Goal: Transaction & Acquisition: Purchase product/service

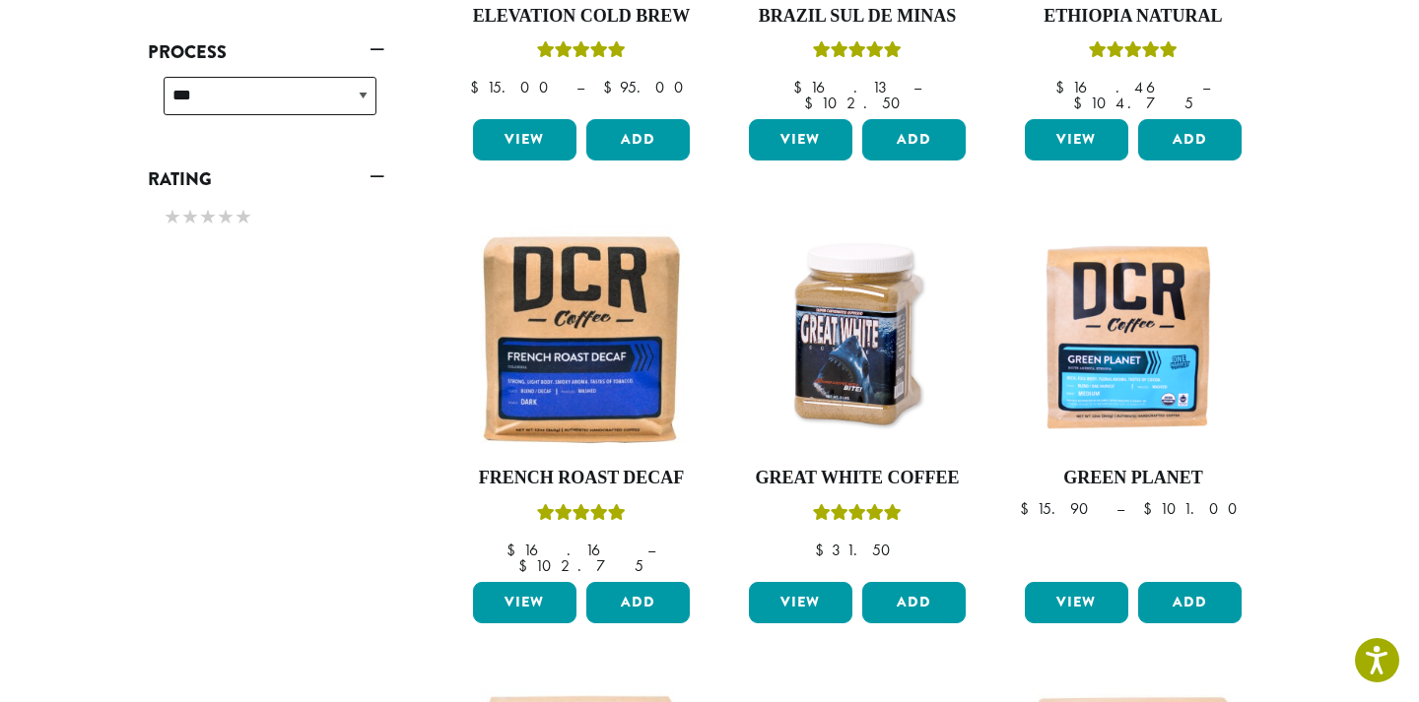
scroll to position [1028, 0]
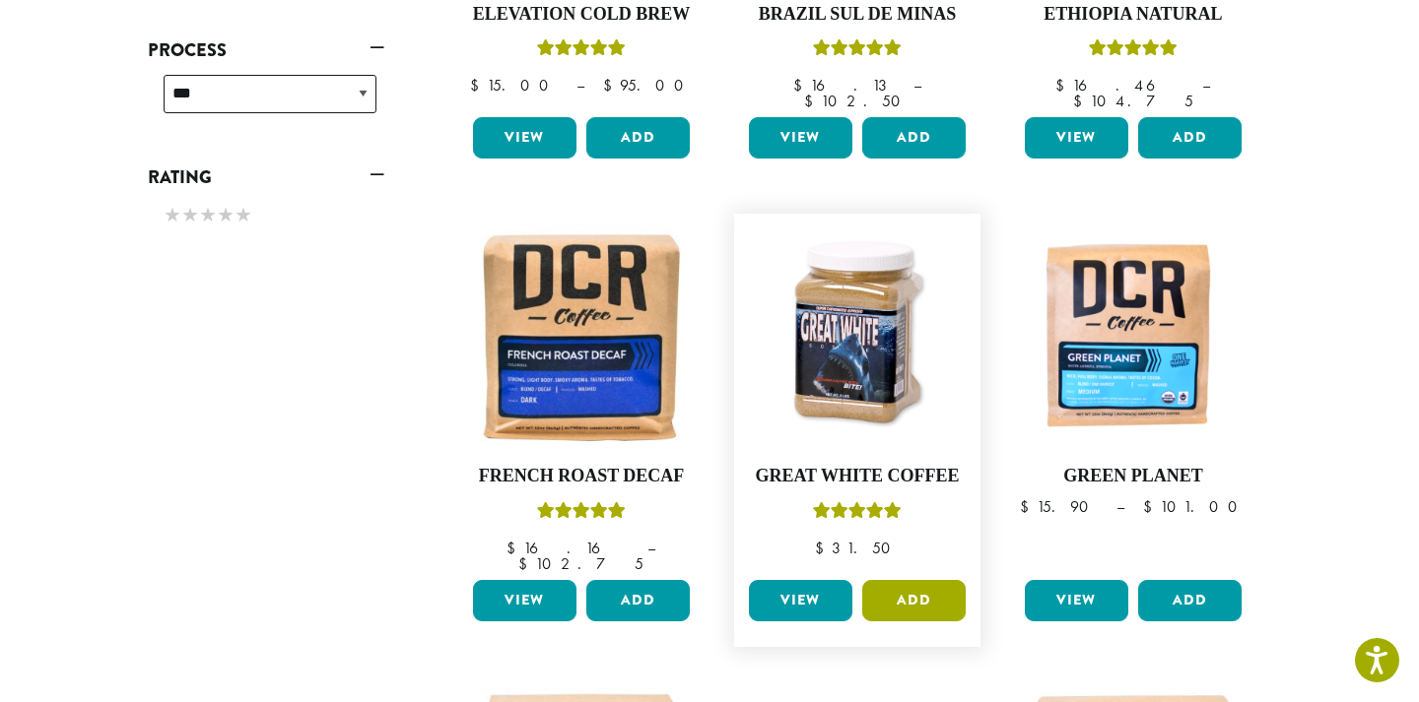
click at [918, 580] on button "Add" at bounding box center [913, 600] width 103 height 41
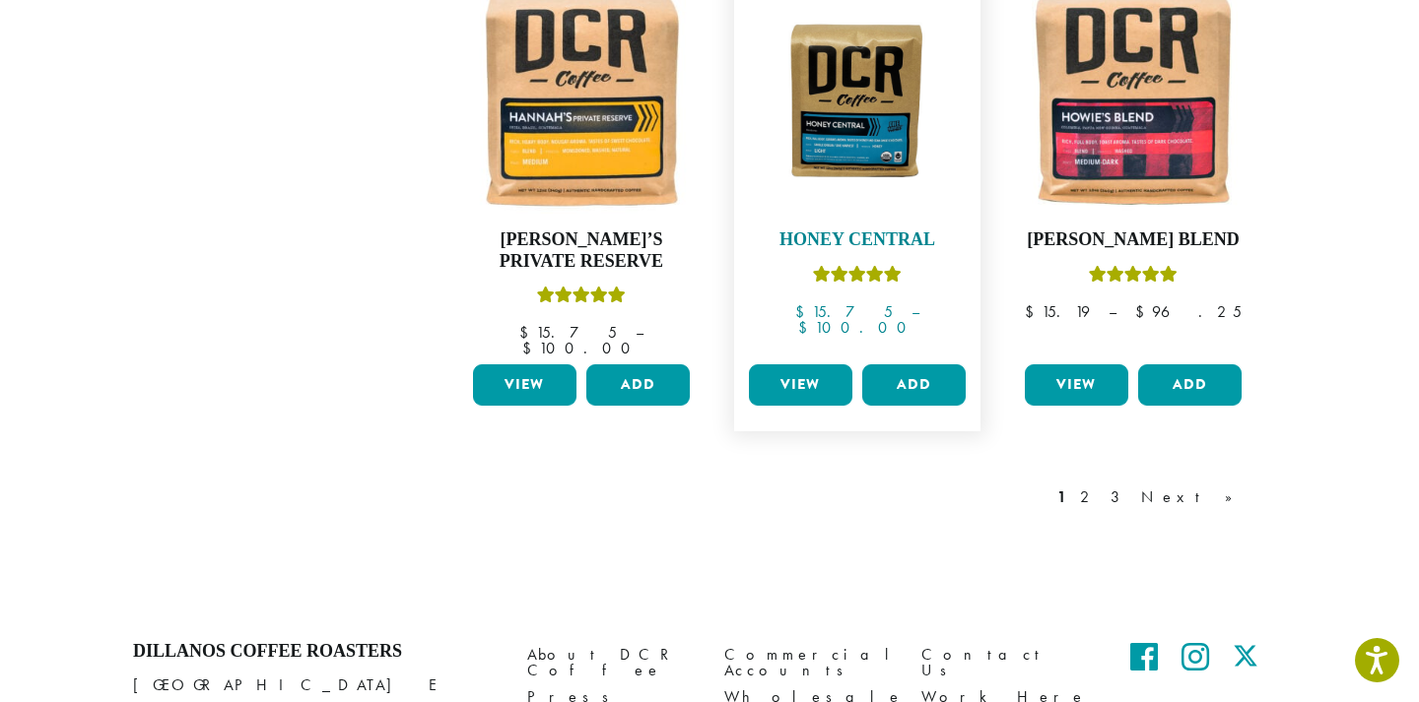
scroll to position [1733, 0]
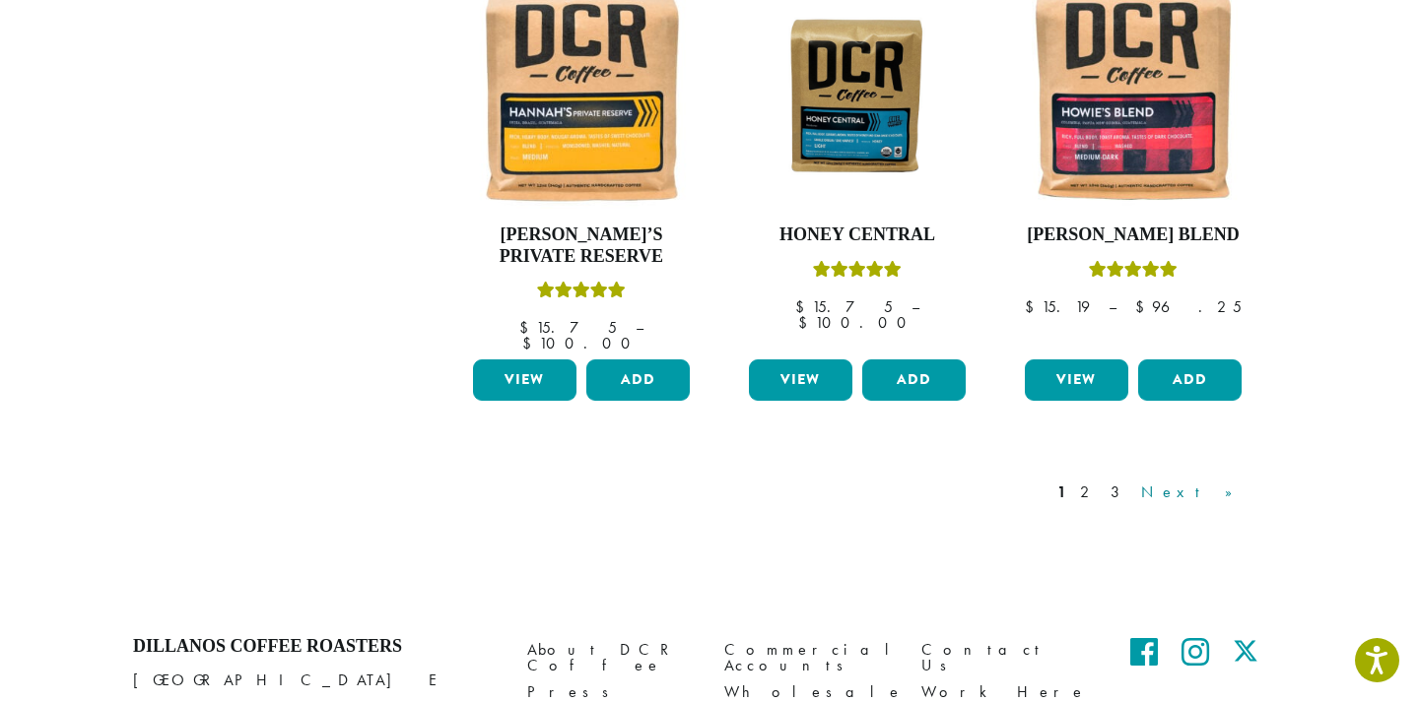
click at [1217, 481] on link "Next »" at bounding box center [1193, 493] width 113 height 24
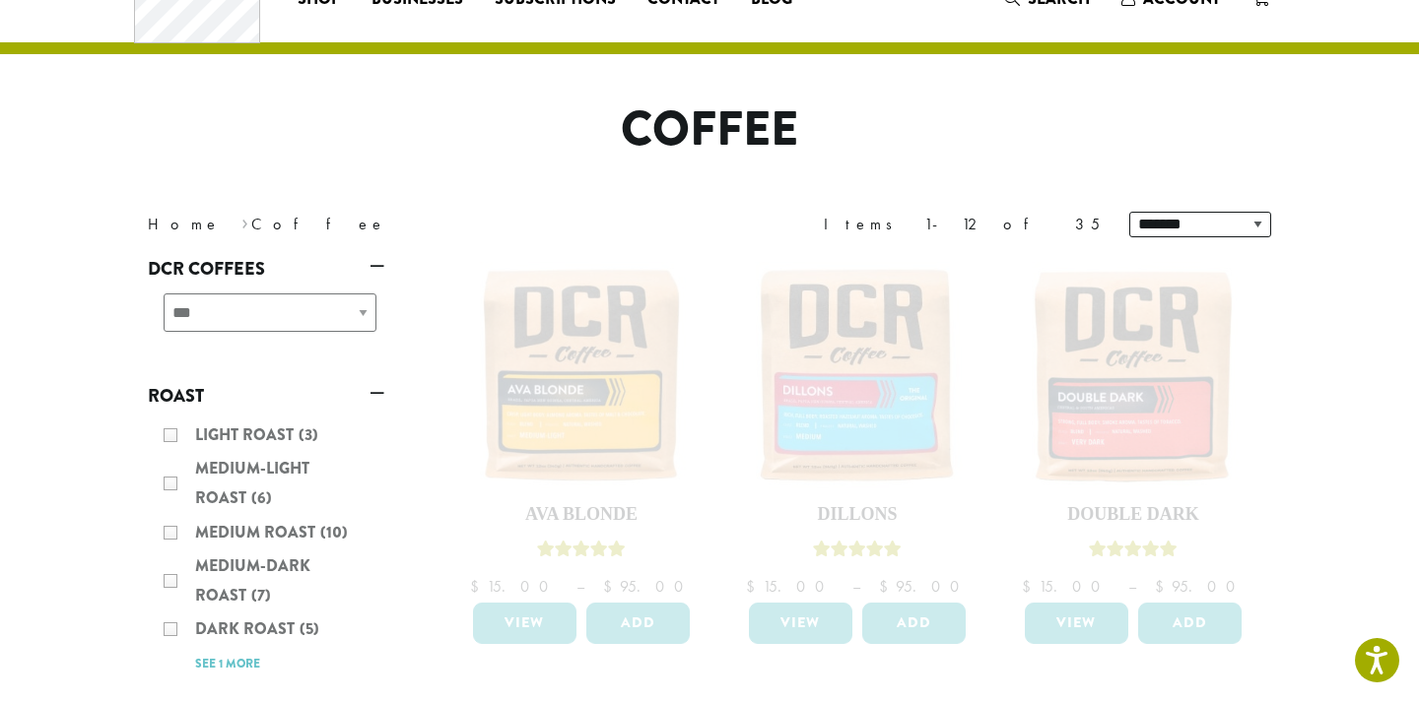
scroll to position [91, 0]
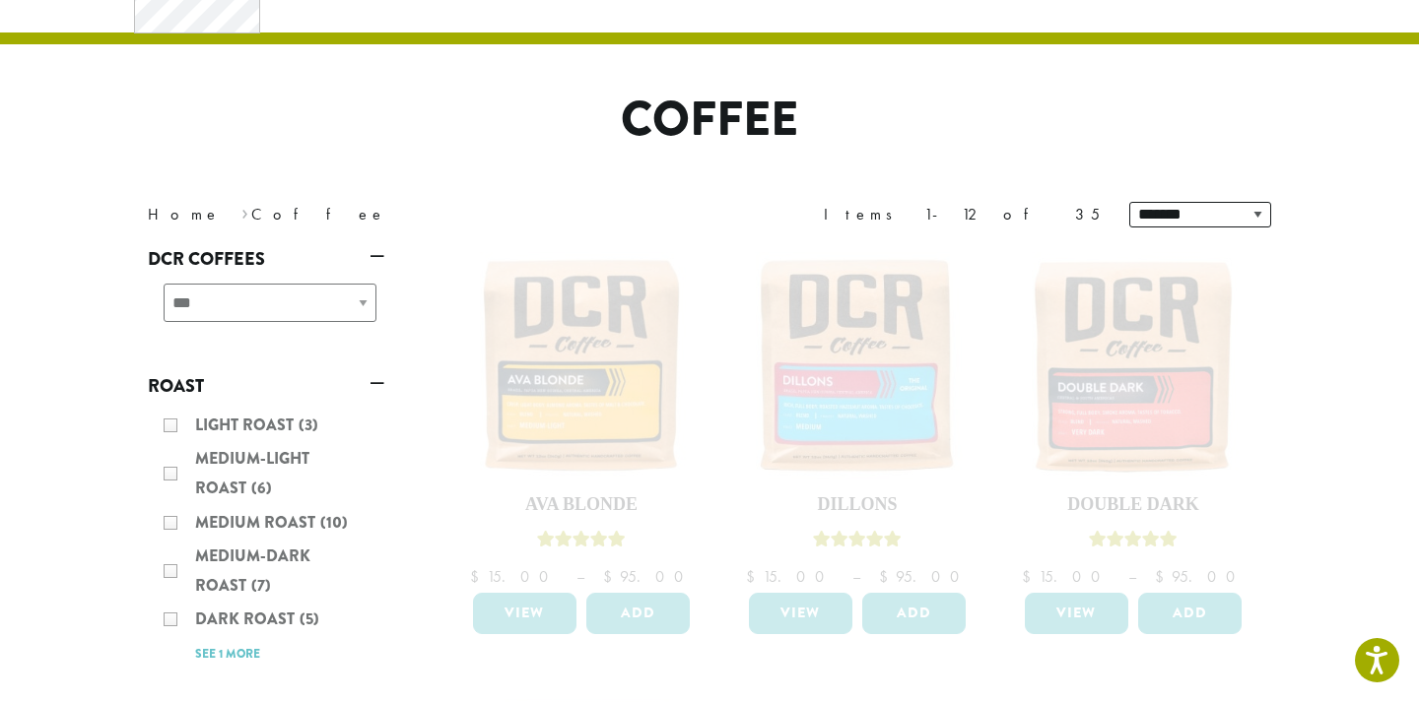
click at [165, 617] on div "Light Roast (3) Medium-Light Roast (6) Medium Roast (10) Medium-Dark Roast (7) …" at bounding box center [266, 539] width 236 height 273
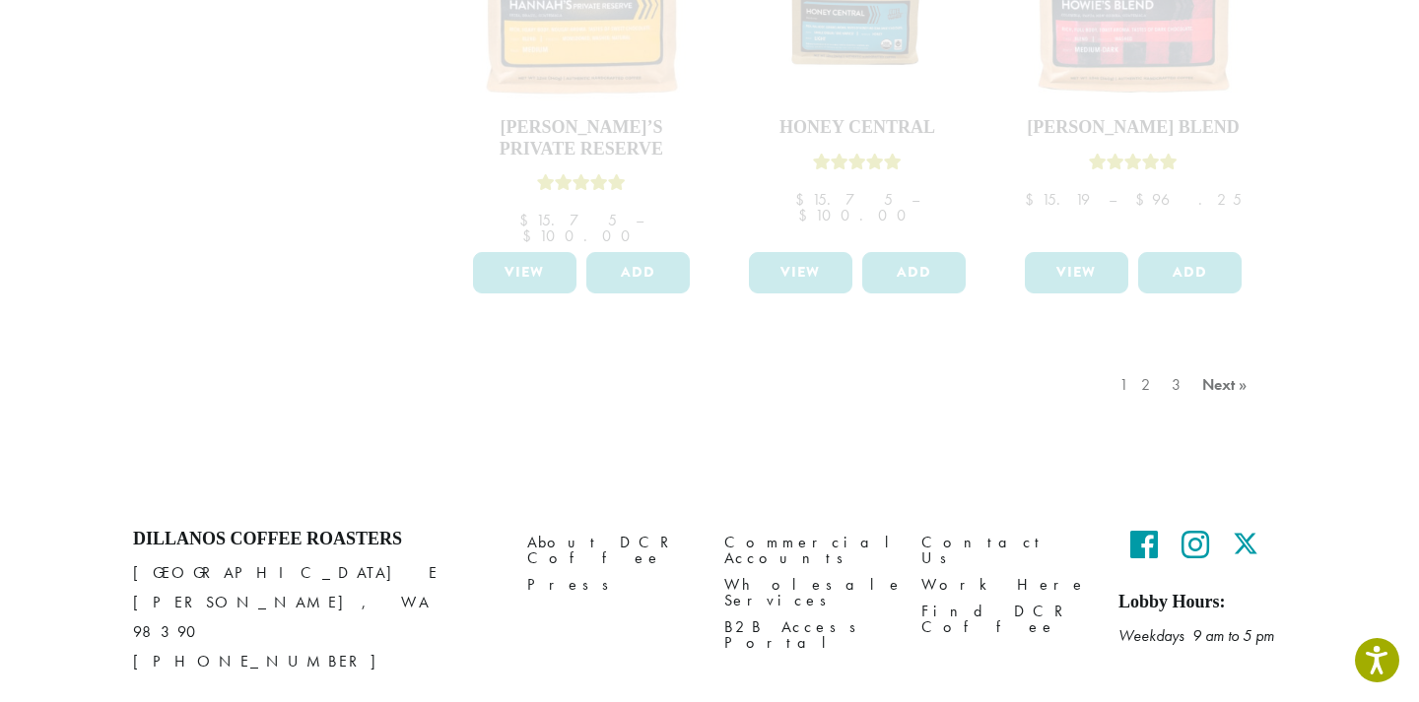
scroll to position [1838, 0]
click at [1214, 361] on div "1 2 3 Next »" at bounding box center [1185, 407] width 141 height 93
click at [1238, 361] on div "1 2 3 Next »" at bounding box center [1185, 407] width 141 height 93
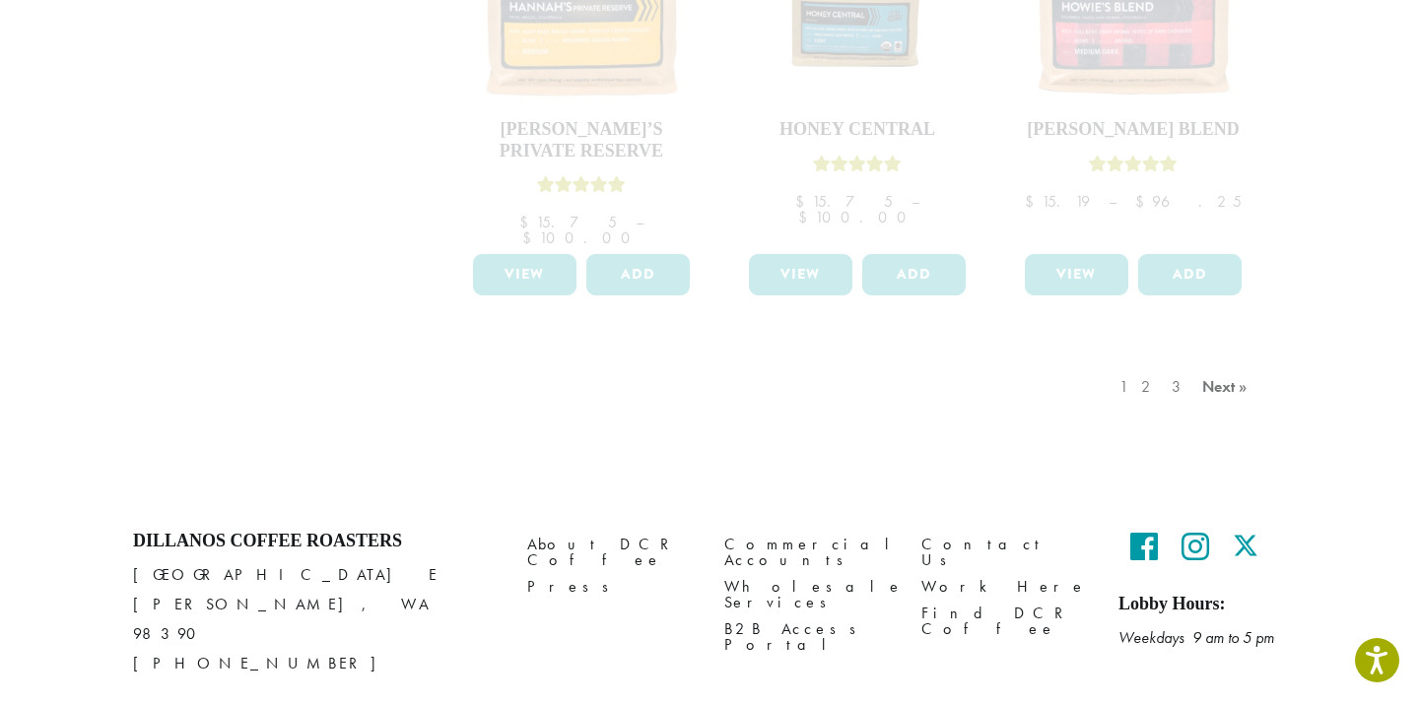
scroll to position [1733, 0]
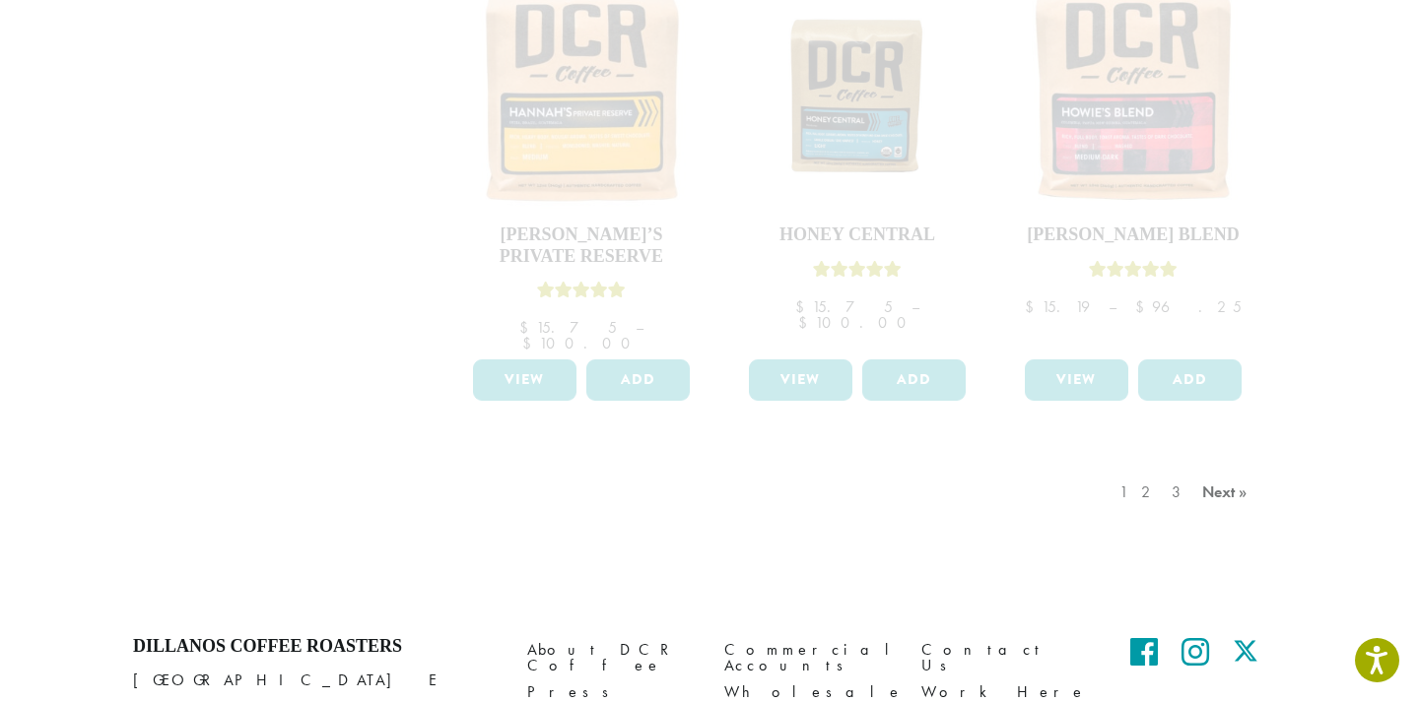
scroll to position [1838, 0]
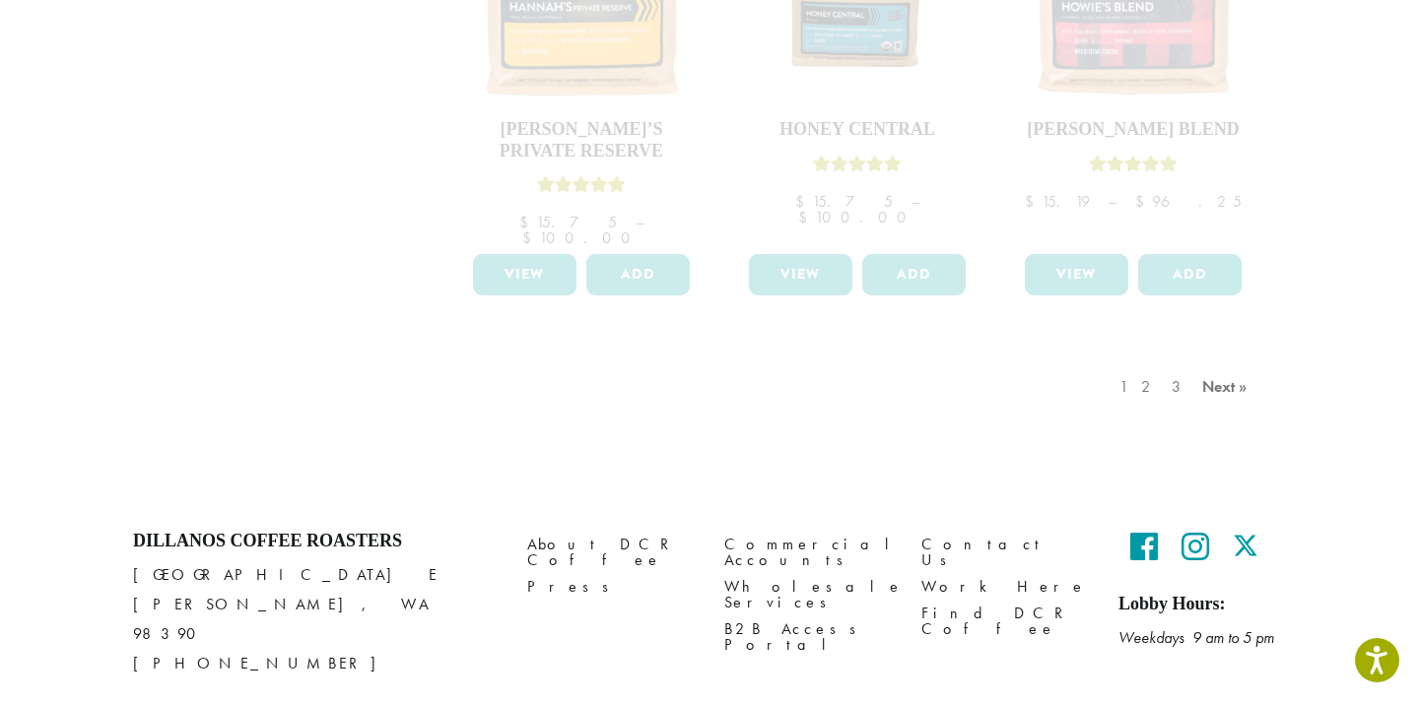
click at [1158, 361] on div "1 2 3 Next »" at bounding box center [1185, 407] width 141 height 93
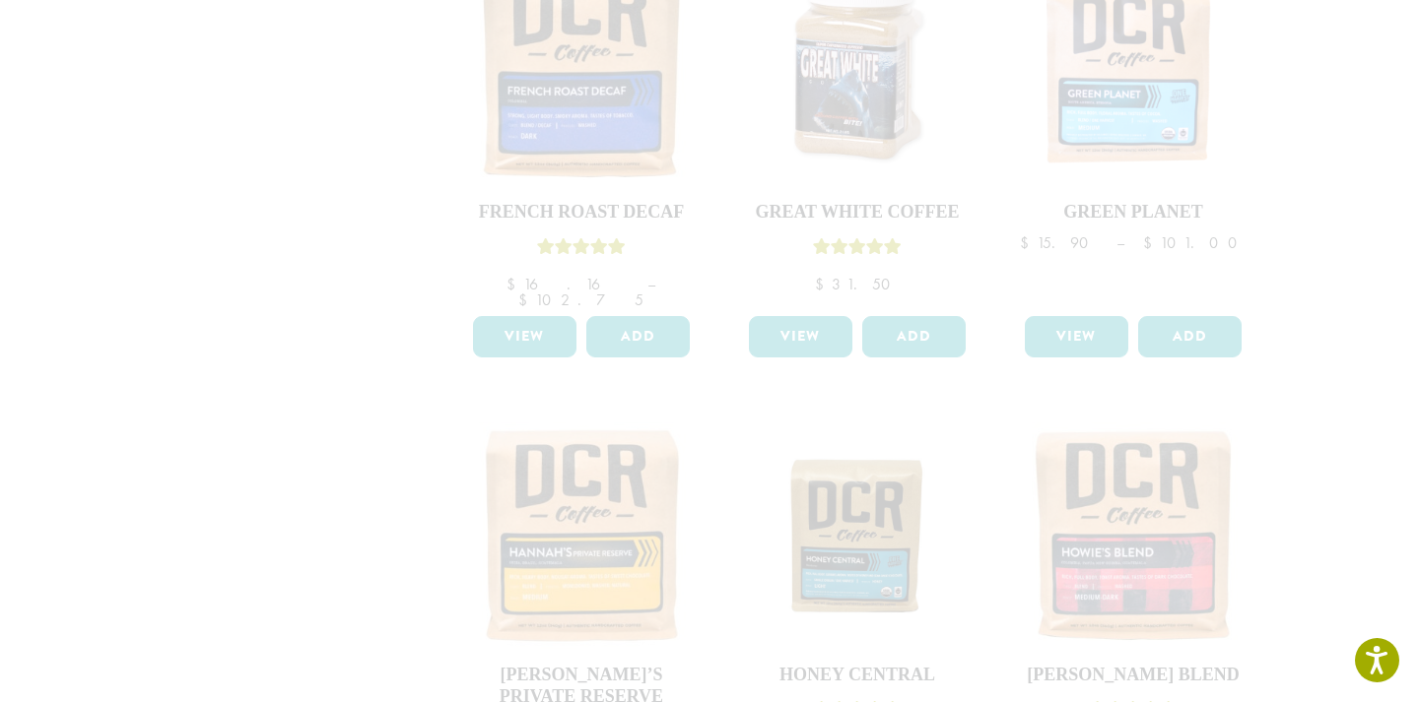
scroll to position [637, 0]
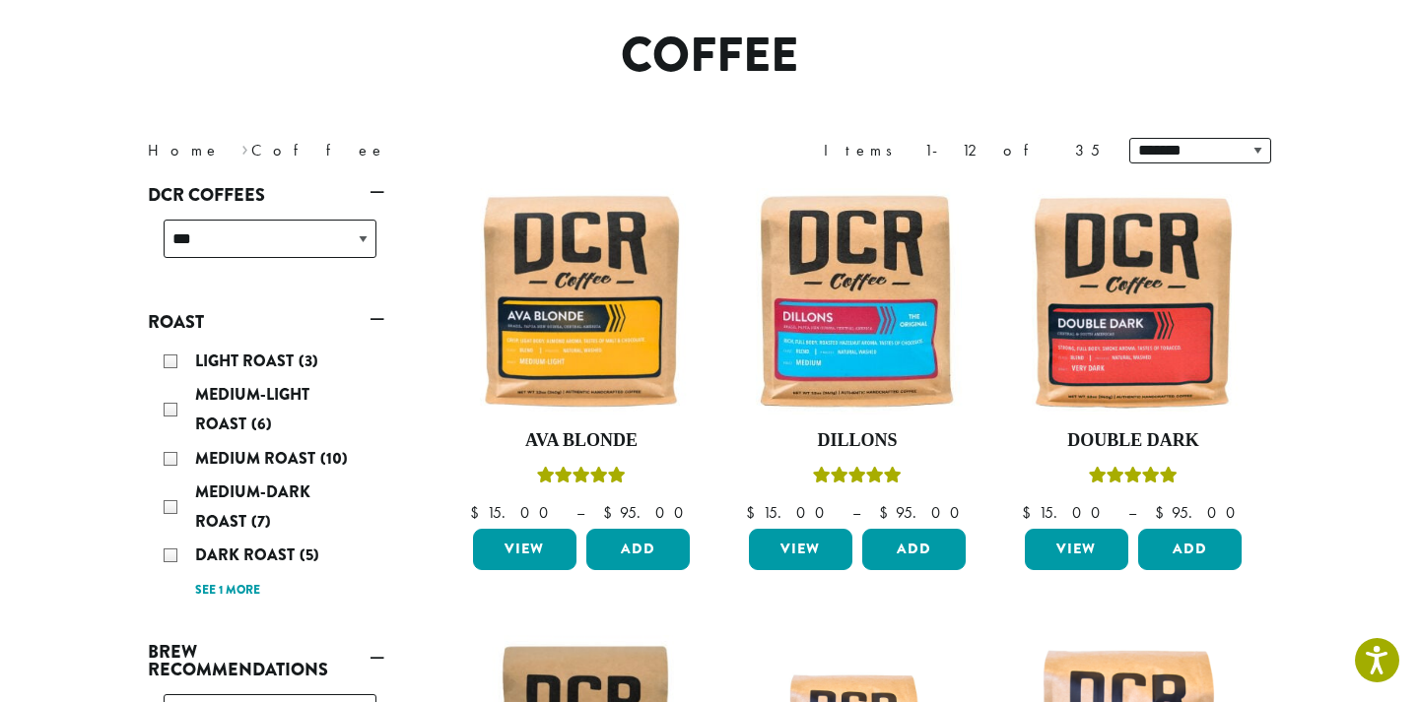
scroll to position [164, 0]
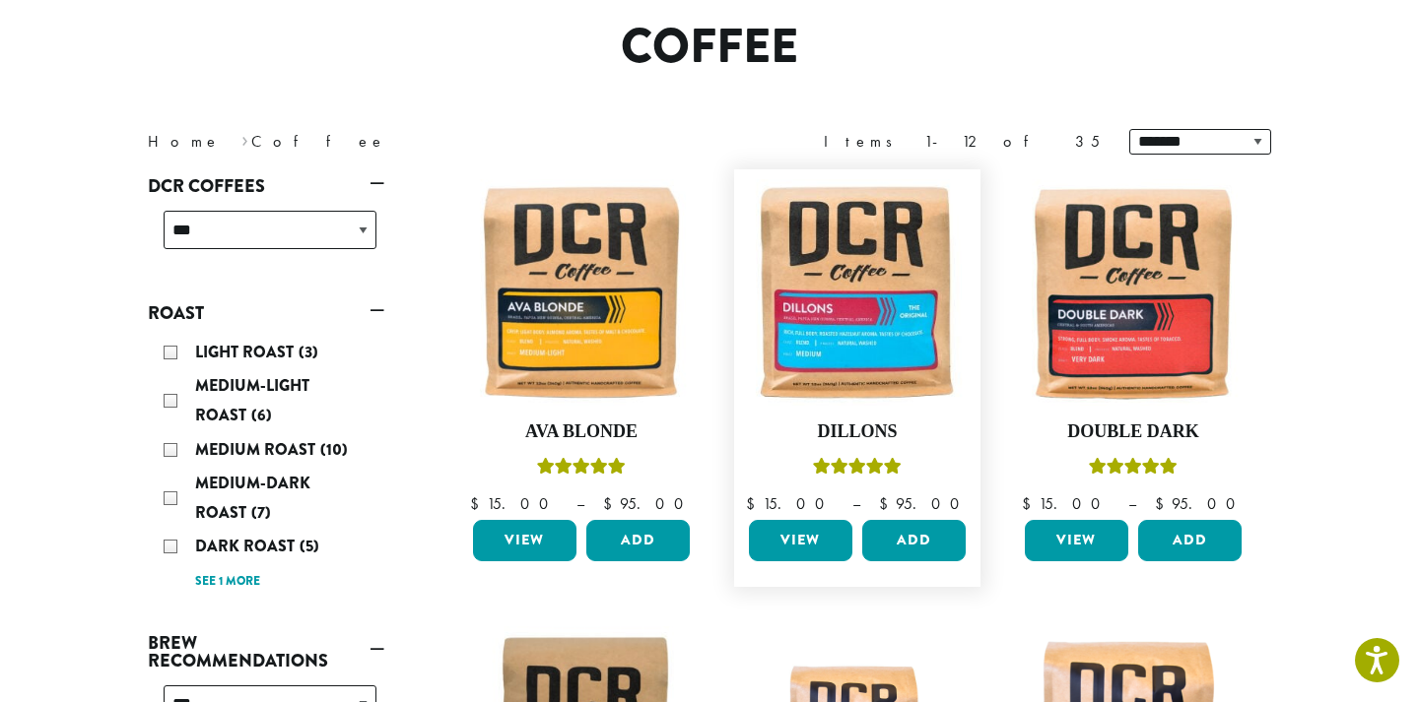
click at [806, 536] on link "View" at bounding box center [800, 540] width 103 height 41
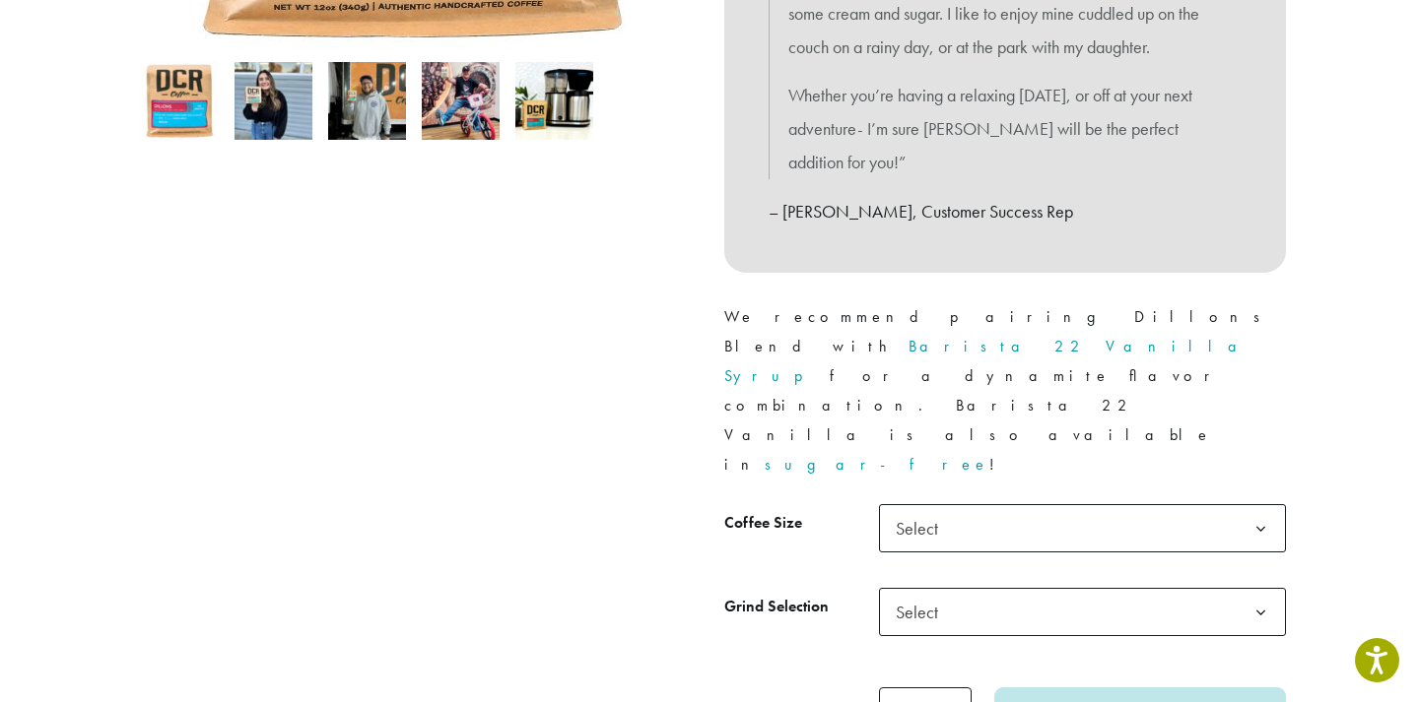
scroll to position [661, 0]
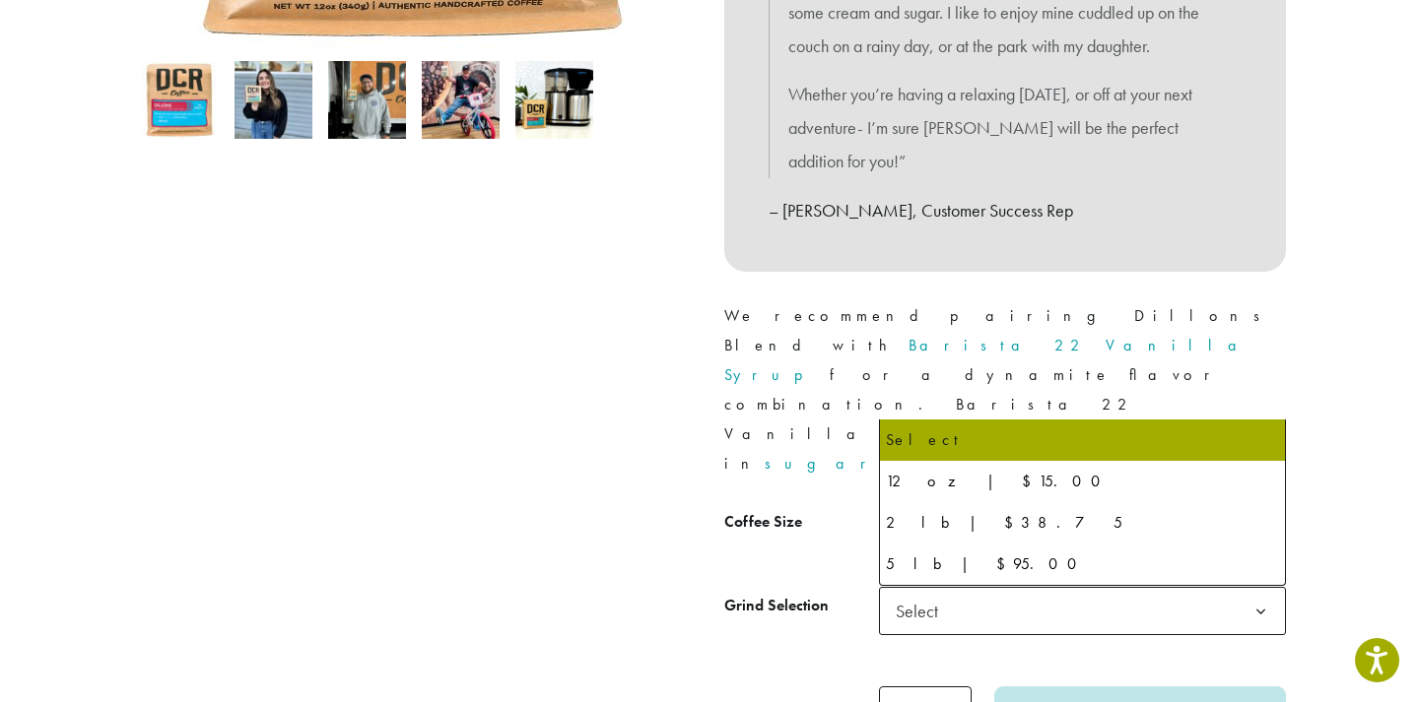
click at [1035, 503] on span "Select" at bounding box center [1082, 527] width 407 height 48
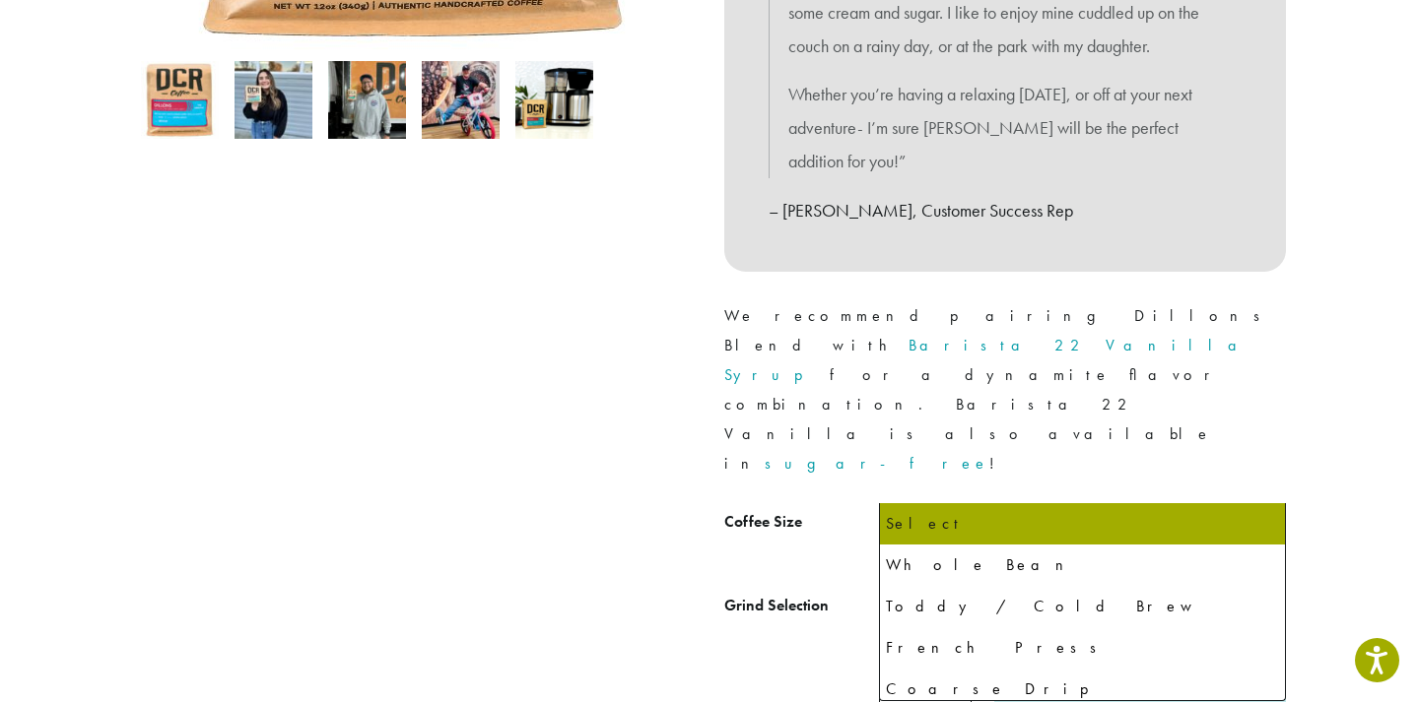
click at [1013, 587] on span "Select" at bounding box center [1082, 611] width 407 height 48
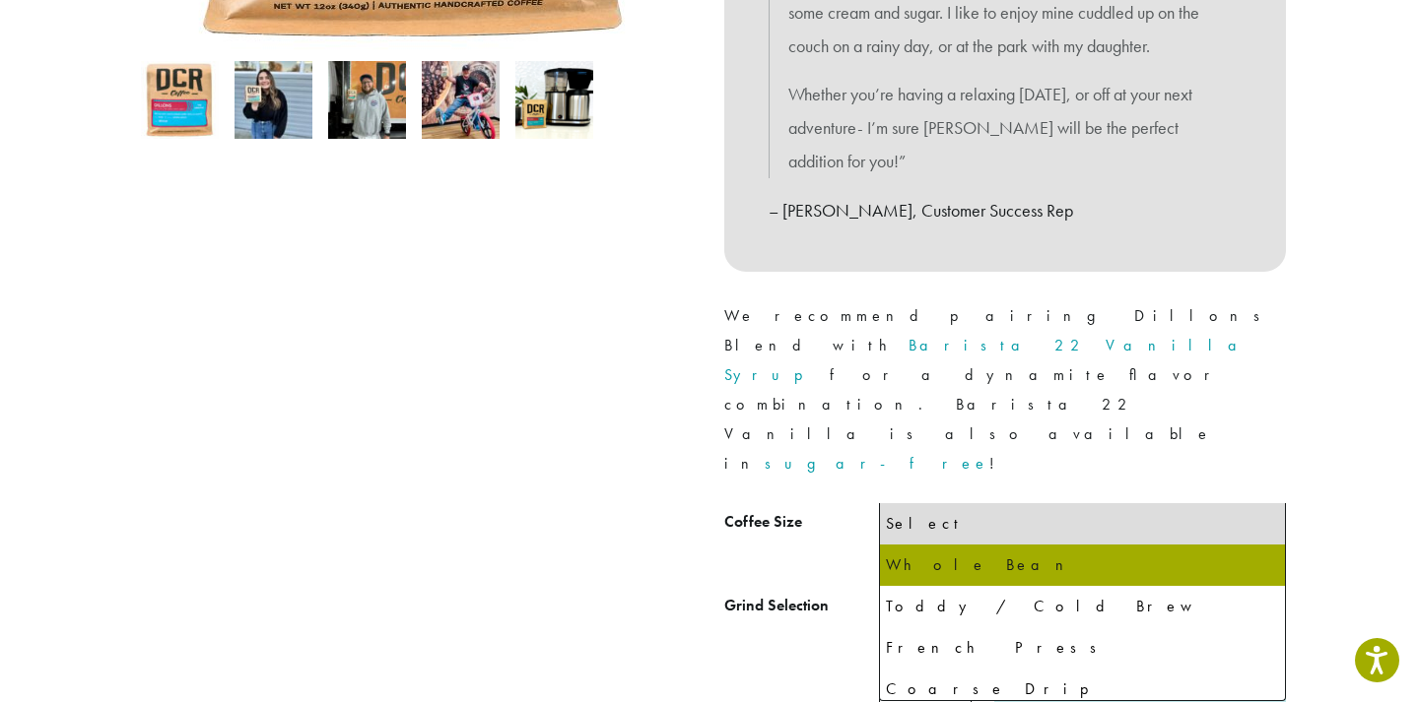
select select "**********"
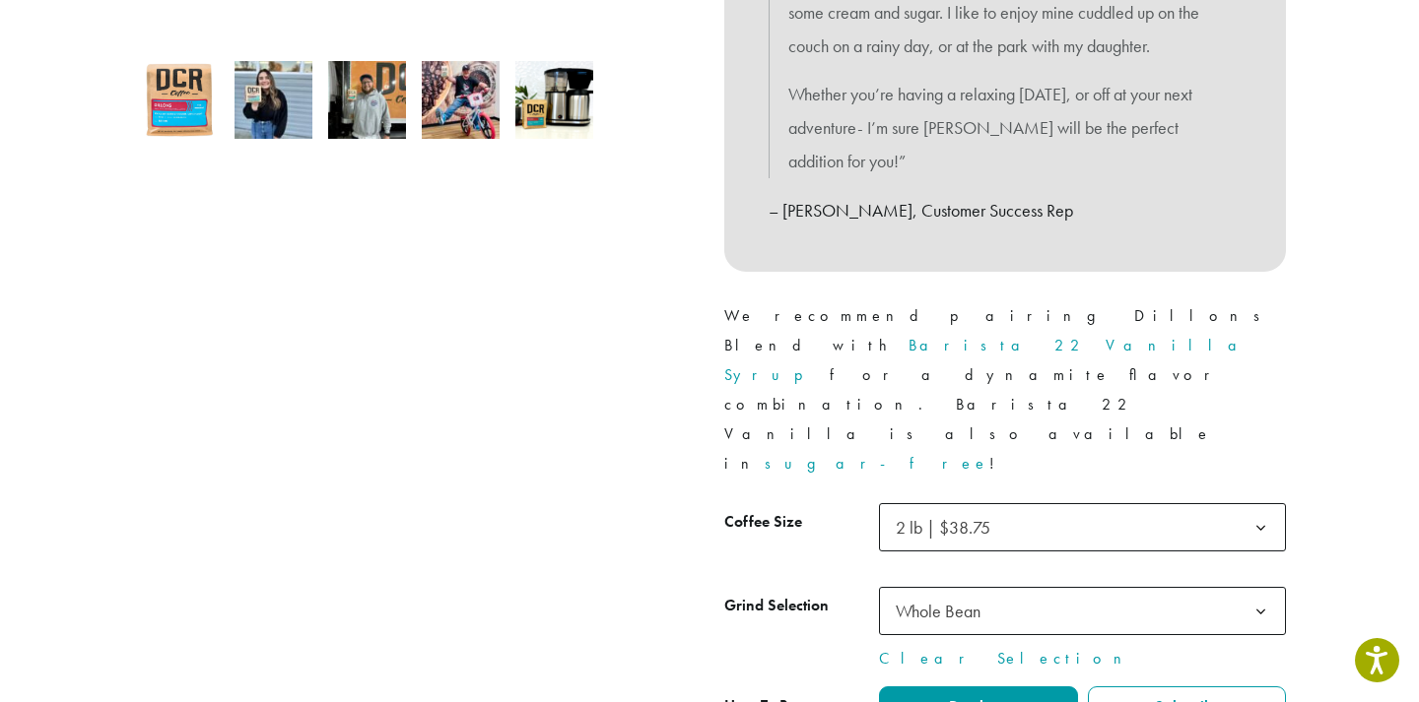
click at [1265, 504] on b at bounding box center [1260, 528] width 48 height 48
click at [484, 478] on div at bounding box center [413, 174] width 591 height 1226
type input "*"
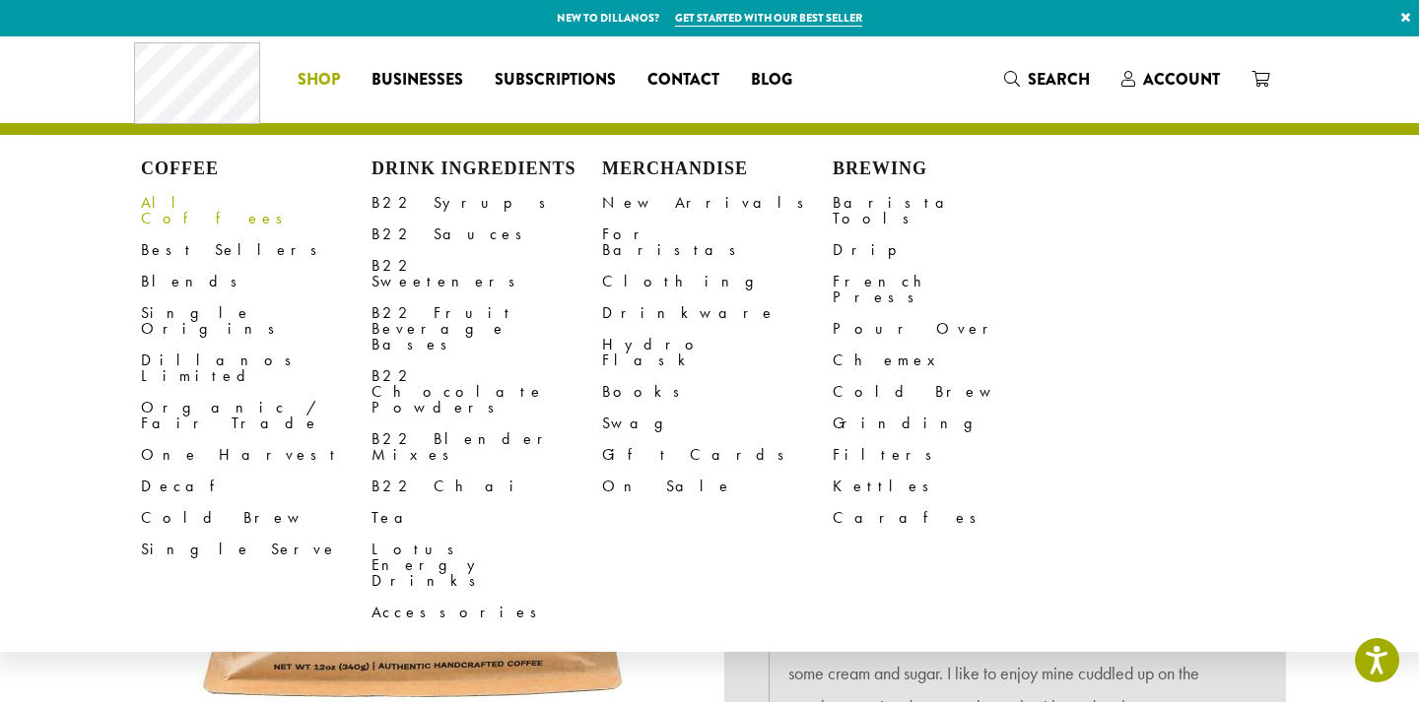
click at [191, 197] on link "All Coffees" at bounding box center [256, 210] width 231 height 47
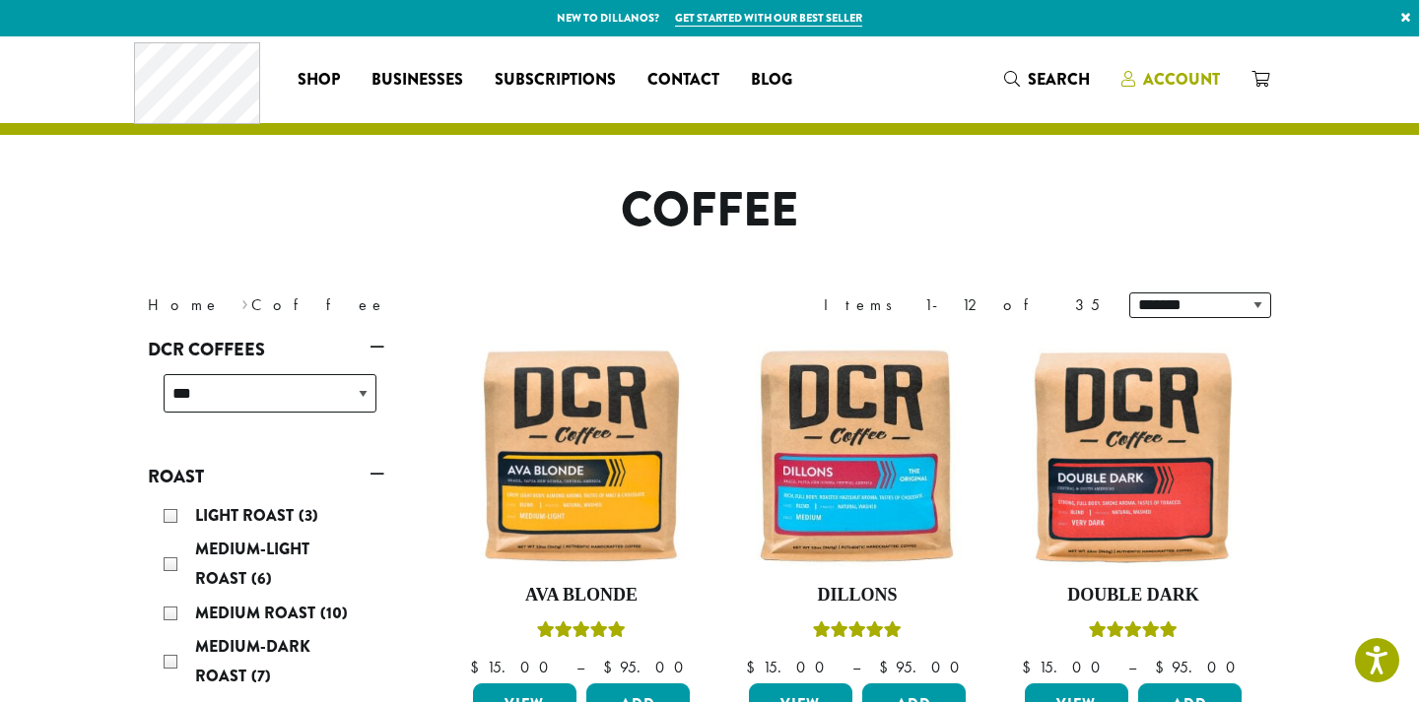
click at [1160, 75] on span "Account" at bounding box center [1181, 79] width 77 height 23
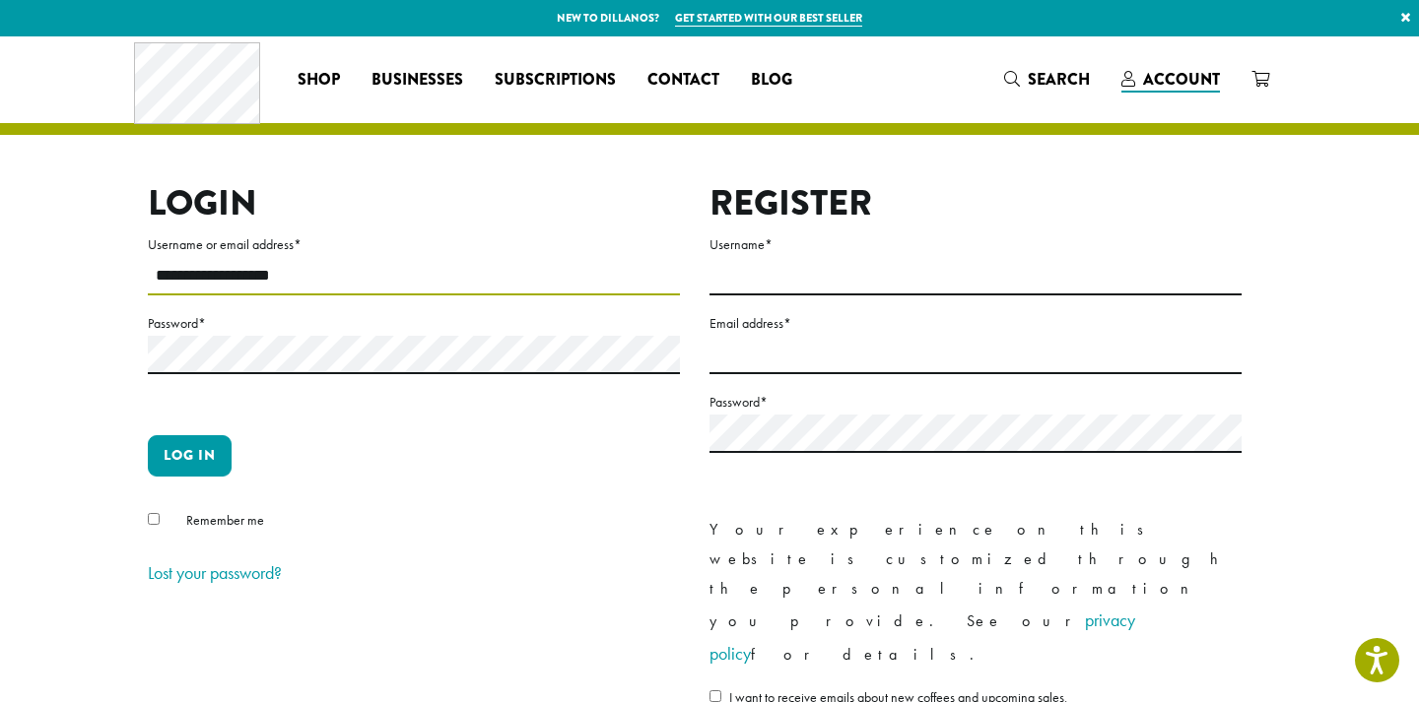
drag, startPoint x: 307, startPoint y: 280, endPoint x: 71, endPoint y: 260, distance: 237.2
click at [69, 263] on section "**********" at bounding box center [709, 445] width 1419 height 819
type input "**********"
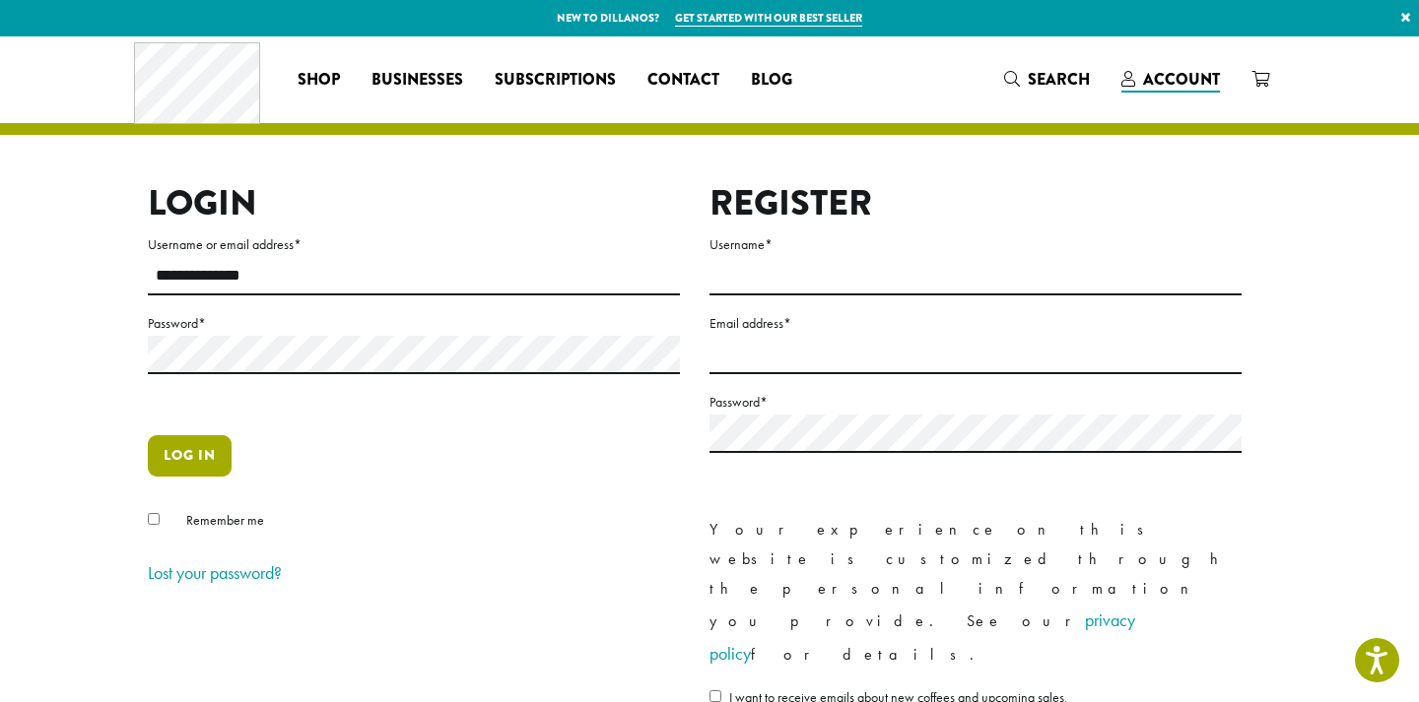
click at [198, 450] on button "Log in" at bounding box center [190, 455] width 84 height 41
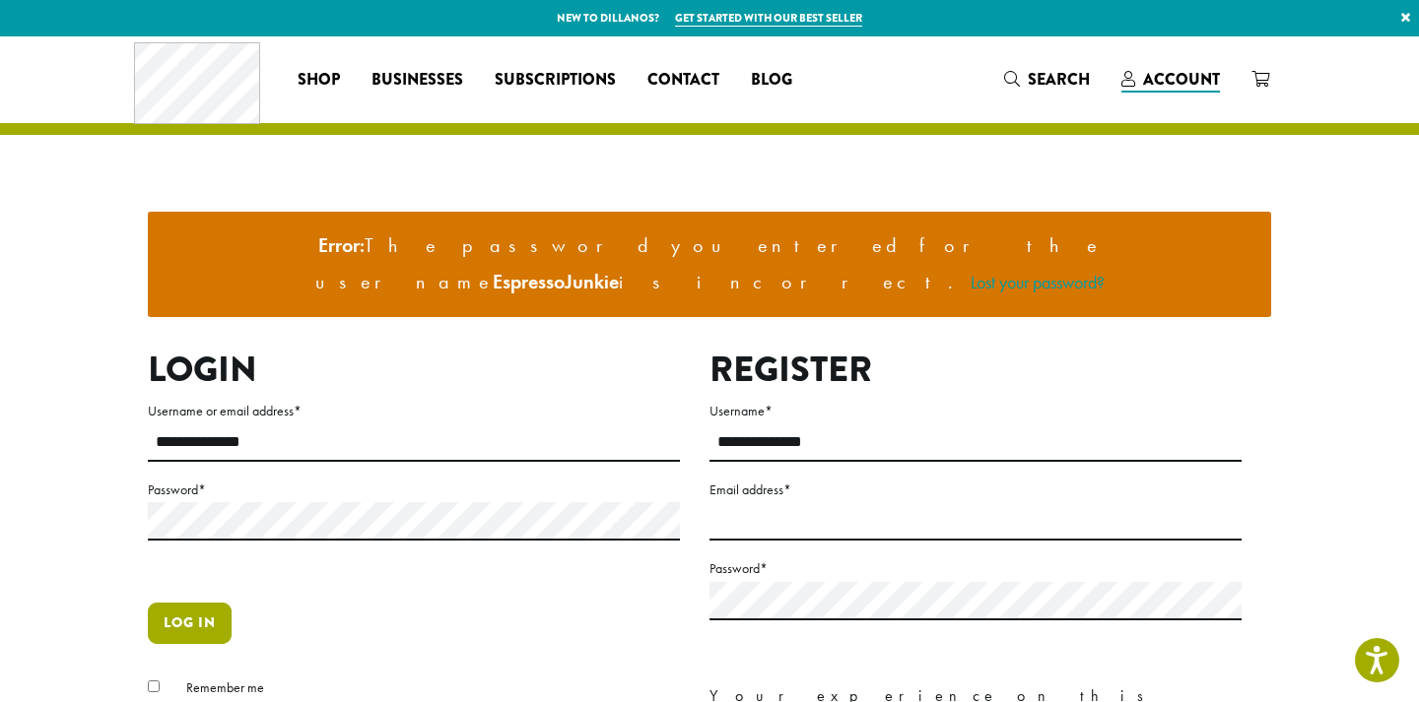
click at [187, 603] on button "Log in" at bounding box center [190, 623] width 84 height 41
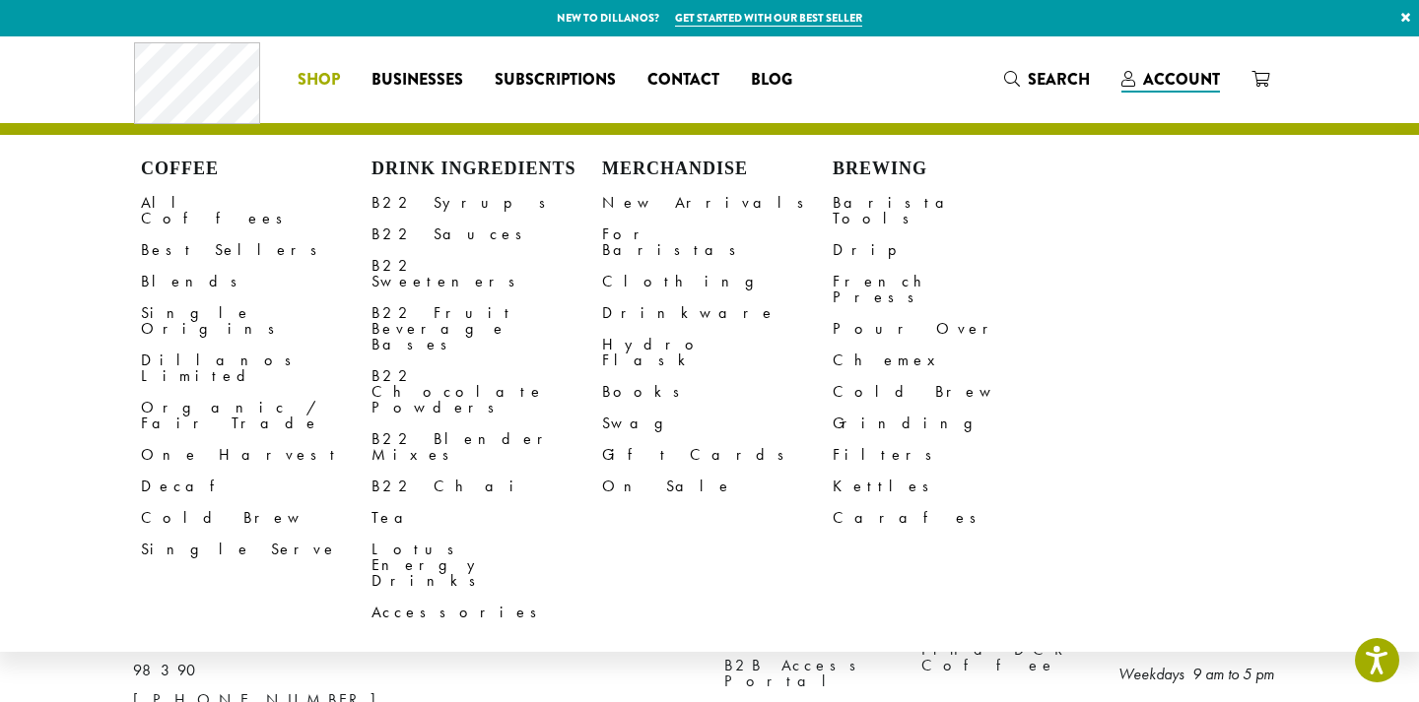
click at [309, 75] on span "Shop" at bounding box center [319, 80] width 42 height 25
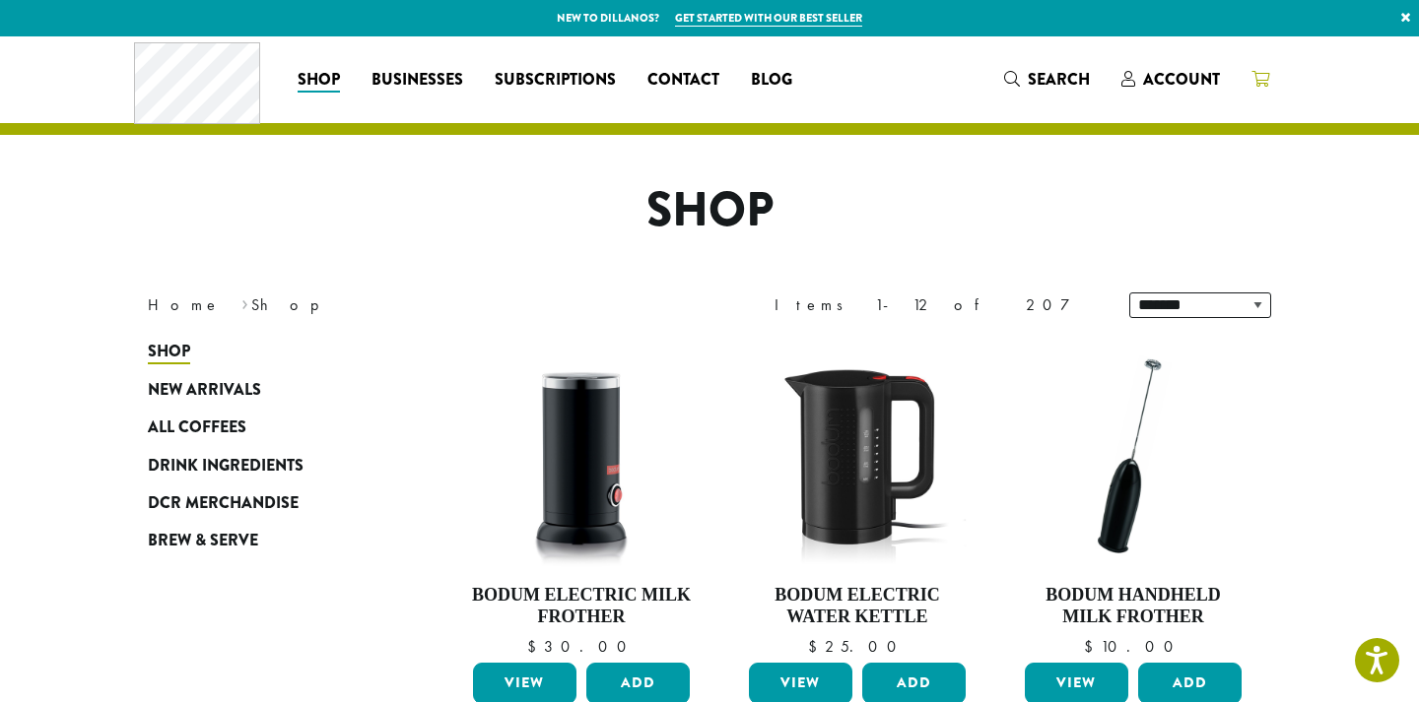
click at [1266, 81] on icon at bounding box center [1260, 79] width 18 height 16
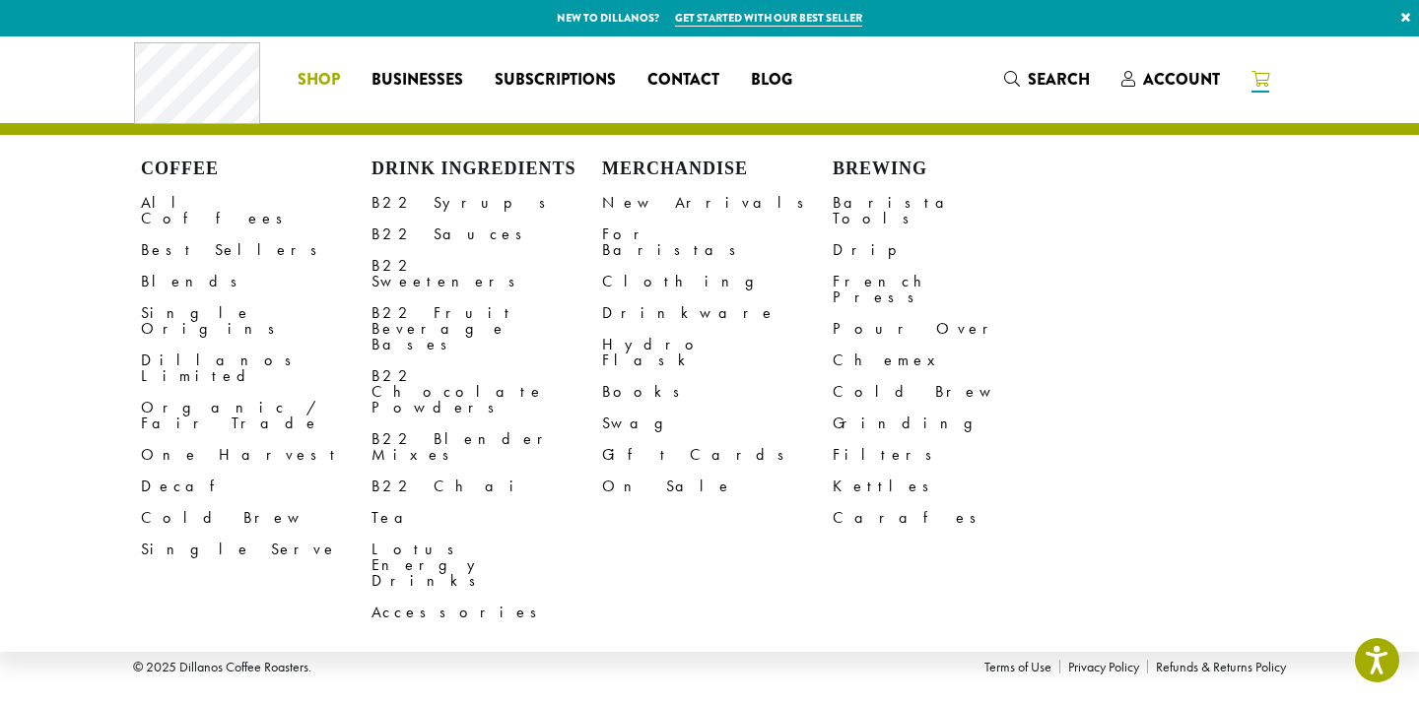
click at [305, 74] on li "Coffee All Coffees Best Sellers Blends Single Origins Dillanos Limited Organic …" at bounding box center [319, 80] width 74 height 32
click at [187, 202] on link "All Coffees" at bounding box center [256, 210] width 231 height 47
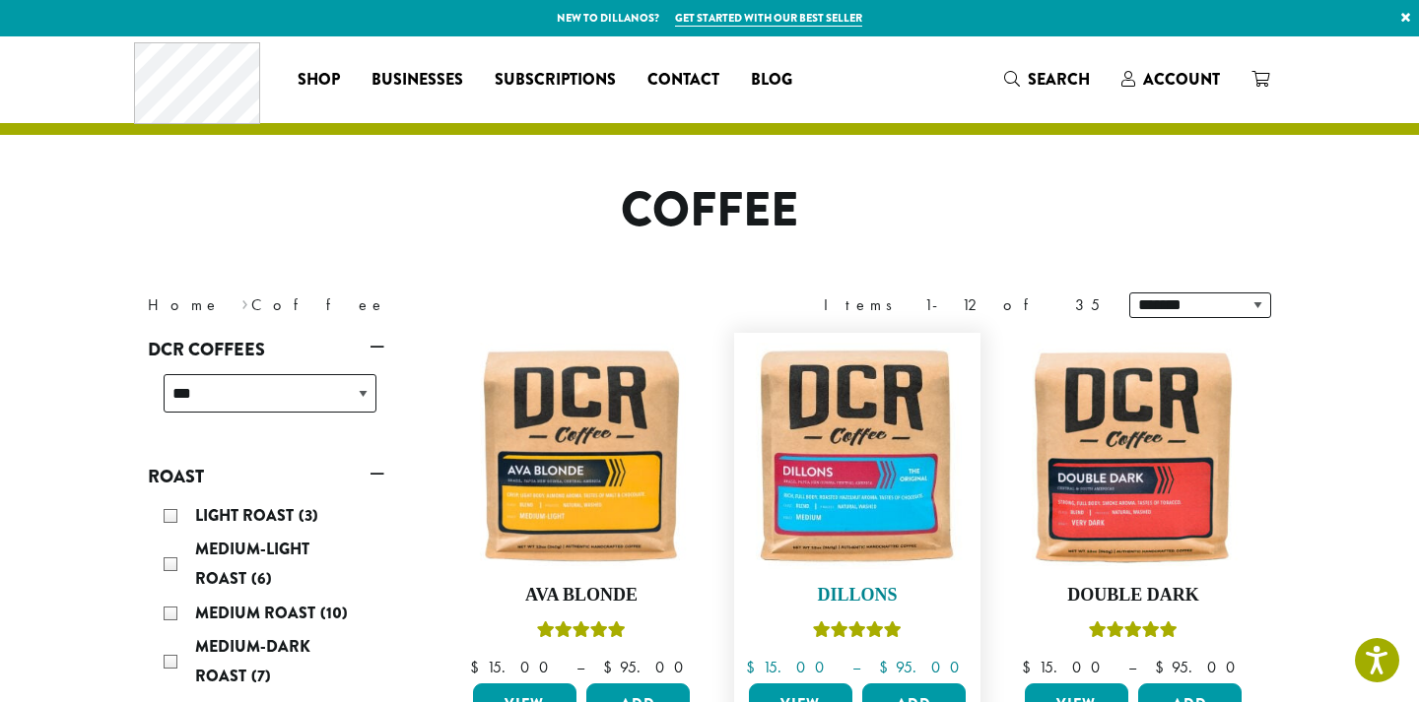
click at [901, 424] on img at bounding box center [857, 456] width 227 height 227
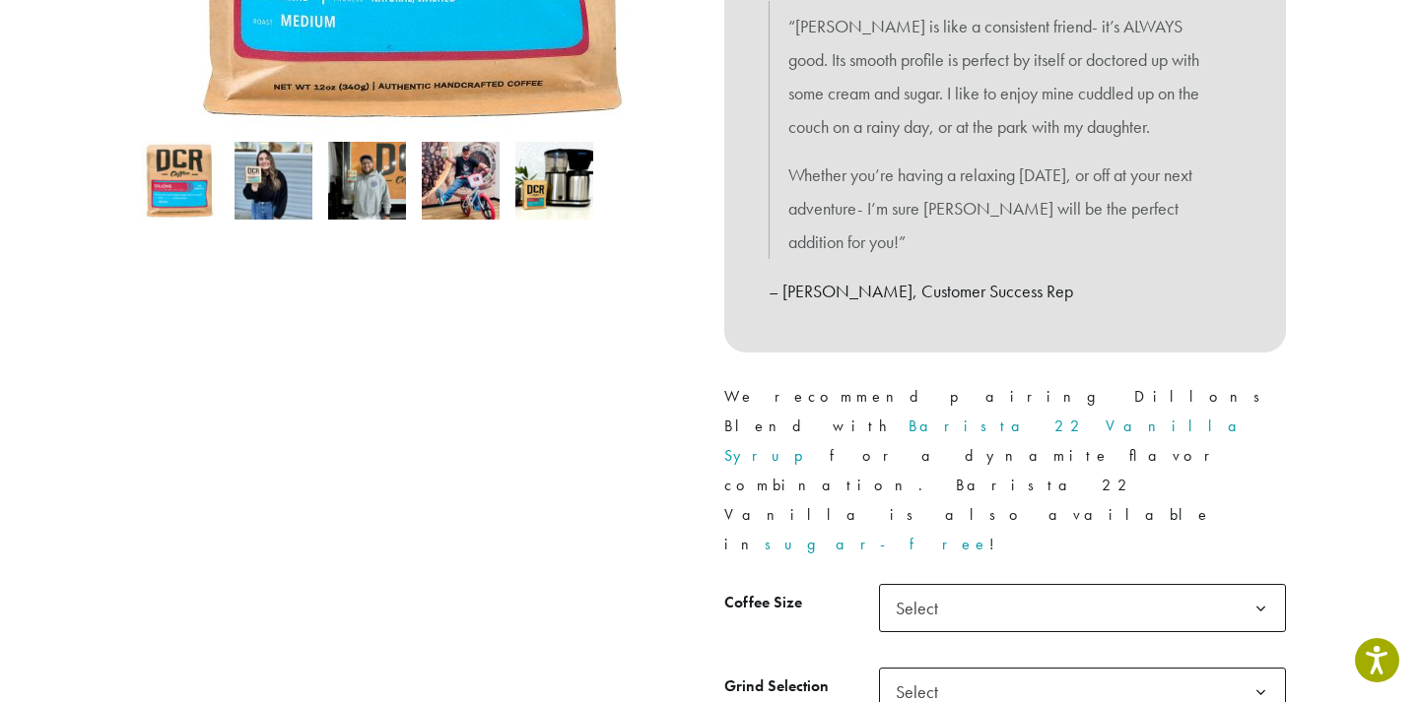
scroll to position [581, 0]
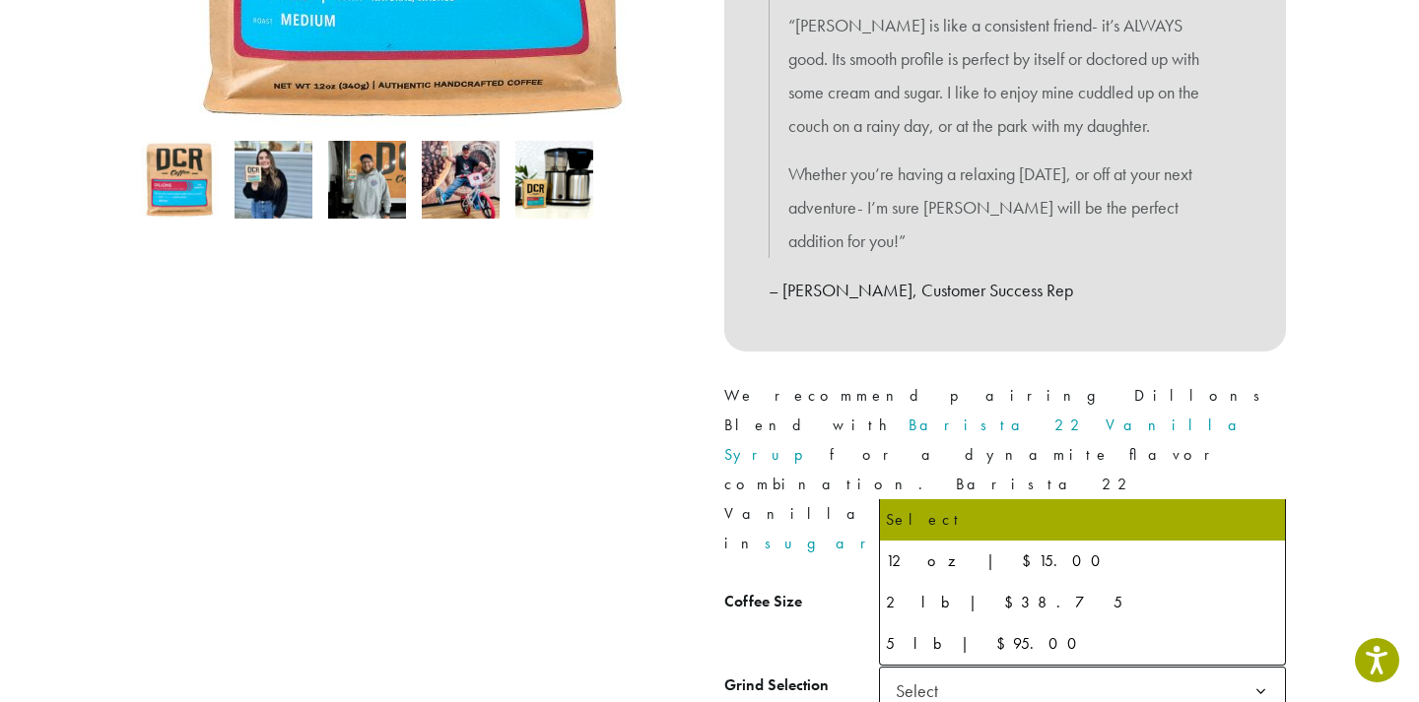
click at [1010, 583] on span "Select" at bounding box center [1082, 607] width 407 height 48
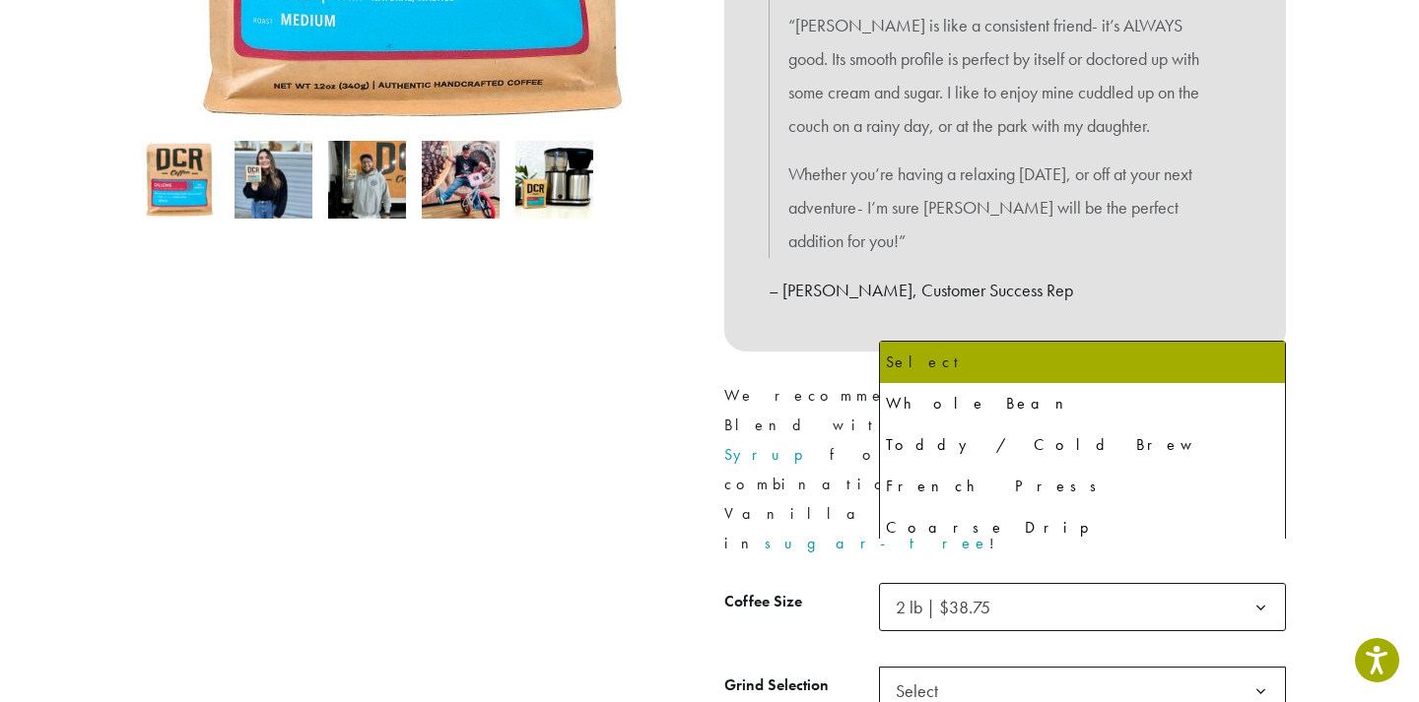
click at [979, 667] on span "Select" at bounding box center [1082, 691] width 407 height 48
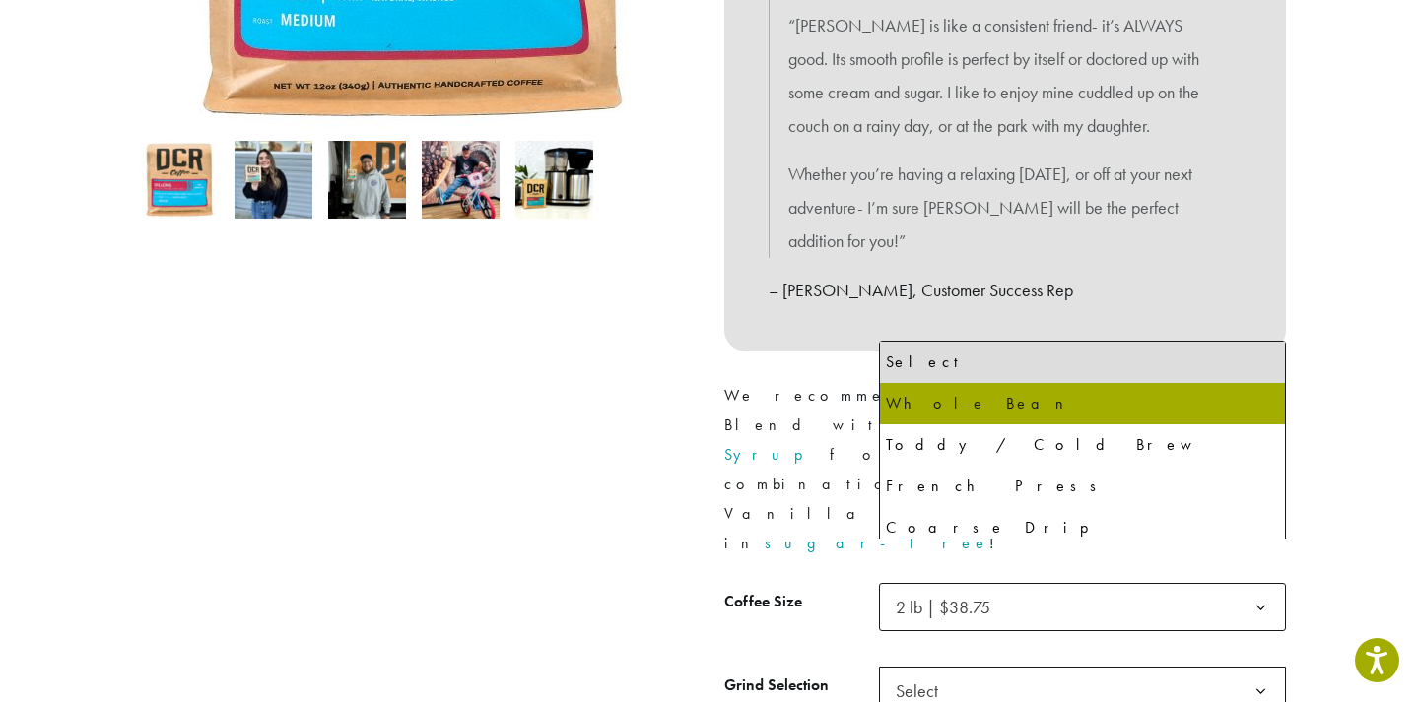
select select "**********"
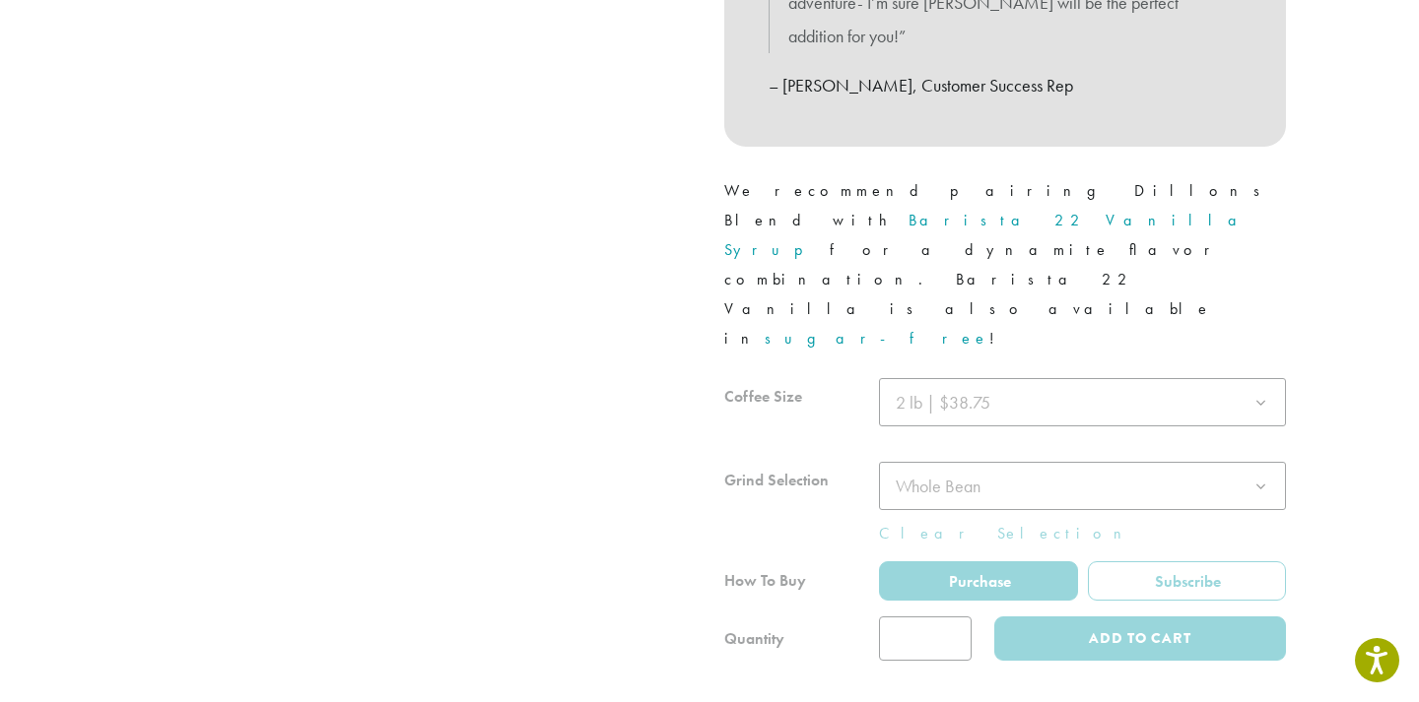
scroll to position [875, 0]
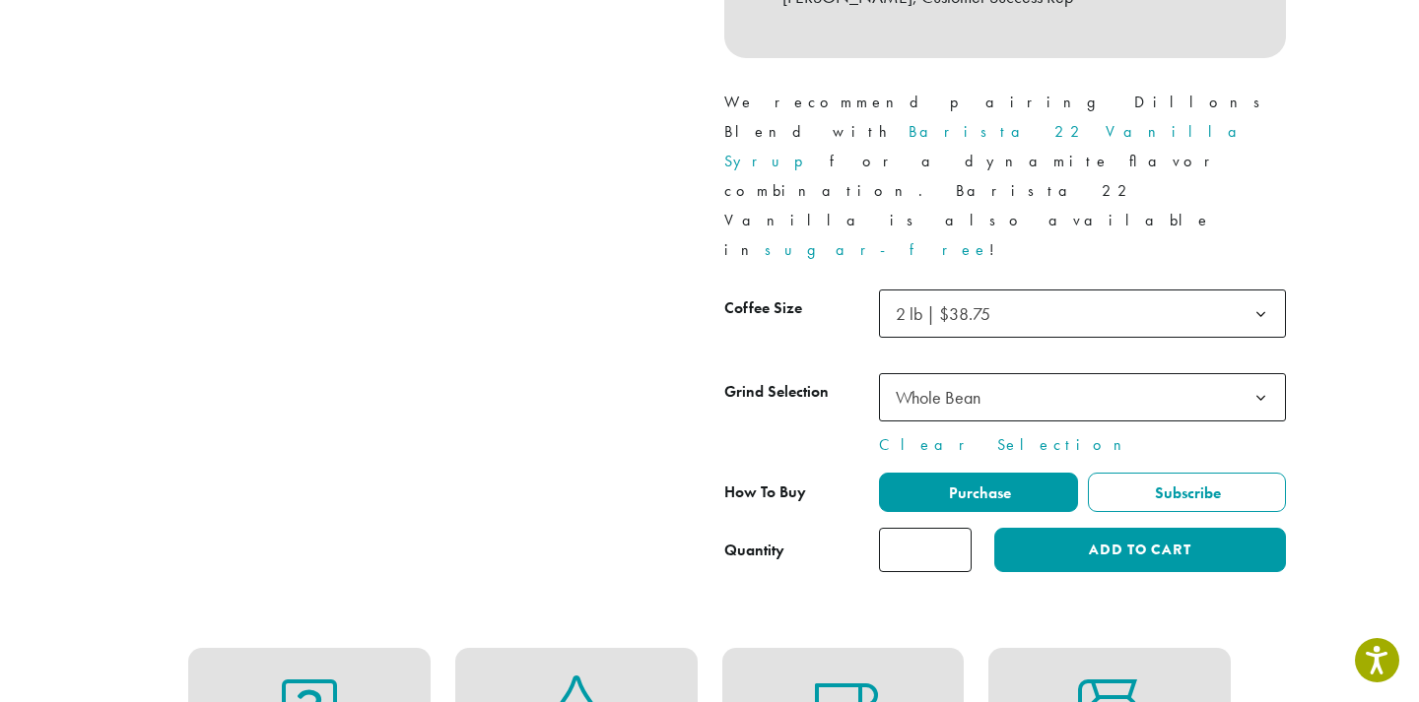
click at [952, 528] on input "*" at bounding box center [925, 550] width 93 height 44
type input "*"
click at [952, 528] on input "*" at bounding box center [925, 550] width 93 height 44
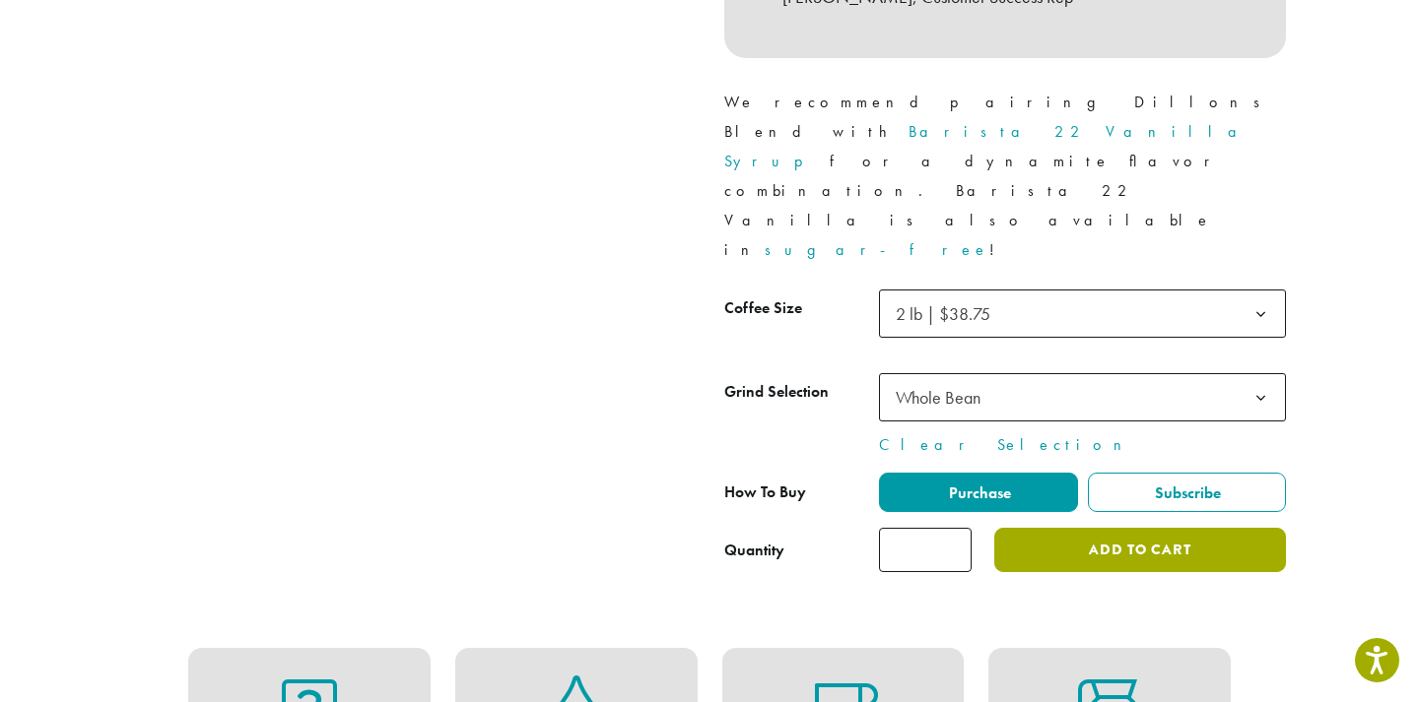
click at [1161, 528] on button "Add to cart" at bounding box center [1140, 550] width 292 height 44
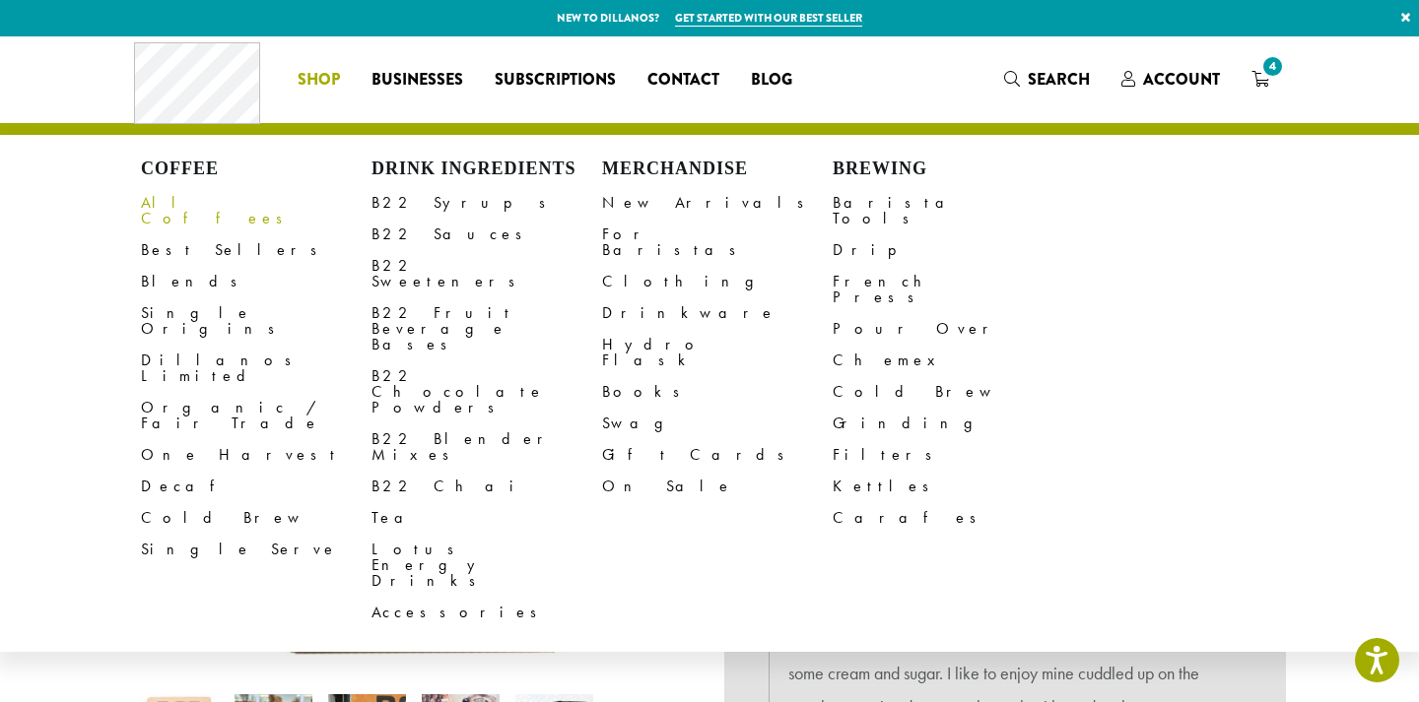
click at [204, 196] on link "All Coffees" at bounding box center [256, 210] width 231 height 47
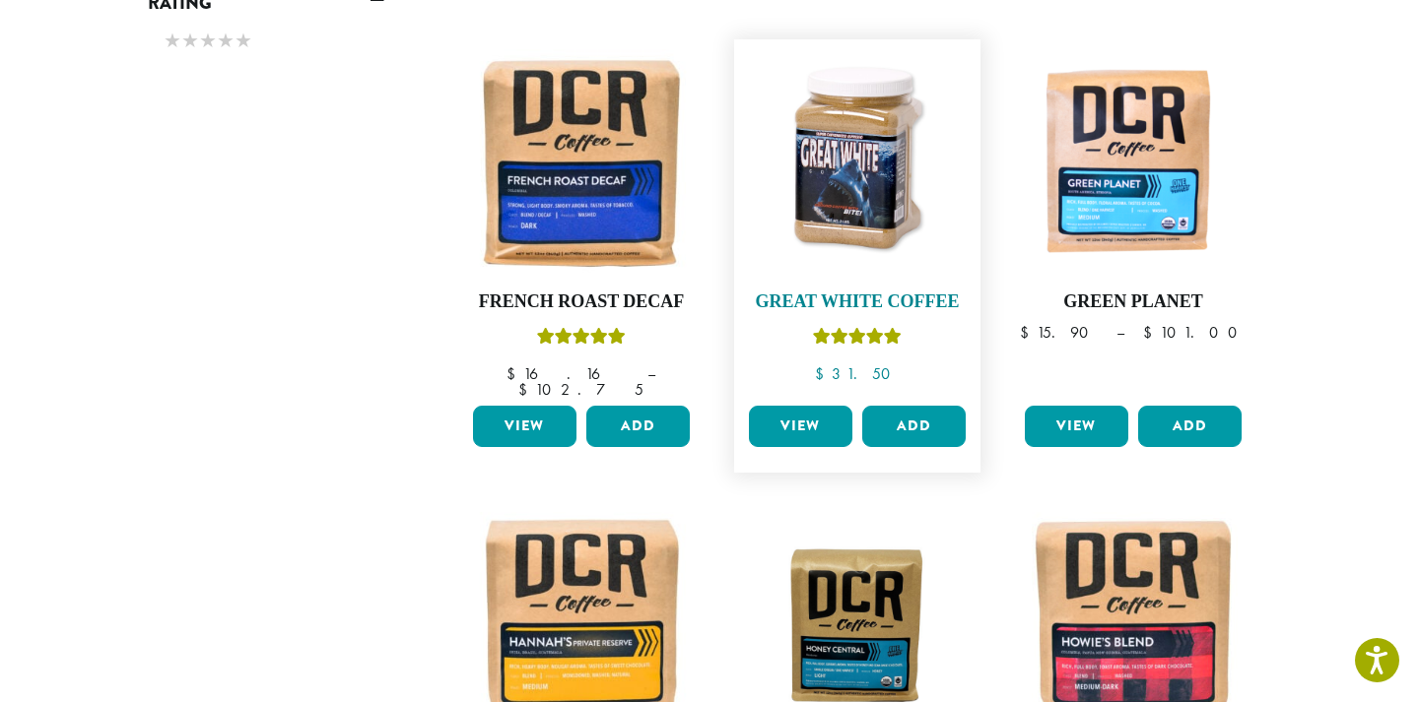
scroll to position [1206, 0]
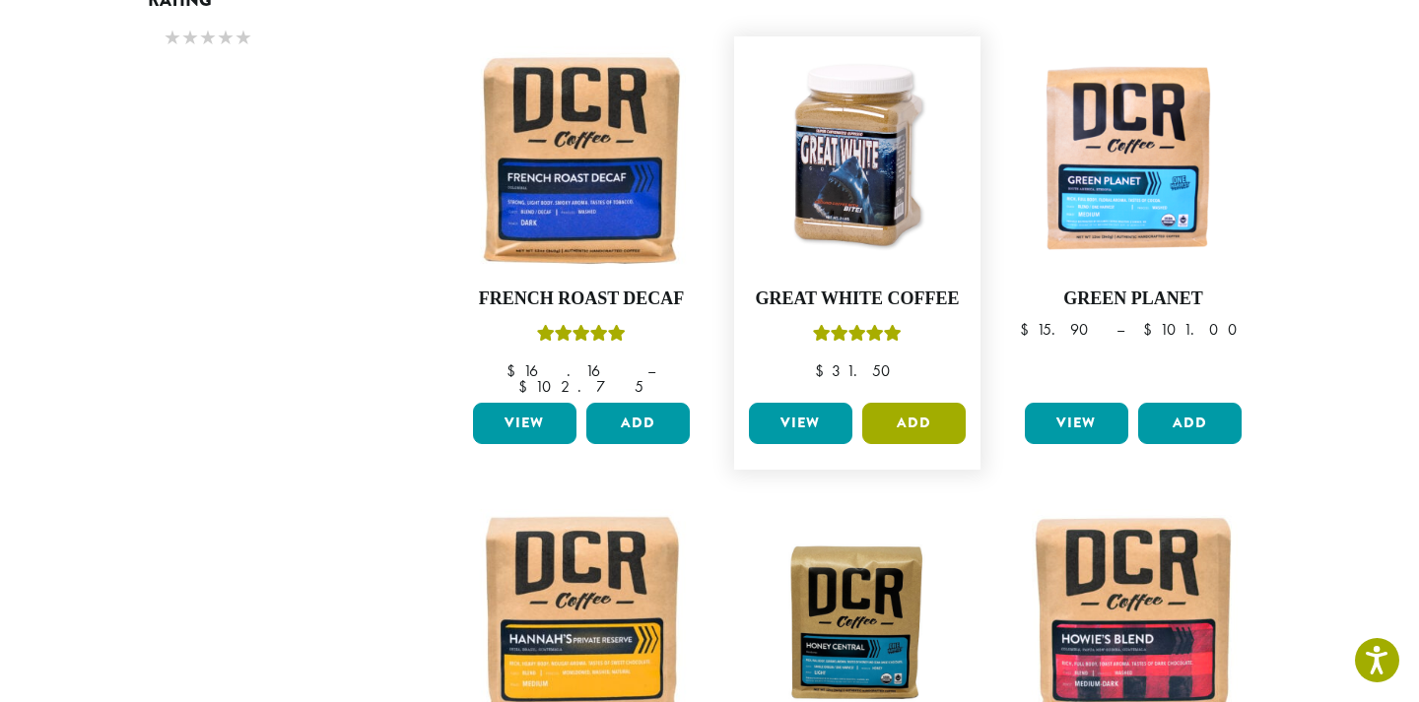
click at [906, 403] on button "Add" at bounding box center [913, 423] width 103 height 41
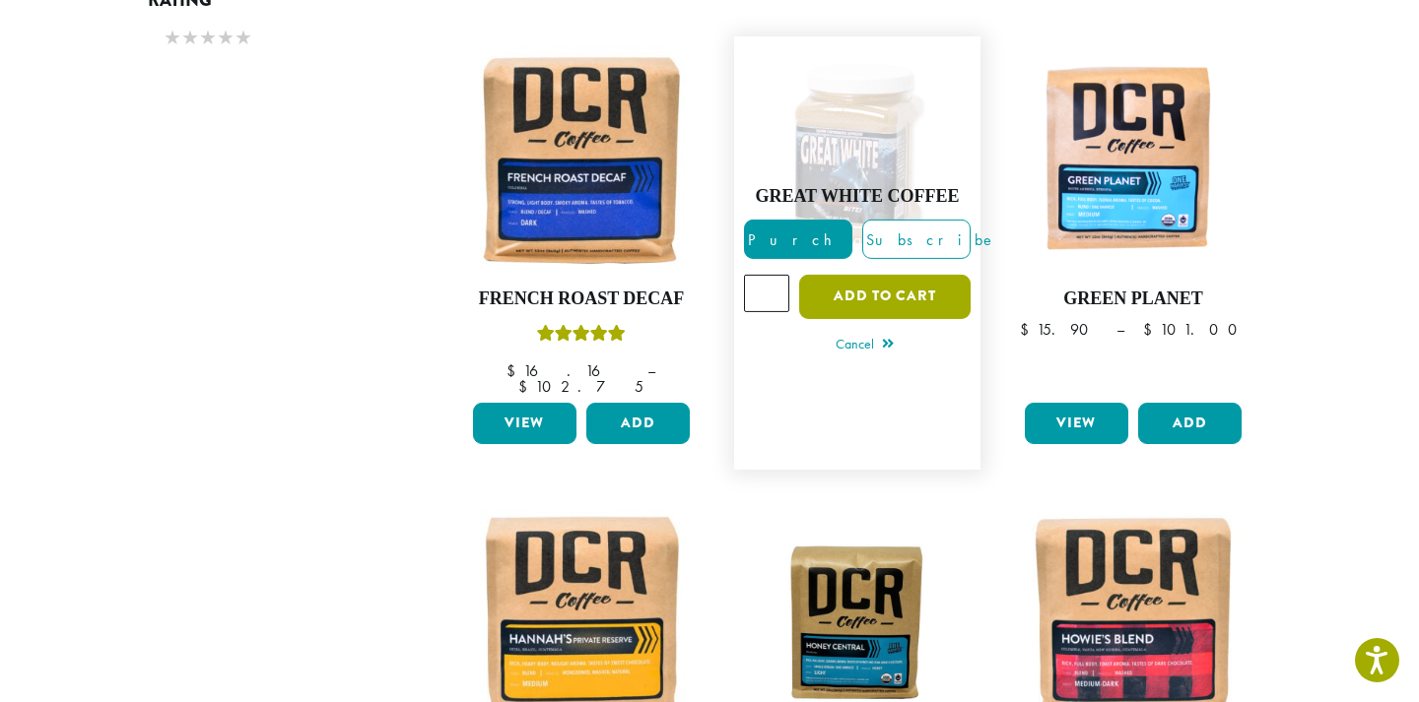
click at [900, 275] on button "Add to cart" at bounding box center [884, 297] width 171 height 44
click at [855, 275] on button "Add to cart" at bounding box center [884, 297] width 171 height 44
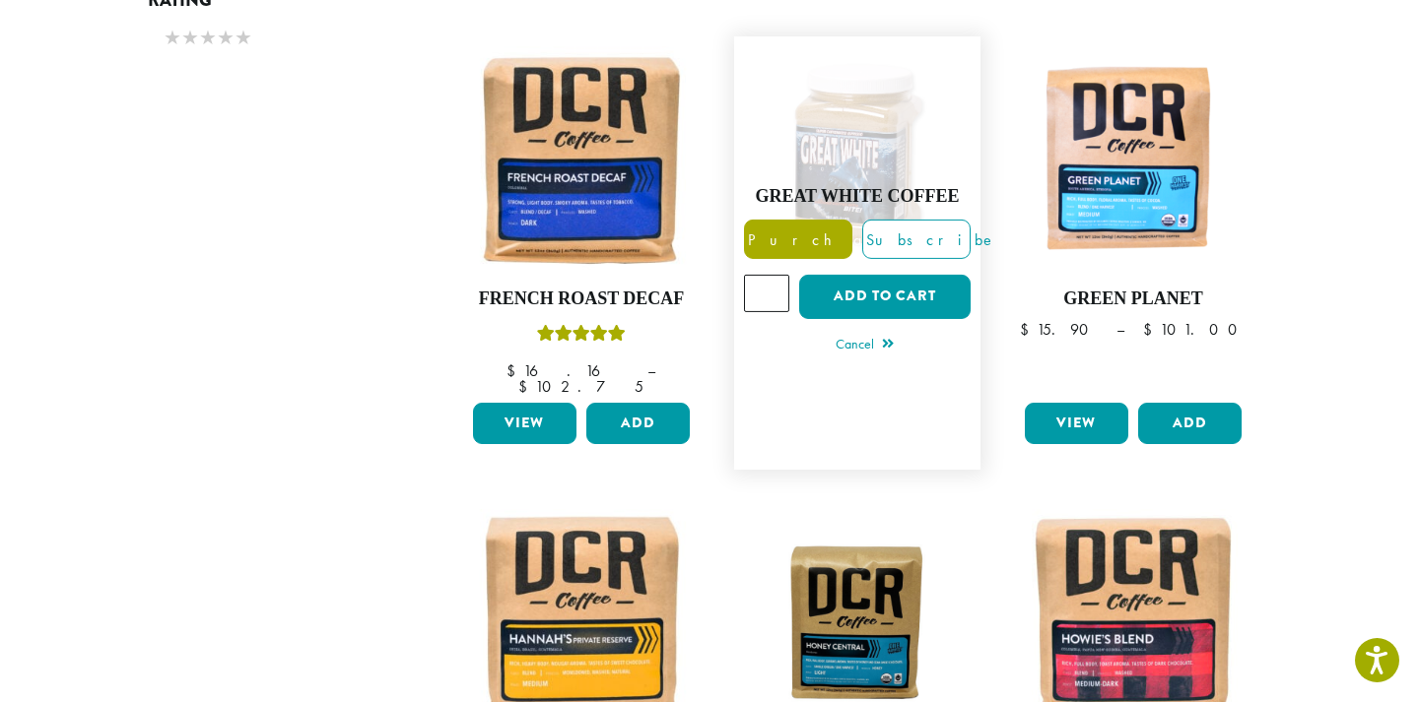
click at [803, 230] on span "Purchase" at bounding box center [828, 240] width 166 height 21
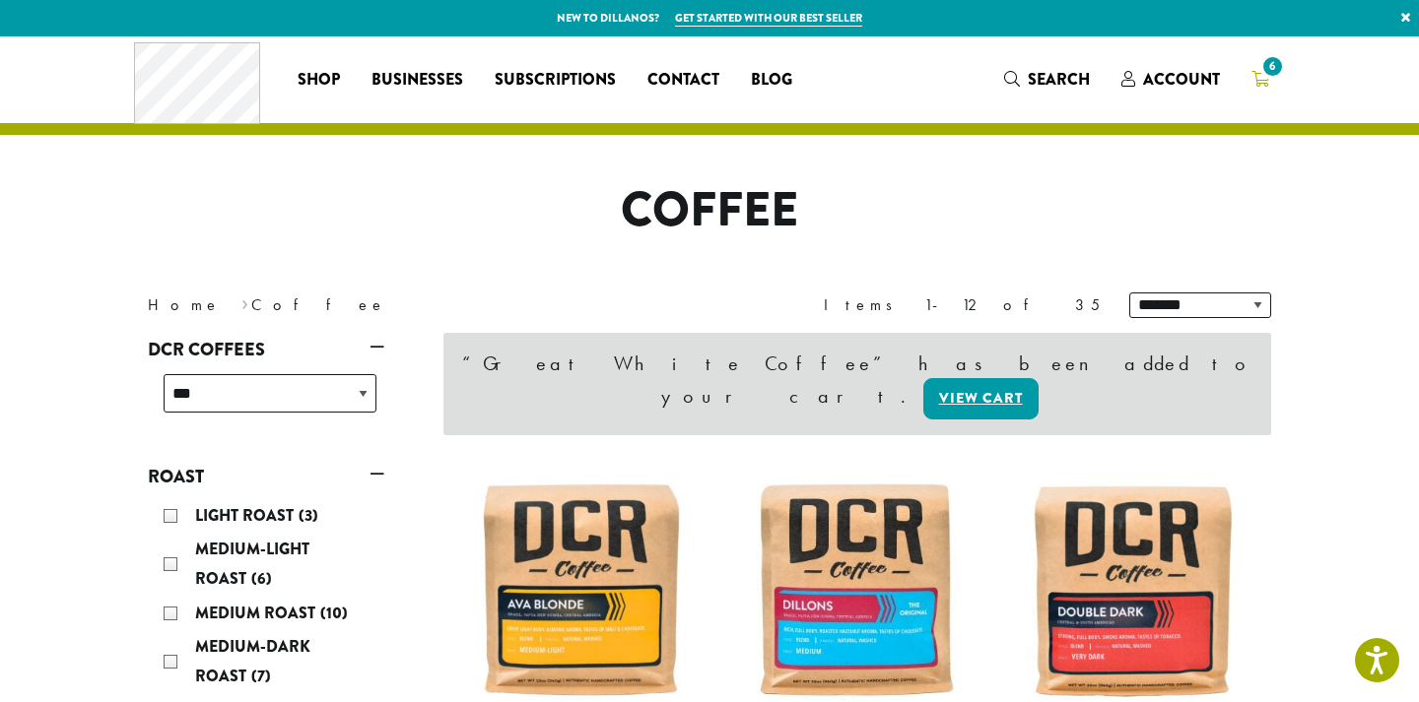
click at [1271, 78] on span "6" at bounding box center [1272, 66] width 27 height 27
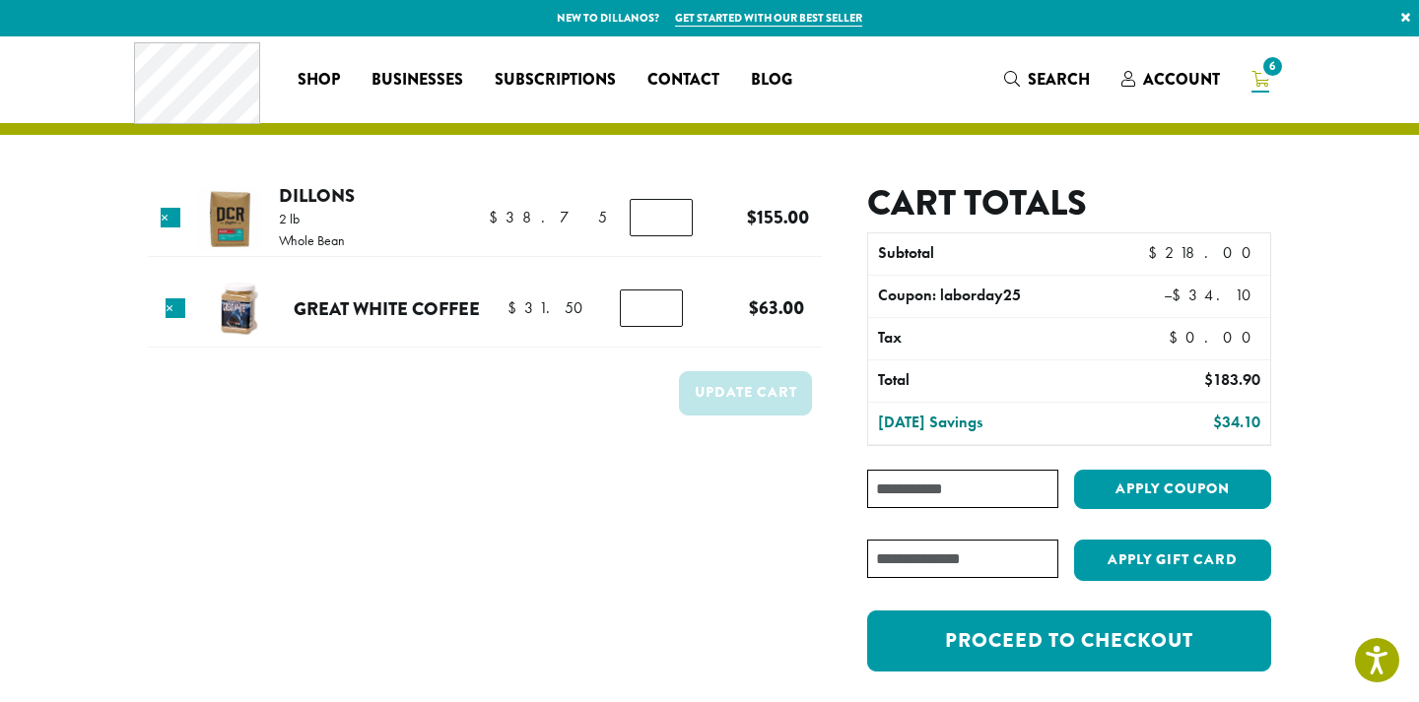
click at [671, 326] on input "*" at bounding box center [651, 308] width 63 height 37
click at [672, 325] on input "*" at bounding box center [651, 308] width 63 height 37
type input "*"
click at [665, 313] on input "*" at bounding box center [651, 308] width 63 height 37
click at [774, 387] on button "Update cart" at bounding box center [745, 393] width 133 height 44
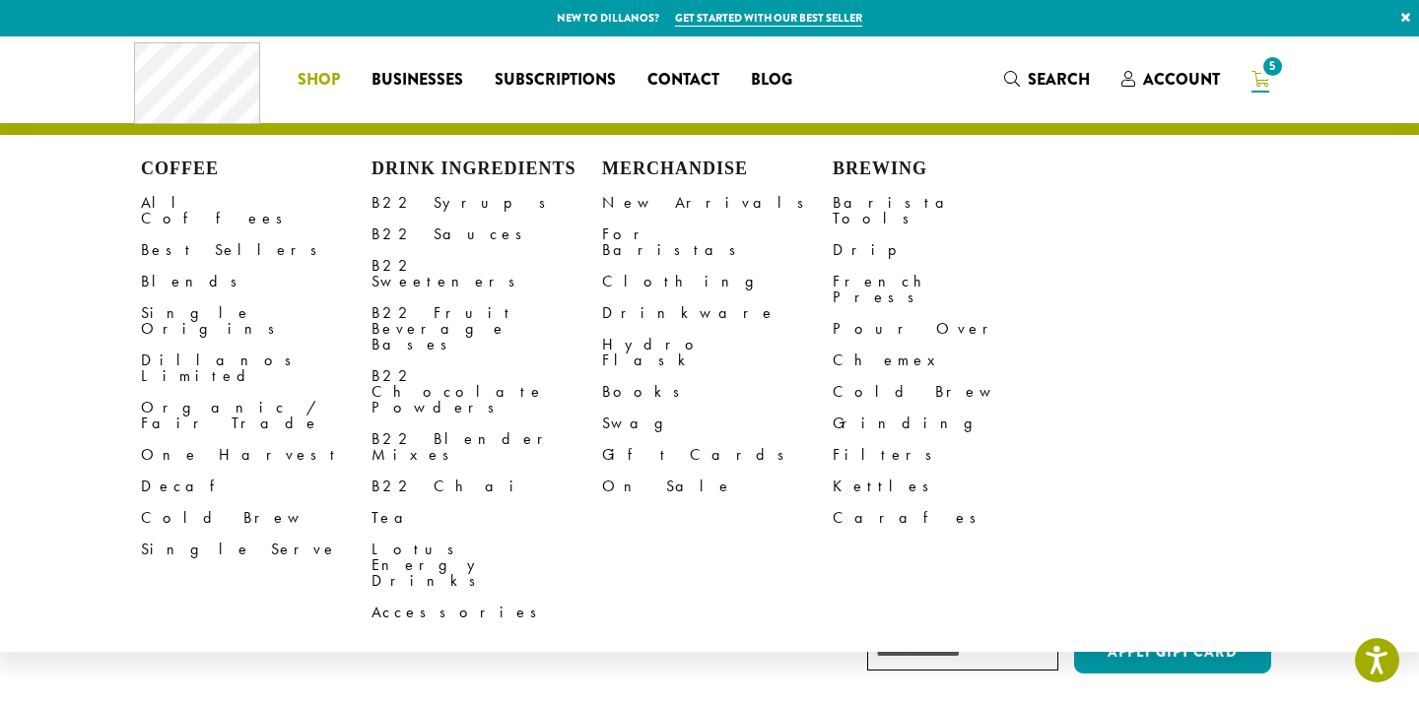
click at [318, 72] on span "Shop" at bounding box center [319, 80] width 42 height 25
click at [199, 194] on link "All Coffees" at bounding box center [256, 210] width 231 height 47
click at [313, 73] on span "Shop" at bounding box center [319, 80] width 42 height 25
click at [160, 201] on link "All Coffees" at bounding box center [256, 210] width 231 height 47
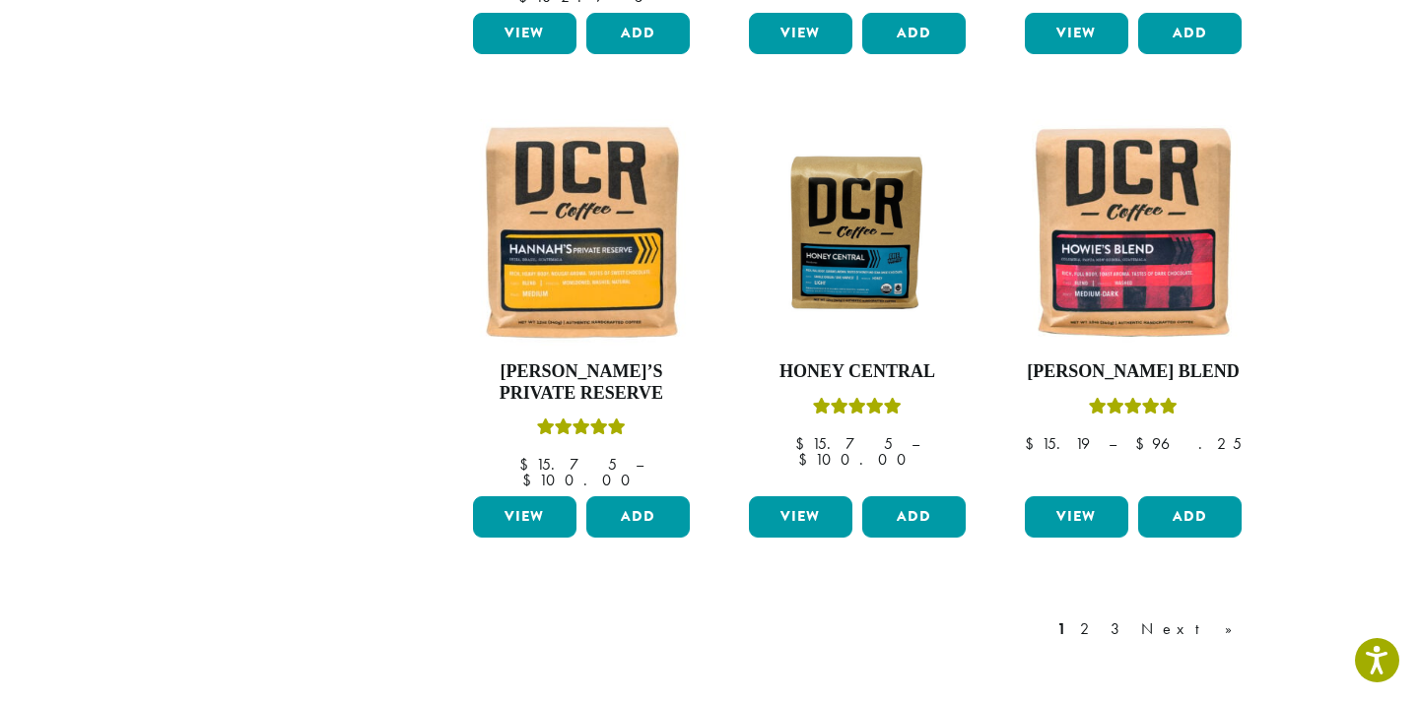
scroll to position [1597, 0]
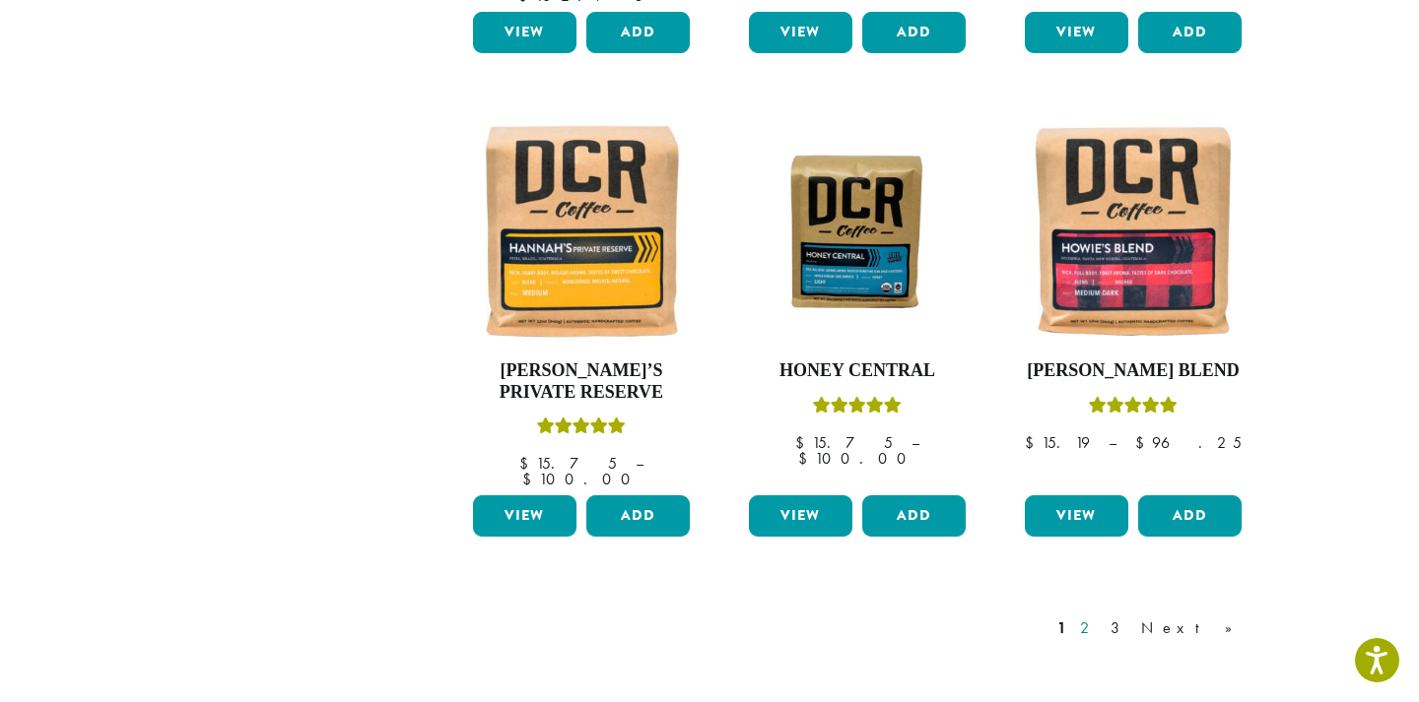
click at [1100, 617] on link "2" at bounding box center [1088, 629] width 25 height 24
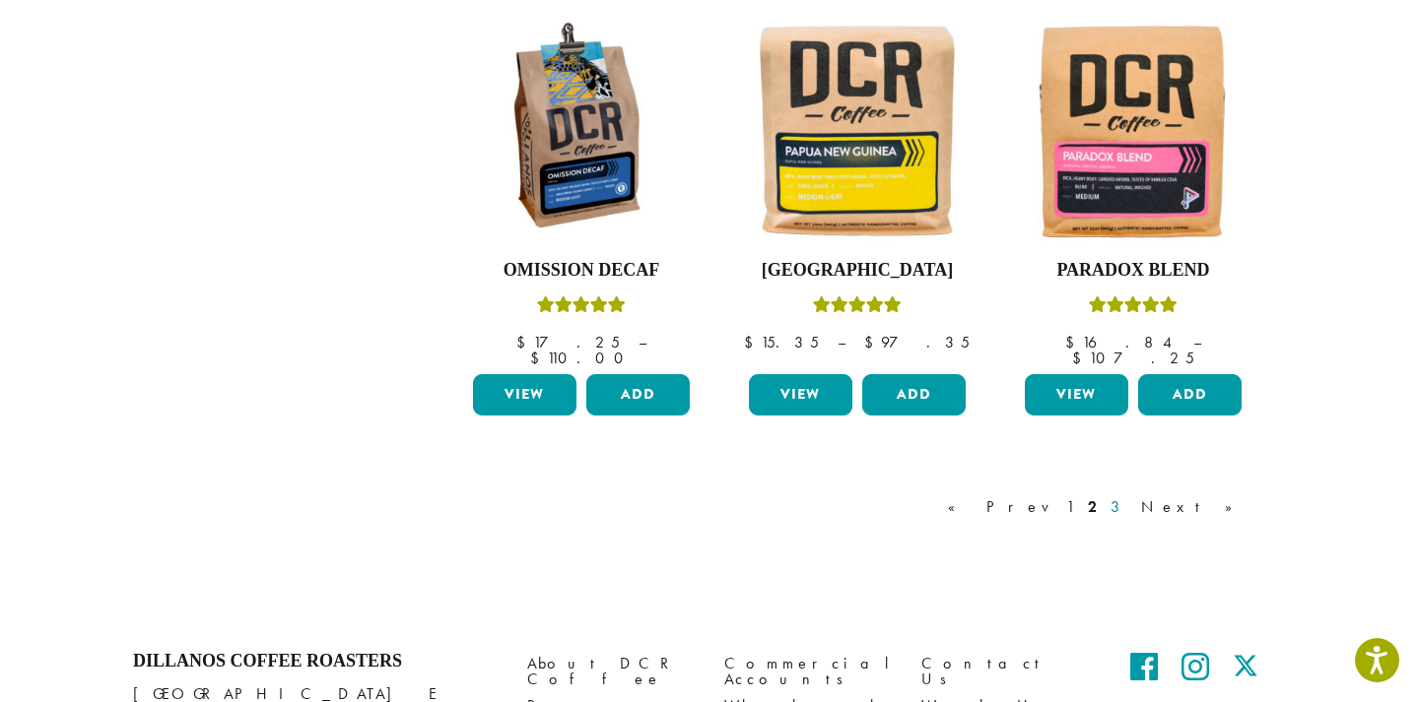
scroll to position [1714, 0]
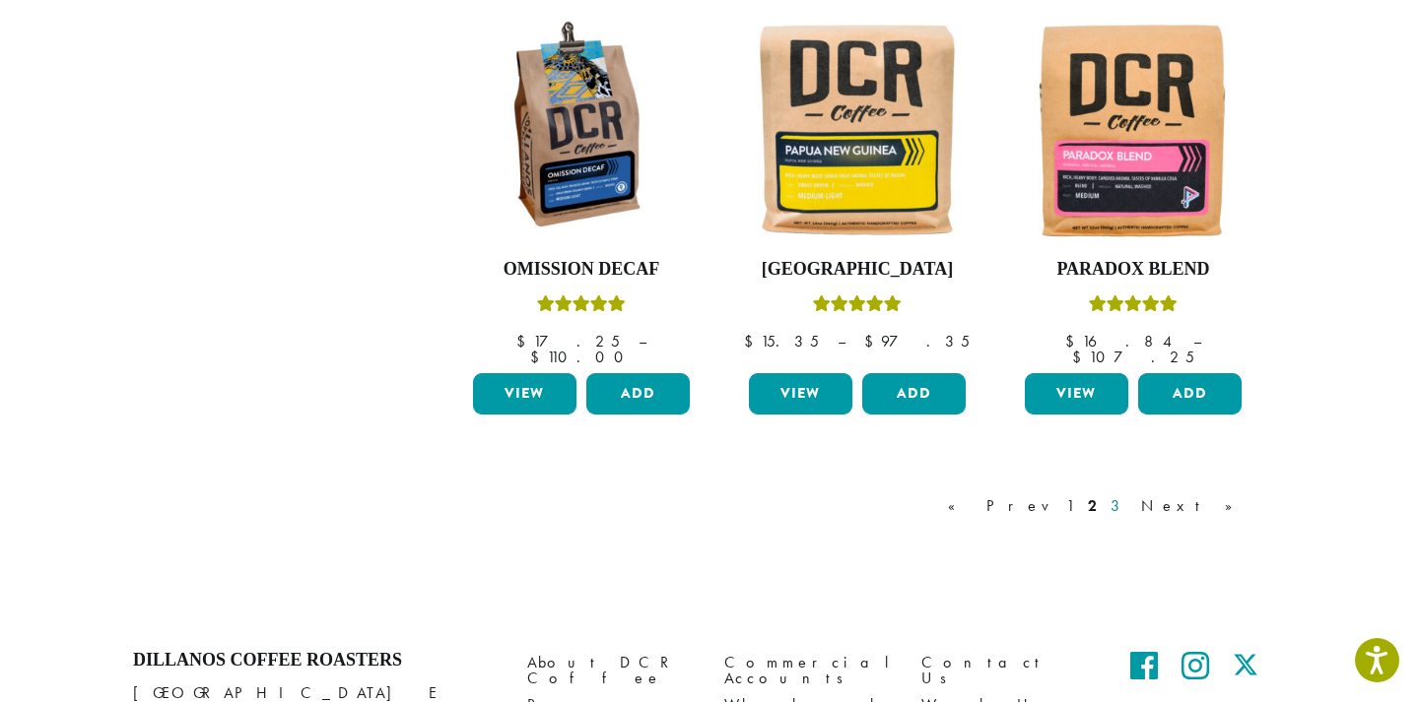
click at [1131, 495] on link "3" at bounding box center [1118, 507] width 25 height 24
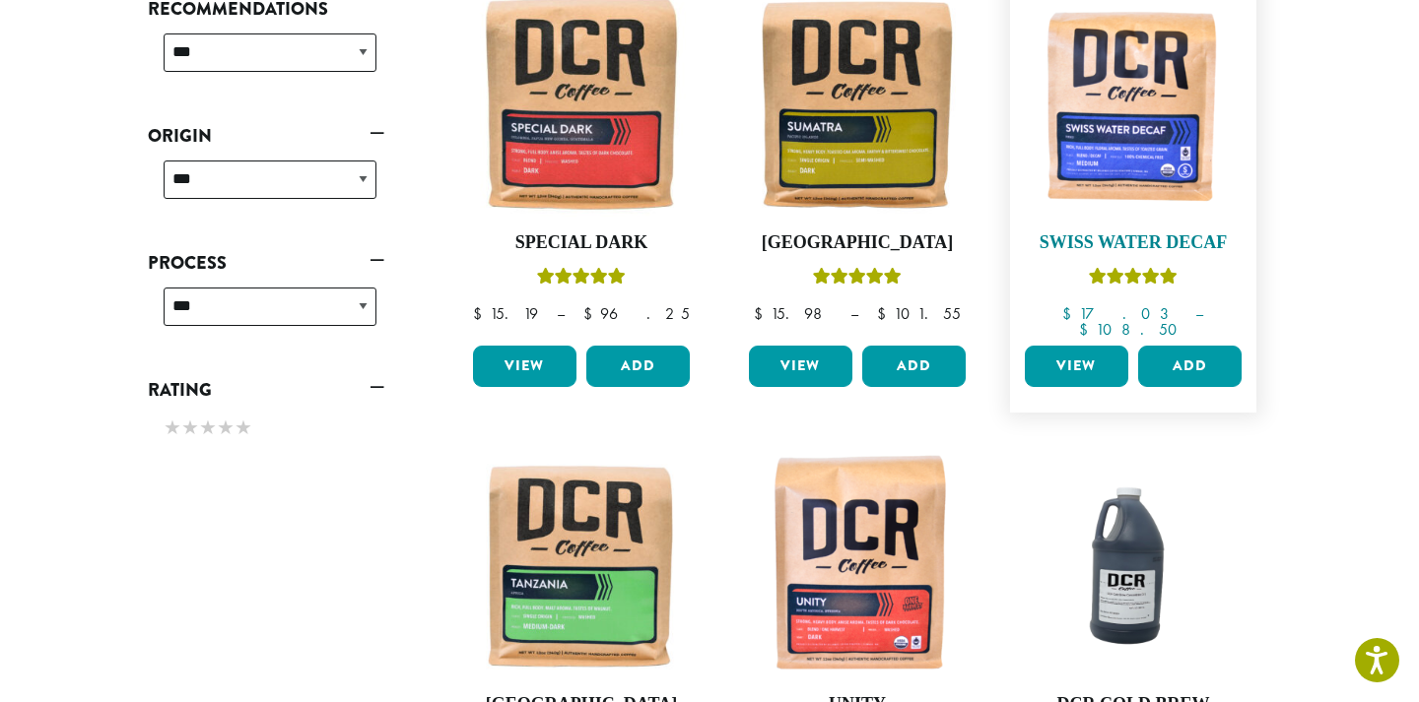
scroll to position [820, 0]
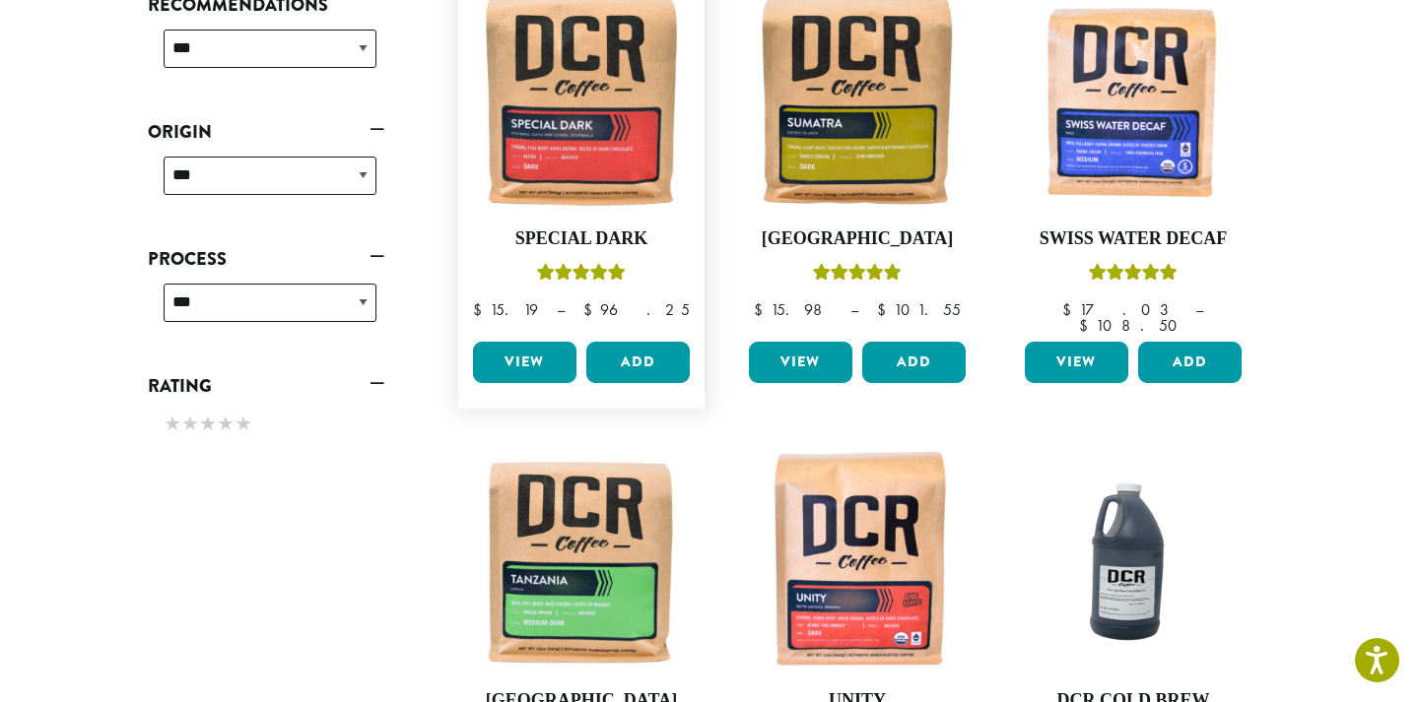
click at [531, 342] on link "View" at bounding box center [524, 362] width 103 height 41
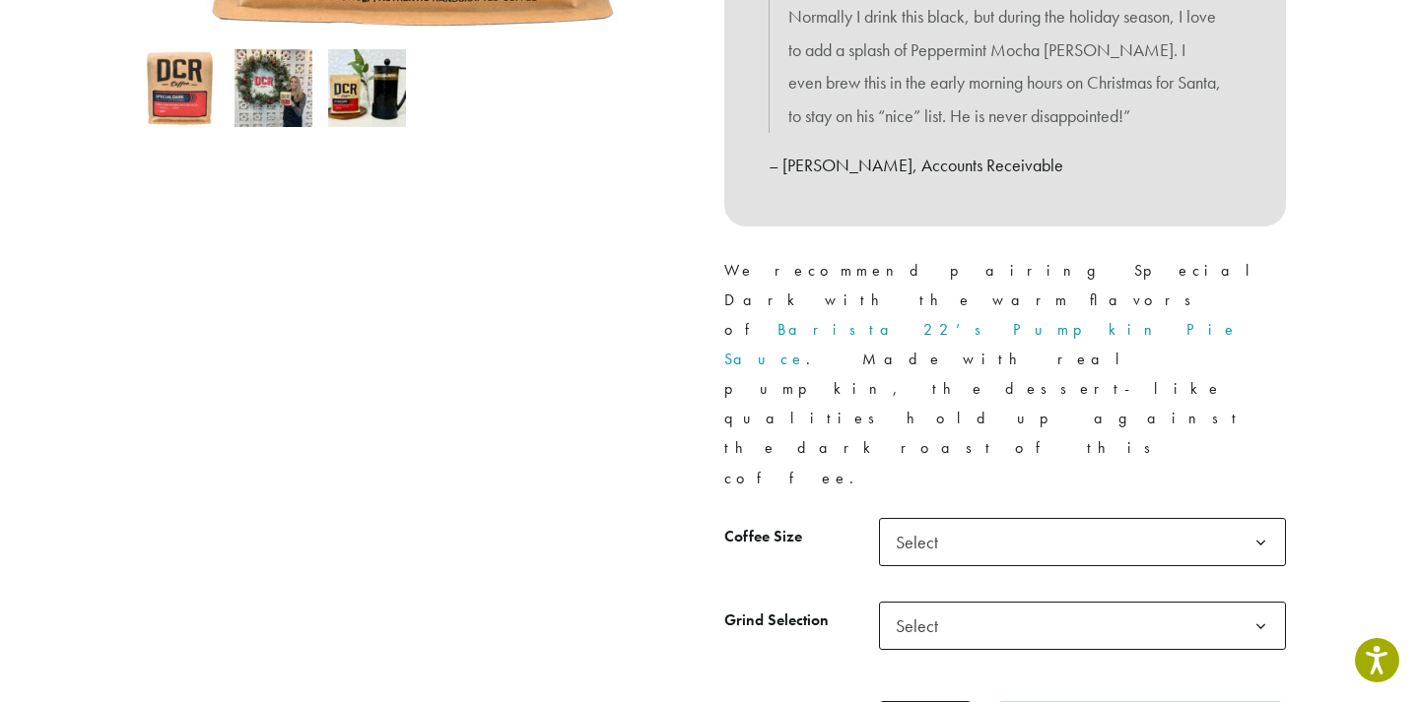
scroll to position [690, 0]
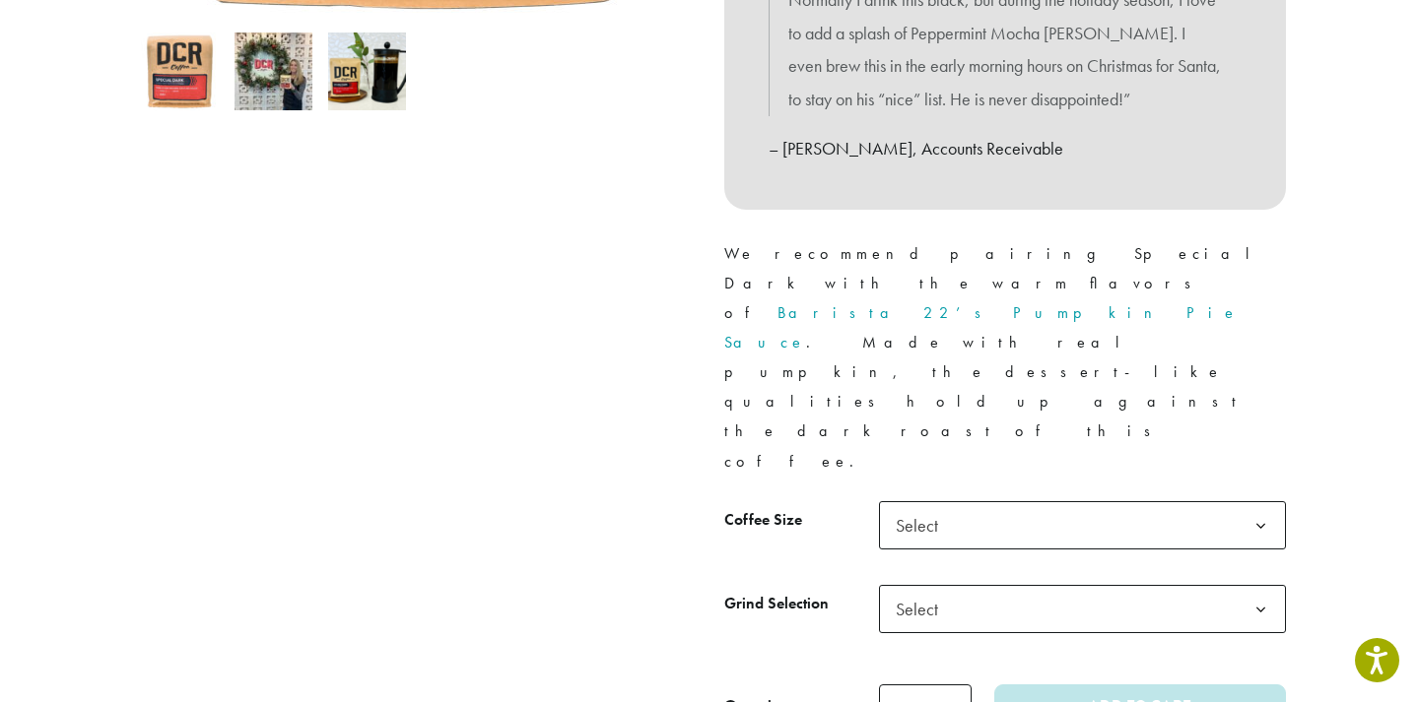
click at [1010, 501] on span "Select" at bounding box center [1082, 525] width 407 height 48
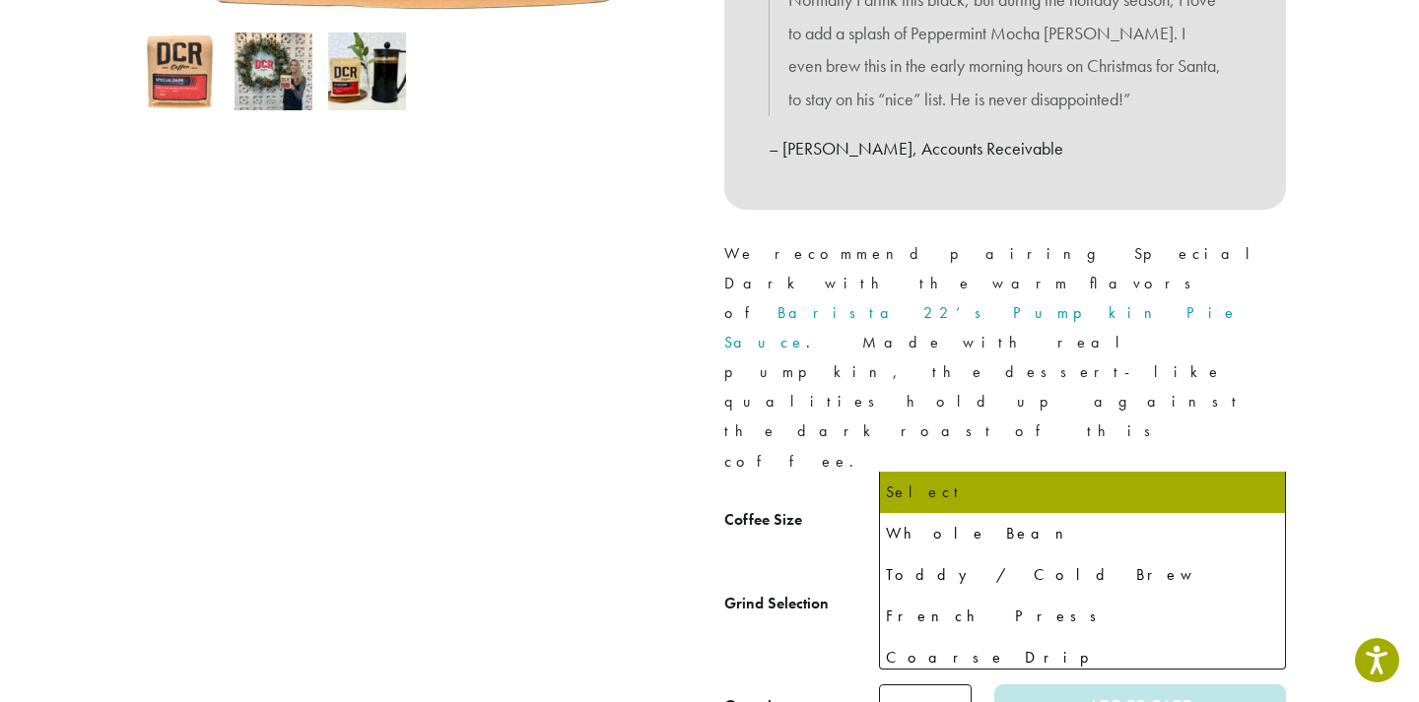
click at [965, 585] on span "Select" at bounding box center [1082, 609] width 407 height 48
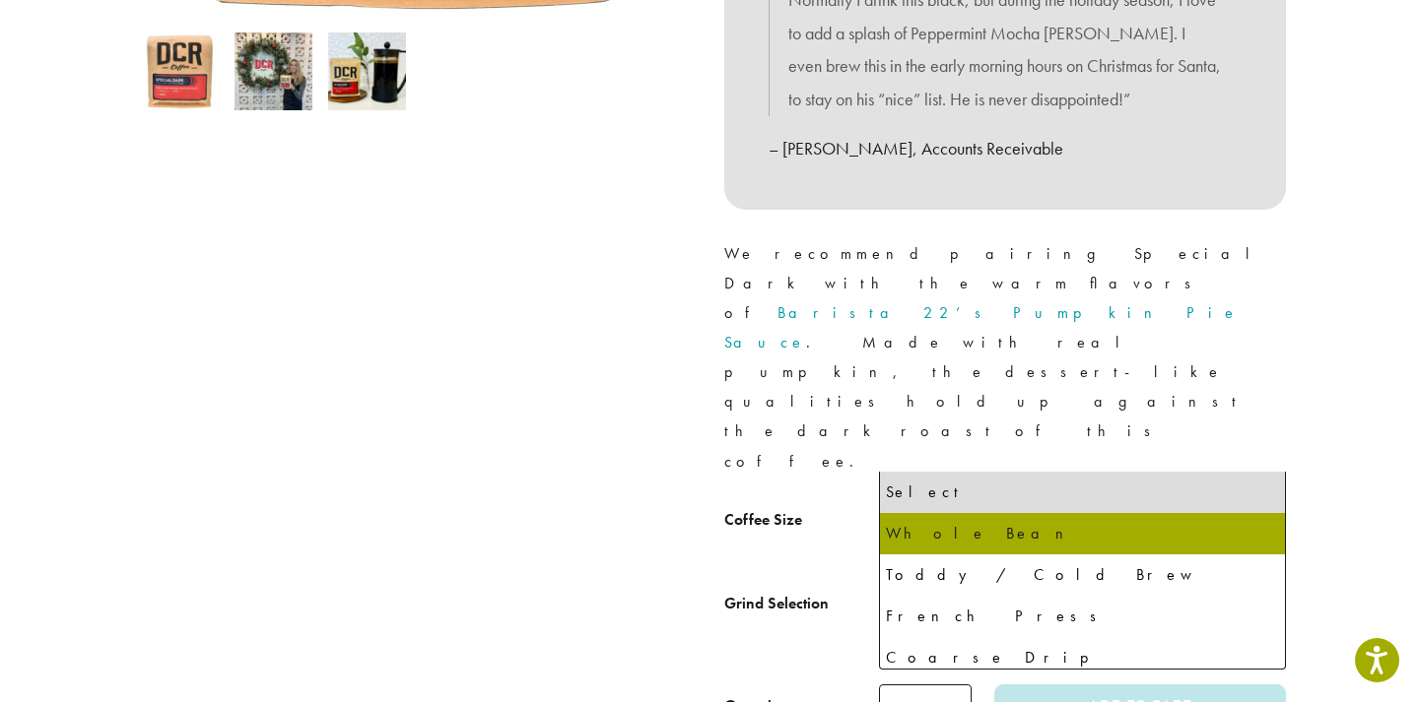
select select "**********"
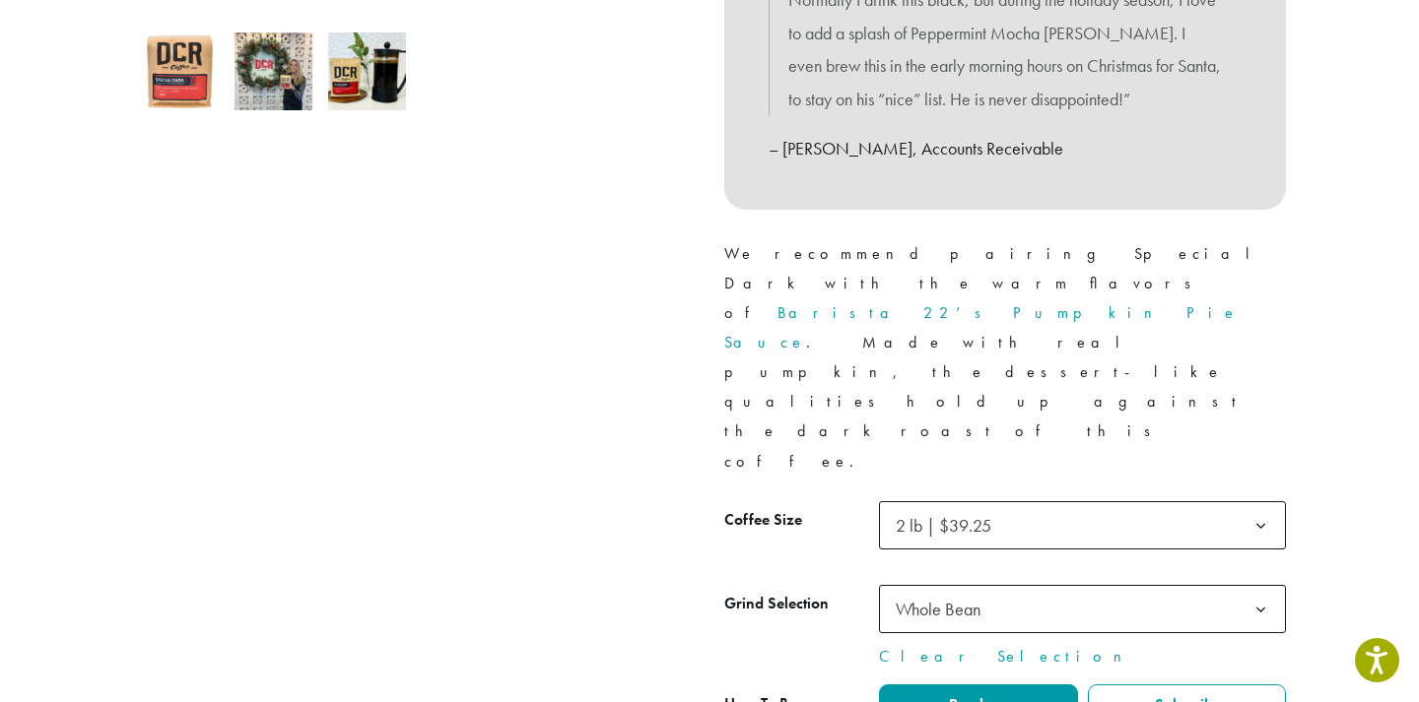
type input "*"
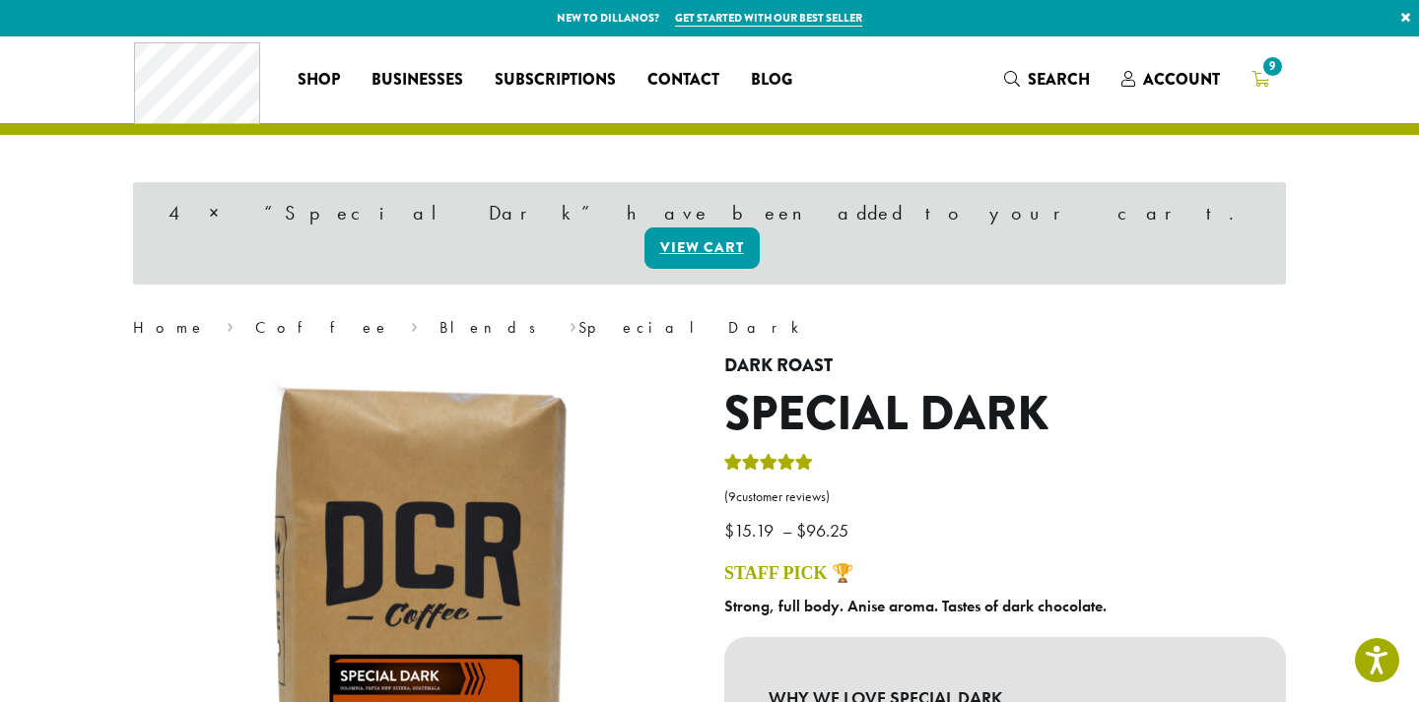
click at [1264, 87] on icon "9" at bounding box center [1260, 79] width 18 height 16
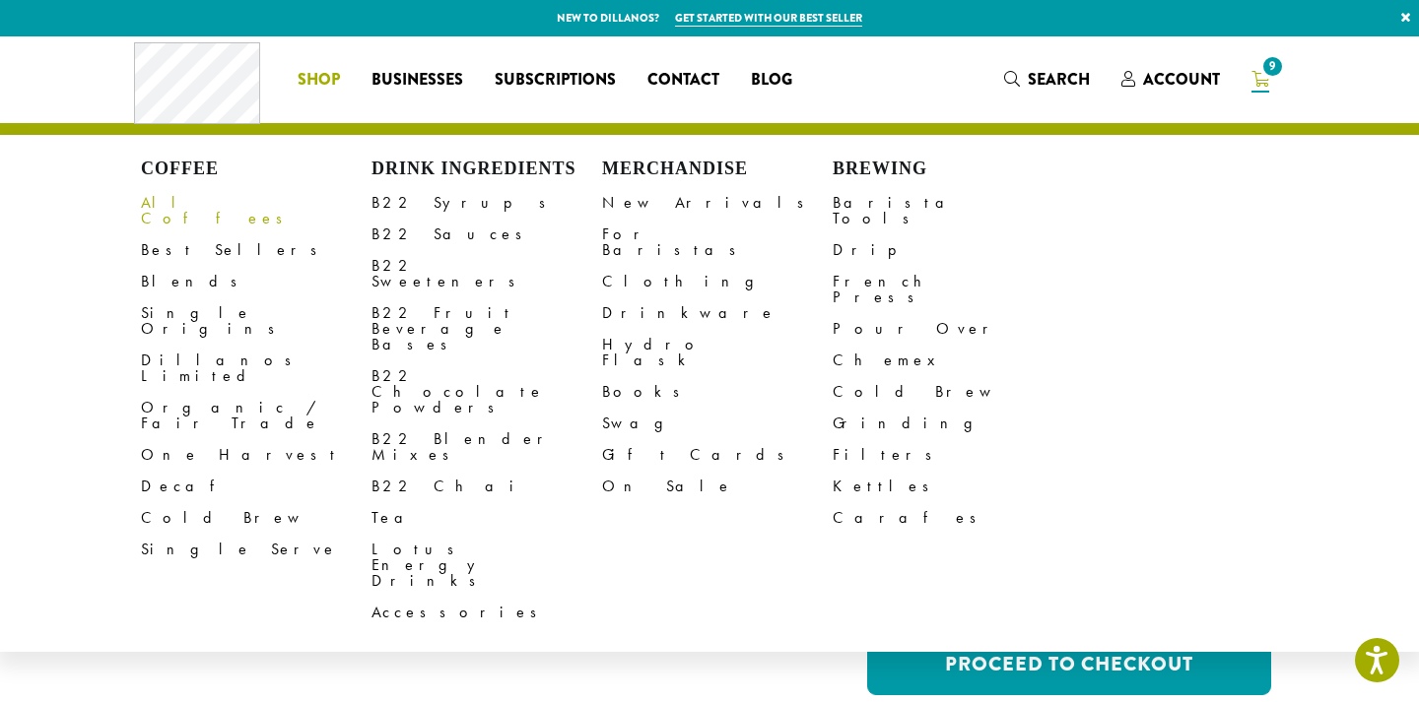
click at [172, 211] on link "All Coffees" at bounding box center [256, 210] width 231 height 47
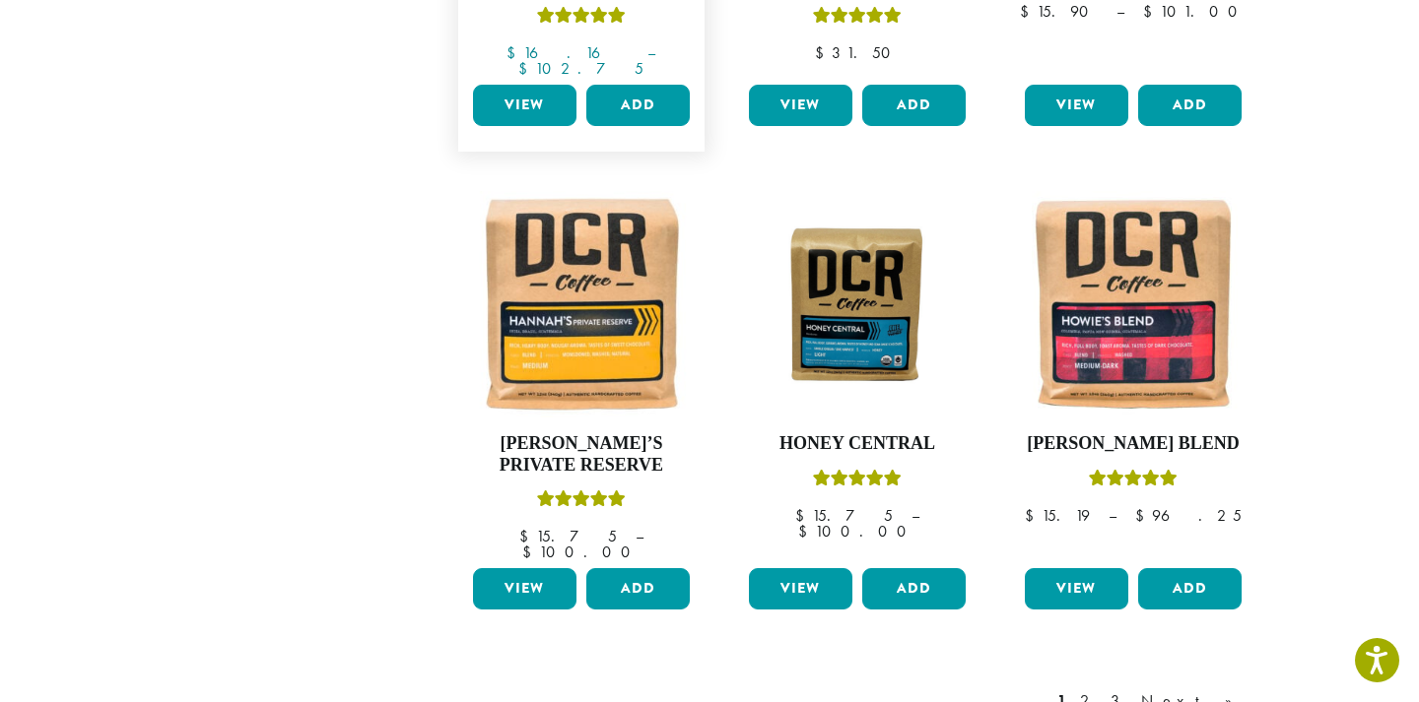
scroll to position [1528, 0]
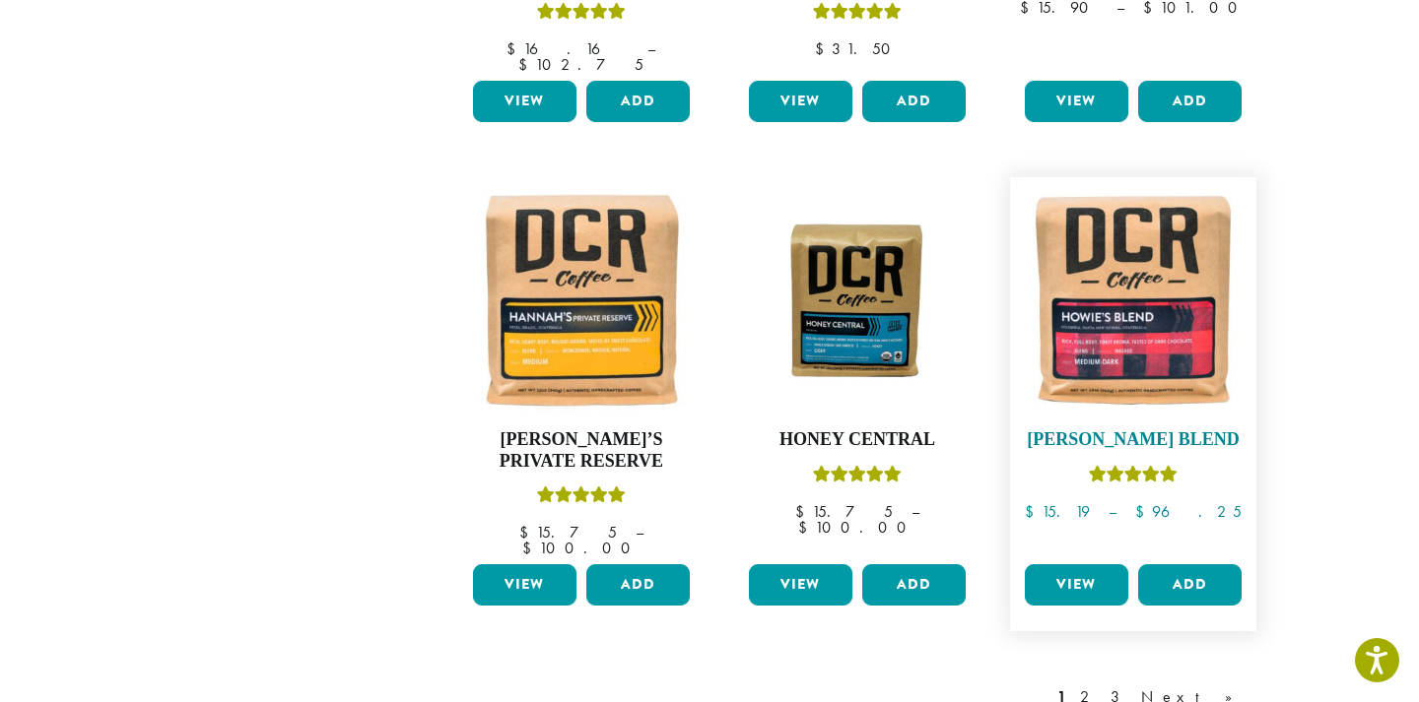
click at [1161, 318] on img at bounding box center [1133, 300] width 227 height 227
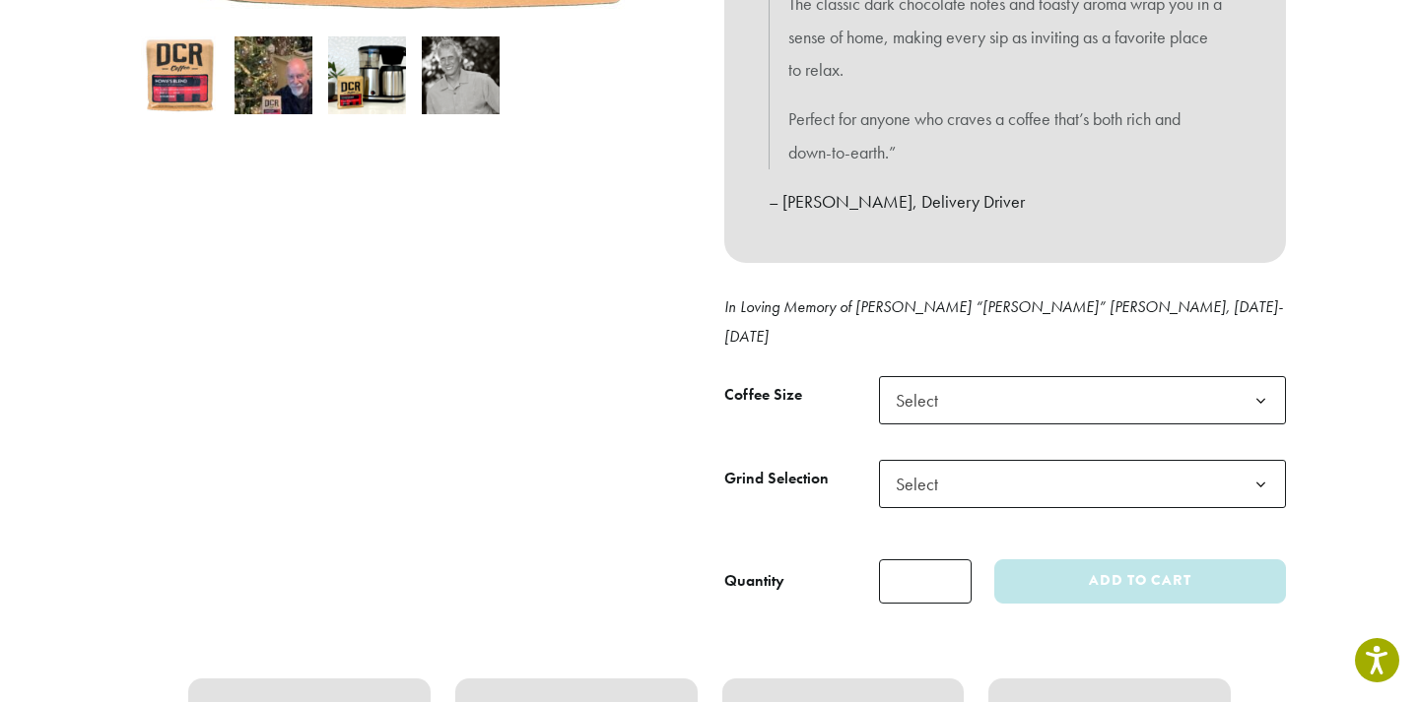
scroll to position [700, 0]
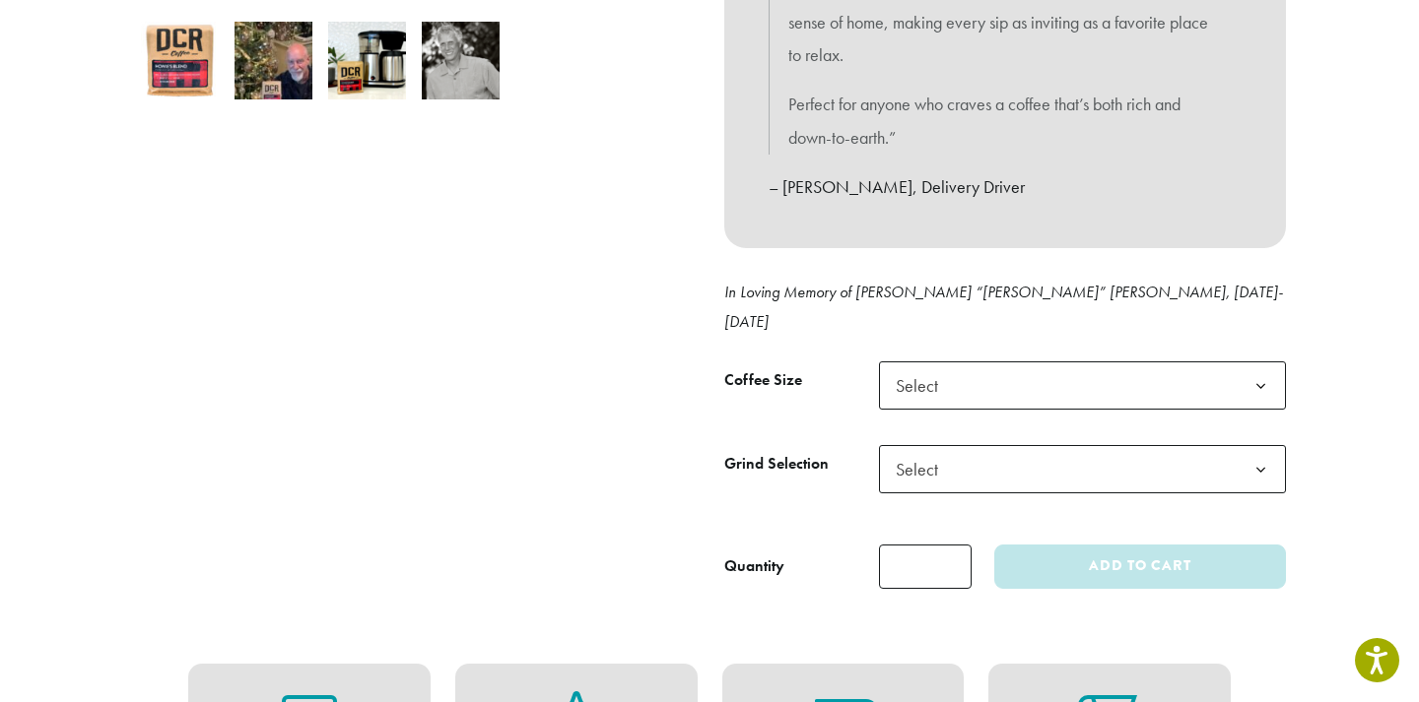
click at [989, 362] on span "Select" at bounding box center [1082, 386] width 407 height 48
click at [996, 449] on span "Select" at bounding box center [1082, 469] width 407 height 48
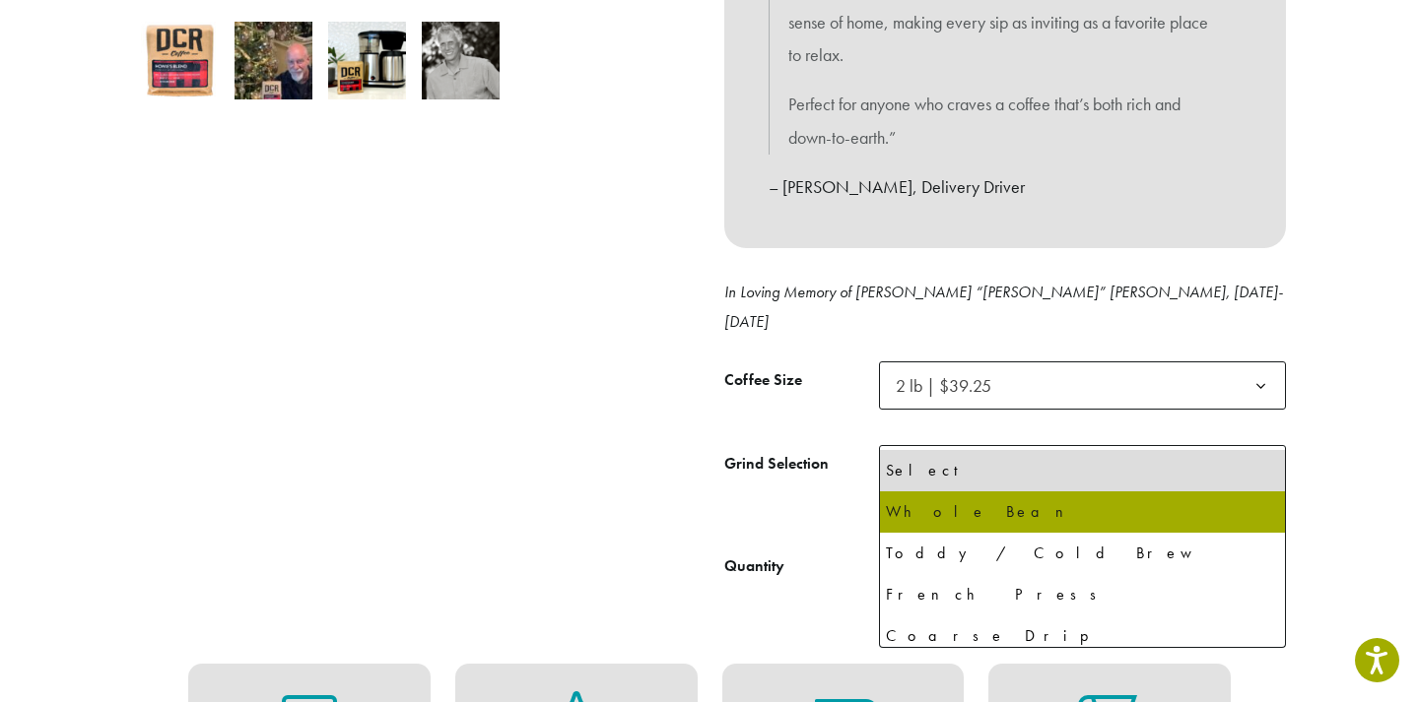
select select "**********"
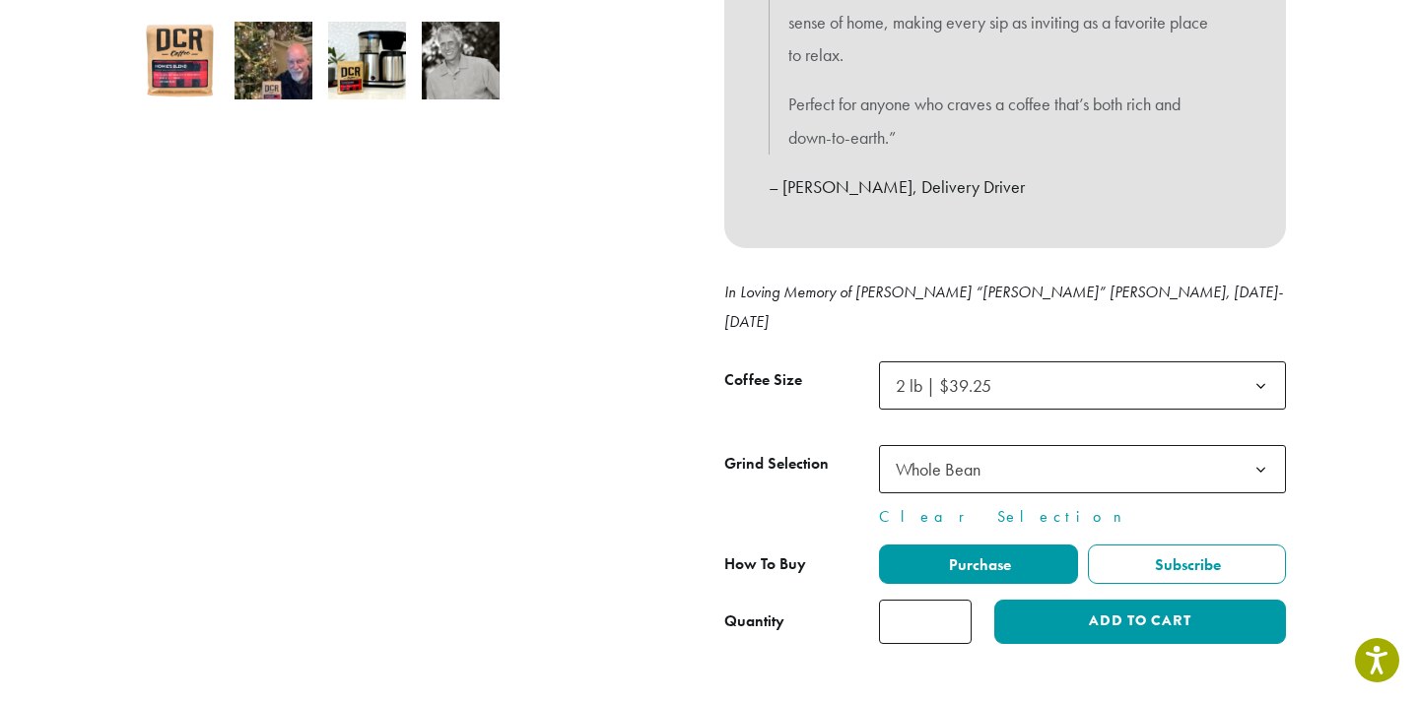
type input "*"
click at [949, 600] on input "*" at bounding box center [925, 622] width 93 height 44
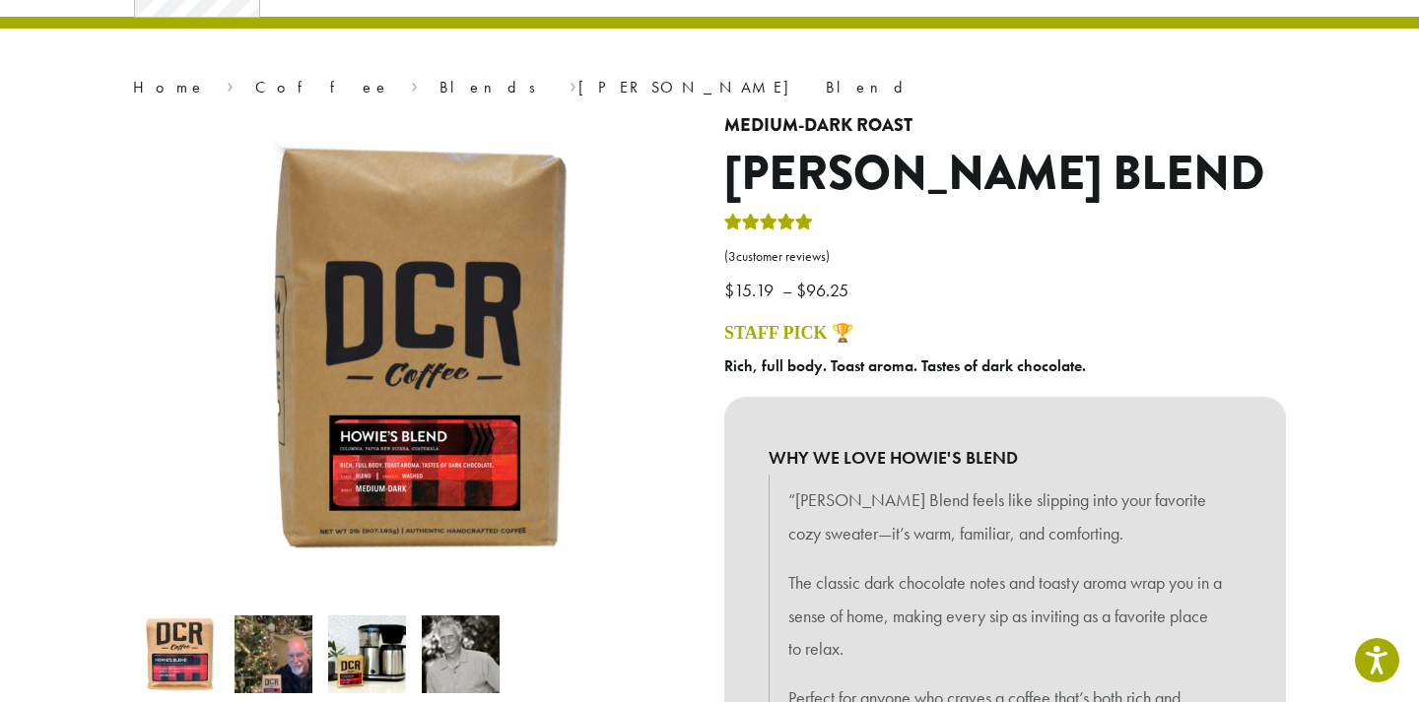
scroll to position [105, 0]
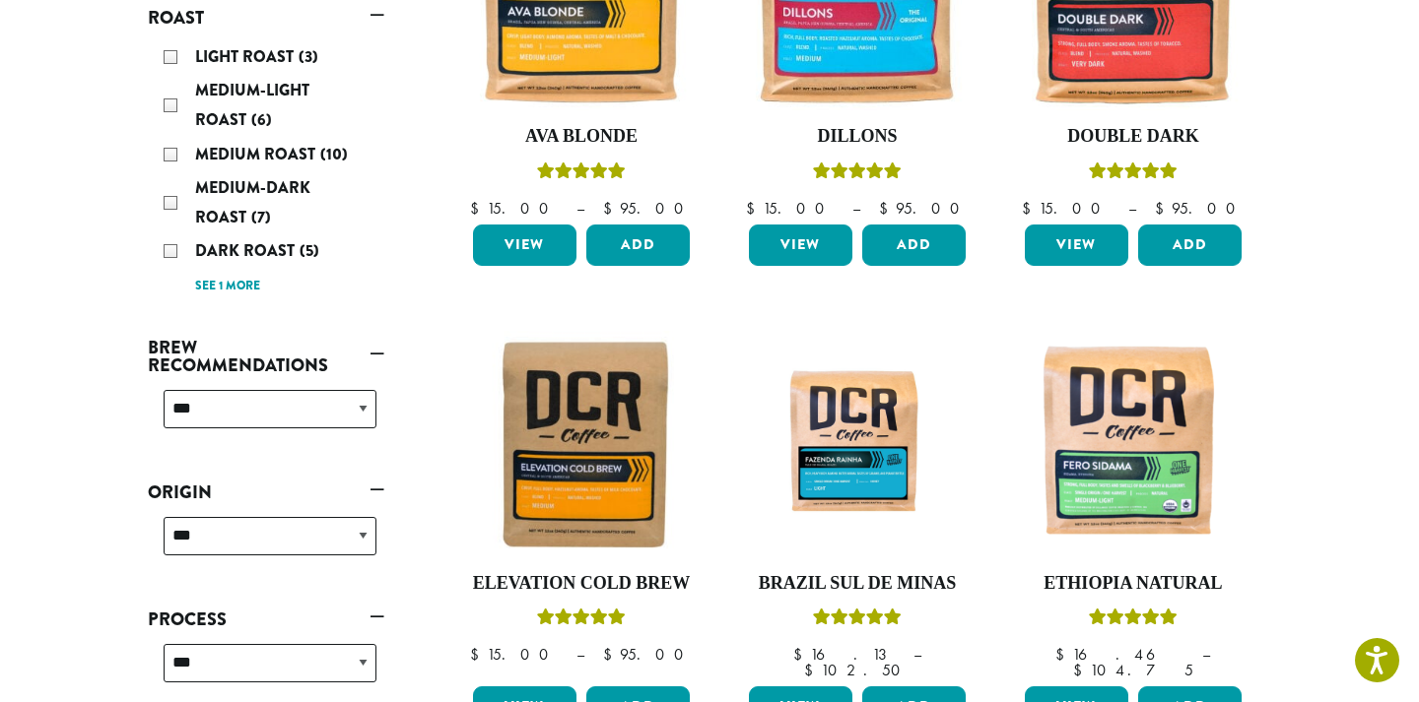
scroll to position [86, 0]
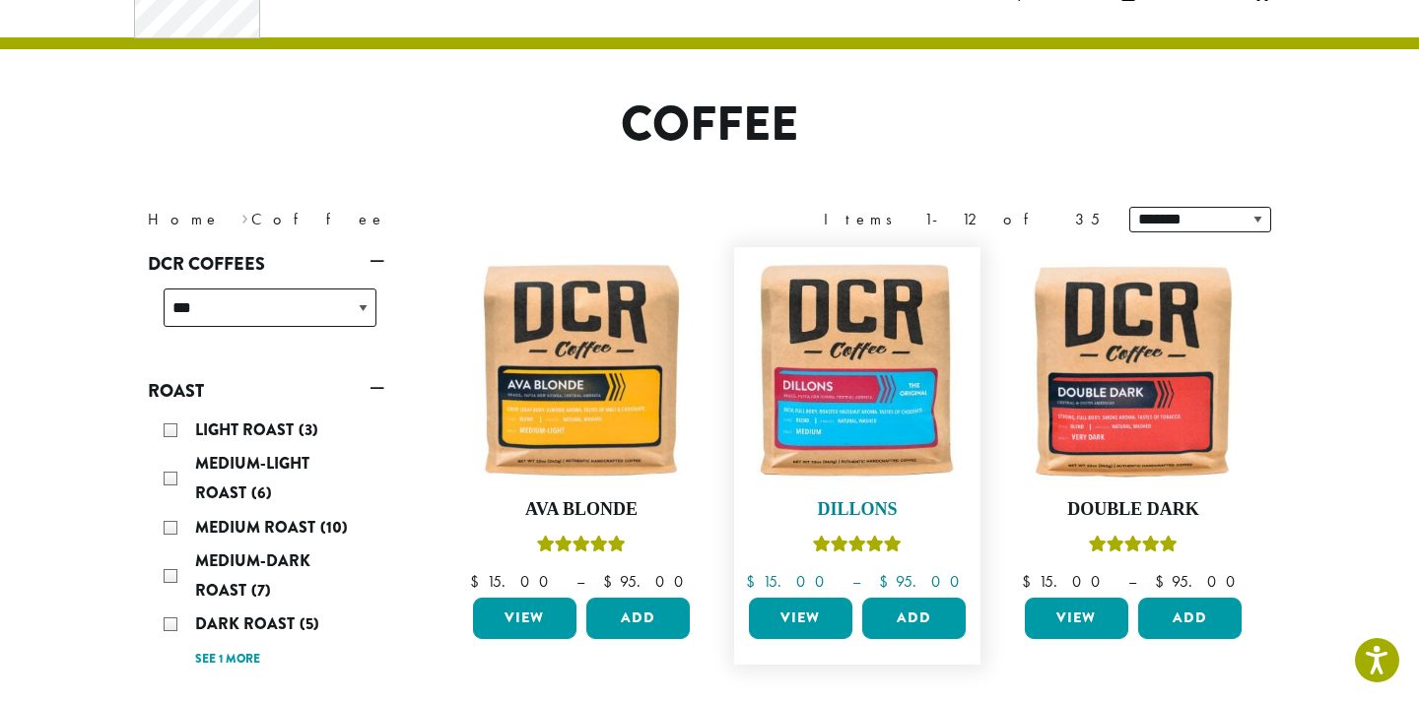
click at [847, 340] on img at bounding box center [857, 370] width 227 height 227
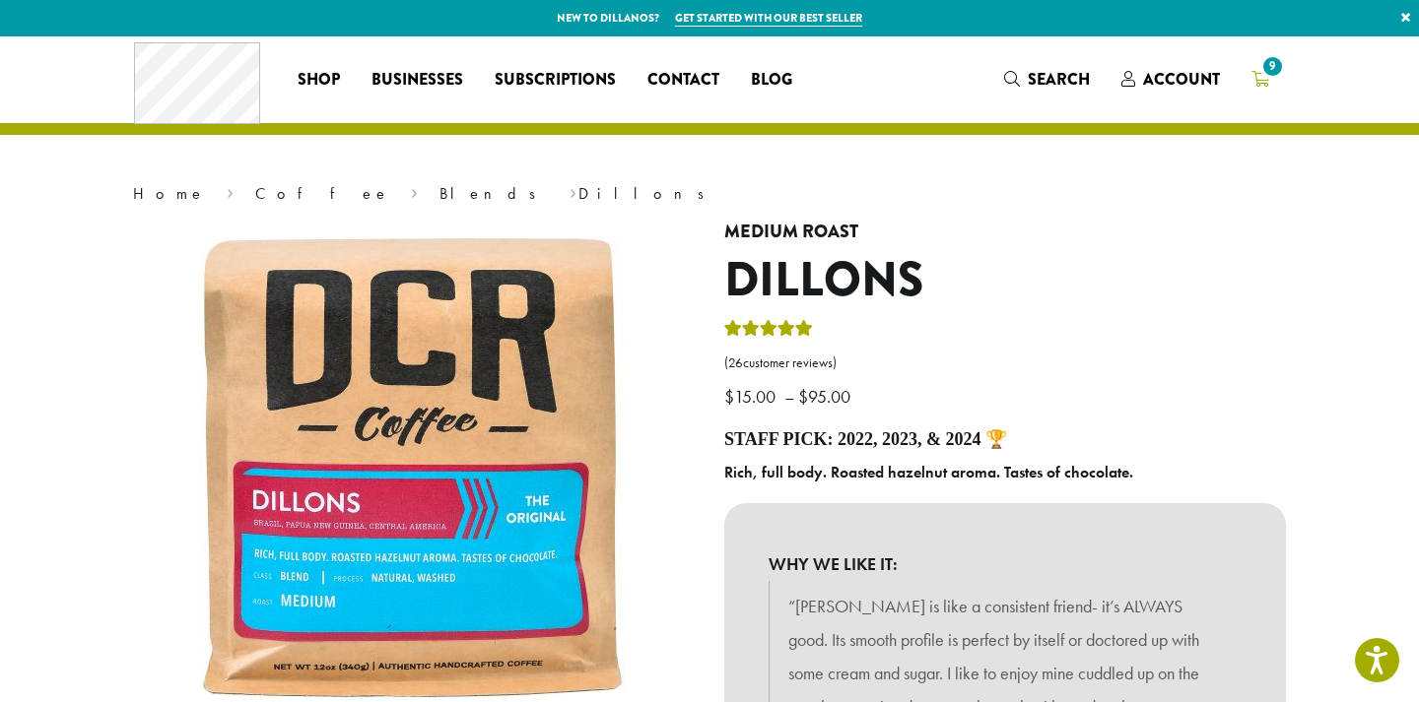
click at [1260, 67] on span "9" at bounding box center [1272, 66] width 27 height 27
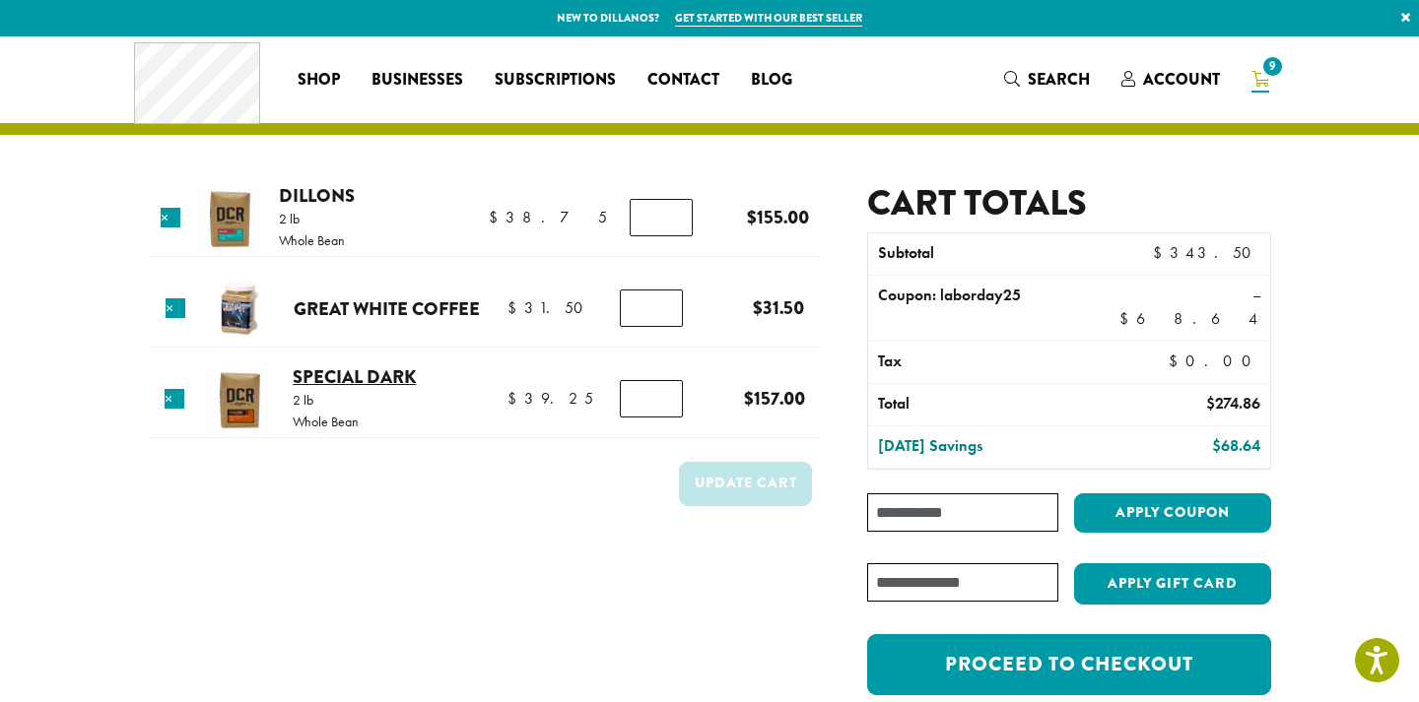
click at [317, 367] on link "Special Dark" at bounding box center [354, 377] width 123 height 27
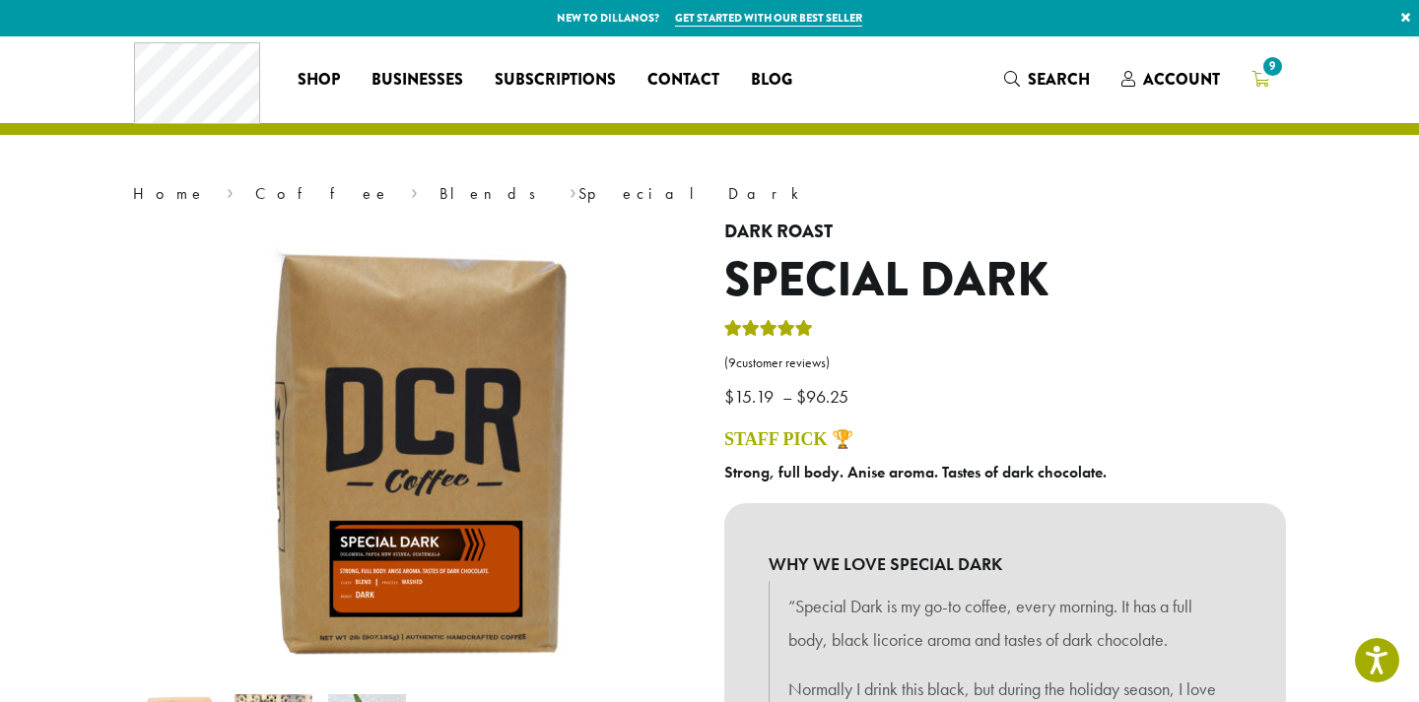
click at [1255, 70] on span "9" at bounding box center [1260, 80] width 18 height 25
click at [1210, 277] on h1 "Special Dark" at bounding box center [1005, 280] width 562 height 57
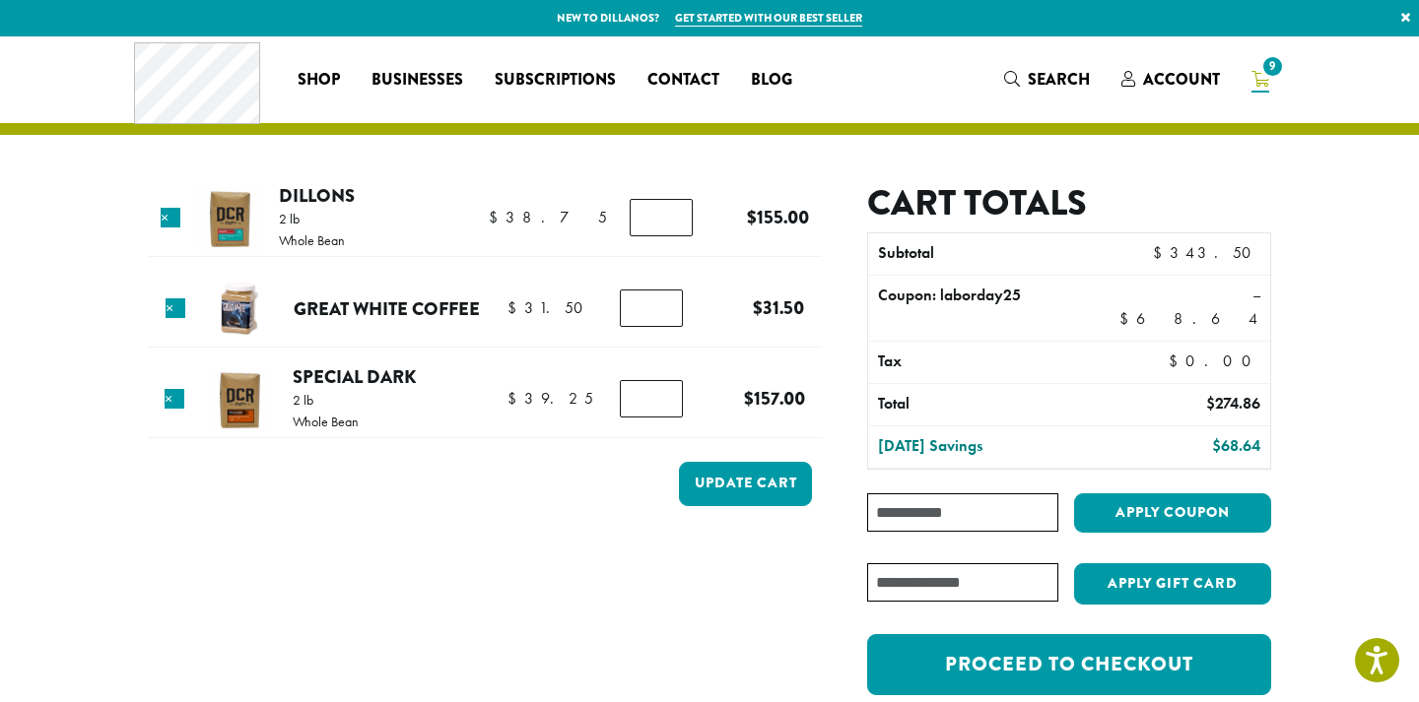
click at [664, 226] on input "*" at bounding box center [660, 217] width 63 height 37
type input "*"
click at [664, 226] on input "*" at bounding box center [660, 217] width 63 height 37
click at [730, 477] on button "Update cart" at bounding box center [745, 484] width 133 height 44
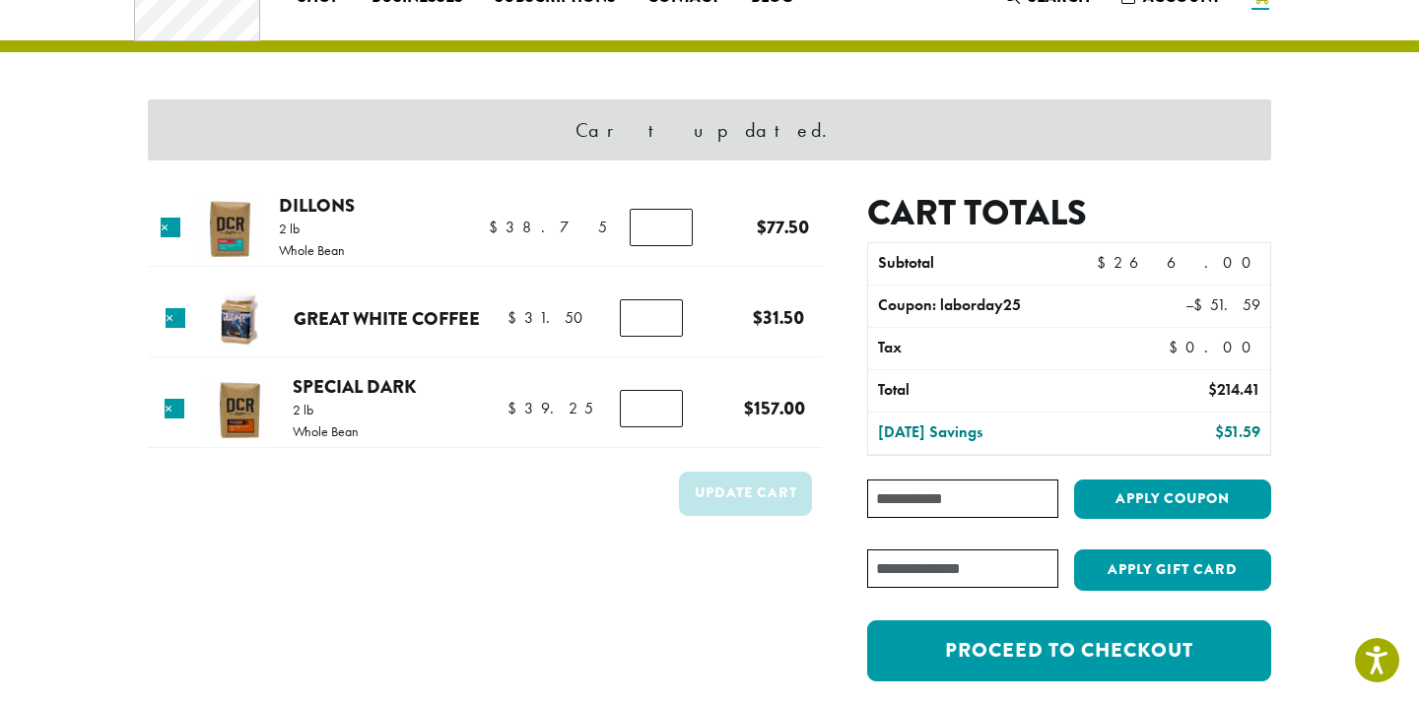
scroll to position [85, 0]
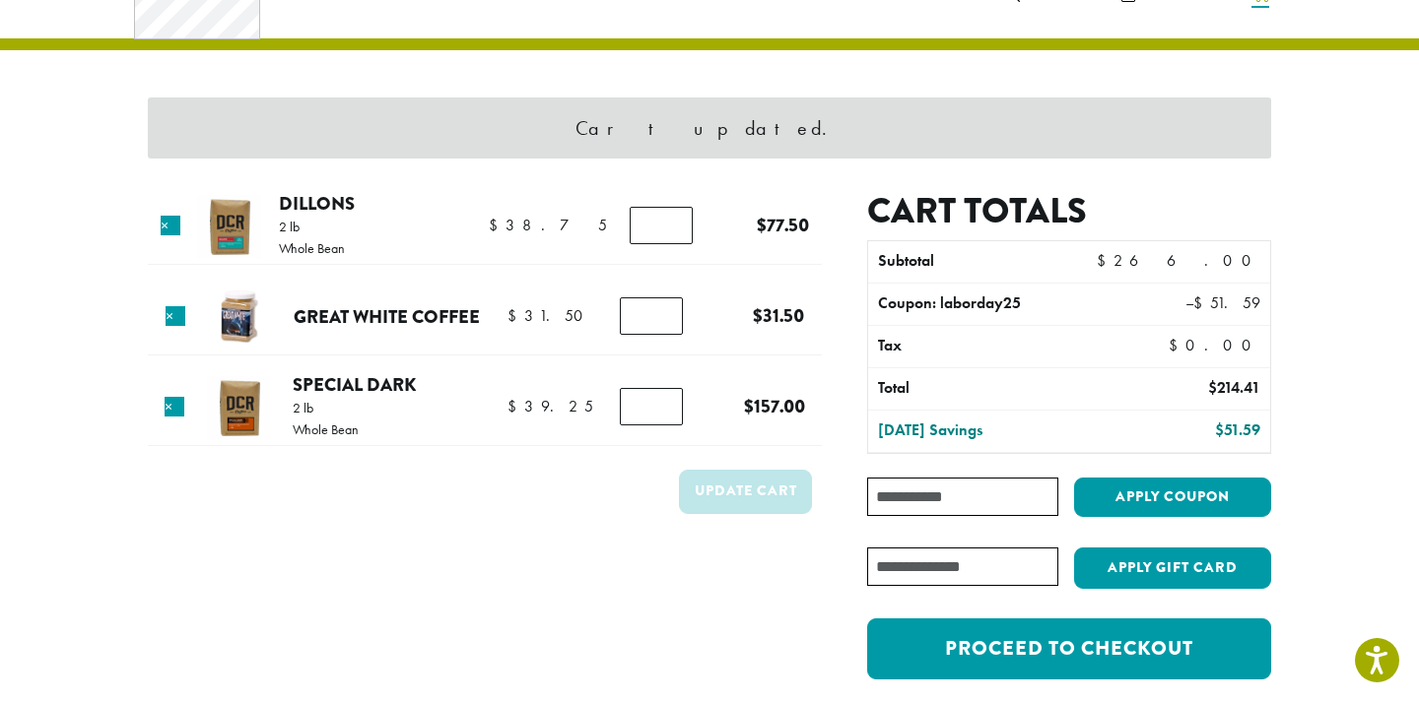
click at [664, 414] on input "*" at bounding box center [651, 406] width 63 height 37
type input "*"
click at [663, 412] on input "*" at bounding box center [651, 406] width 63 height 37
click at [765, 497] on button "Update cart" at bounding box center [745, 492] width 133 height 44
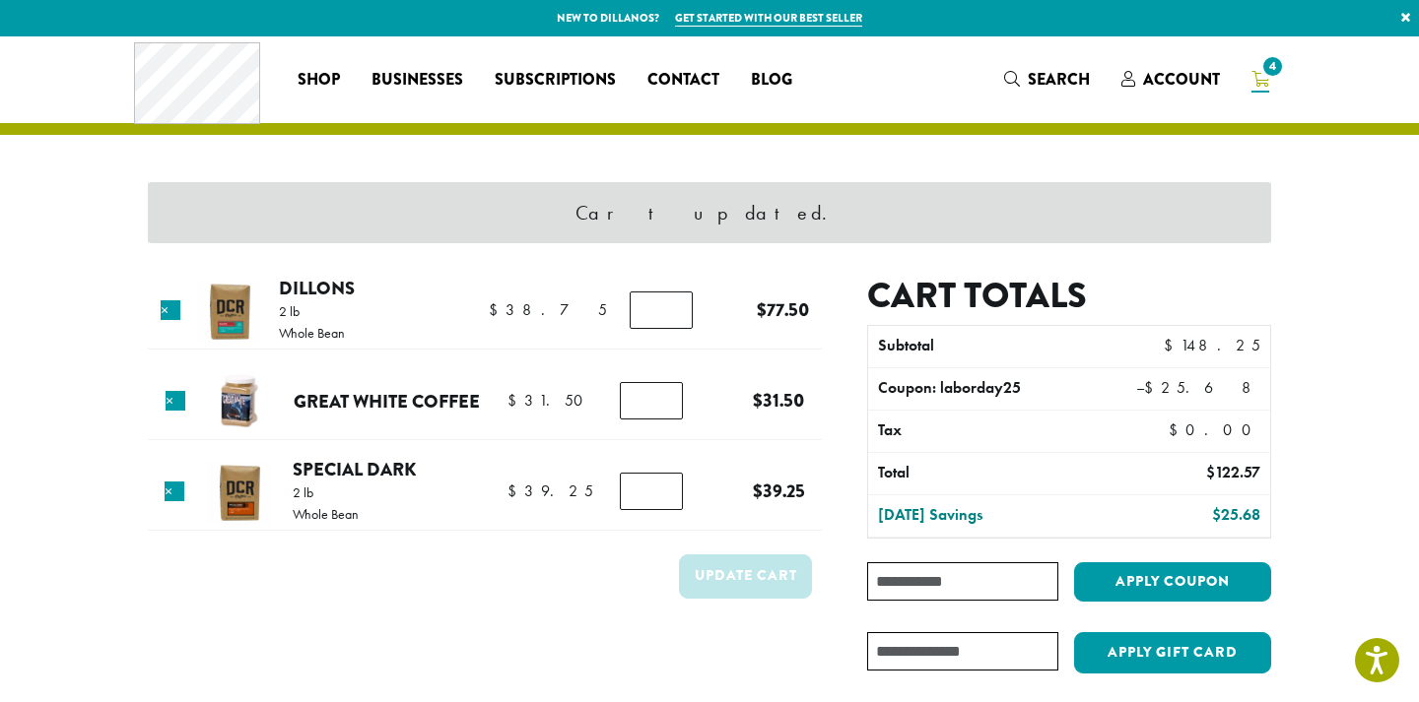
scroll to position [0, 0]
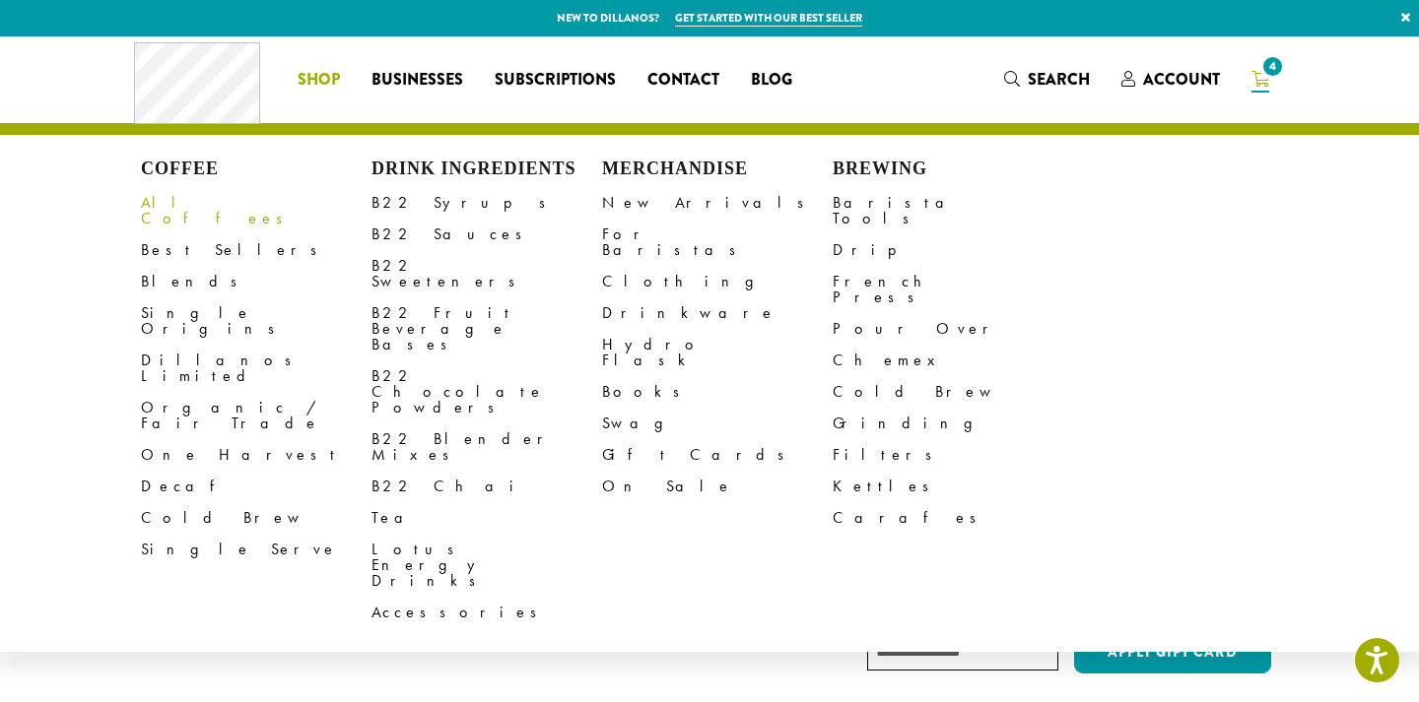
click at [191, 192] on link "All Coffees" at bounding box center [256, 210] width 231 height 47
click at [321, 80] on span "Shop" at bounding box center [319, 80] width 42 height 25
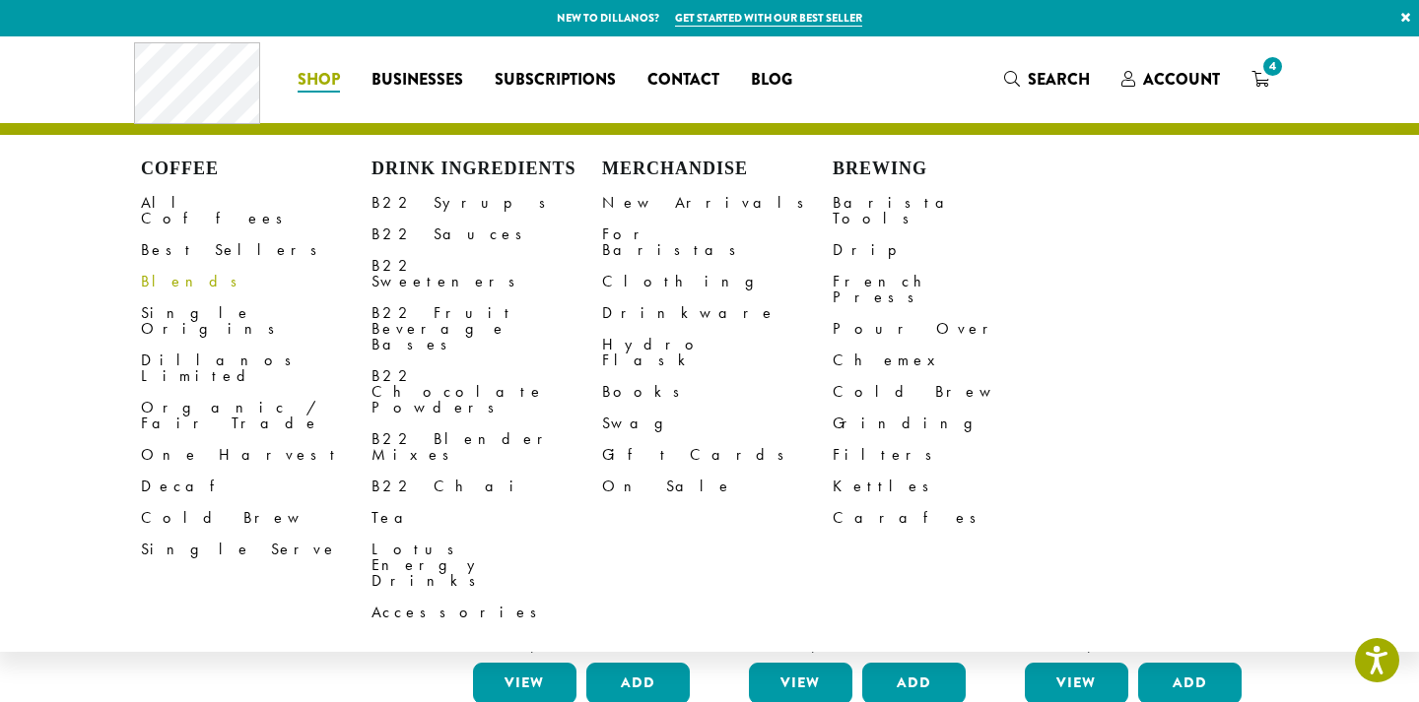
click at [331, 86] on span "Shop" at bounding box center [319, 80] width 42 height 25
click at [174, 205] on link "All Coffees" at bounding box center [256, 210] width 231 height 47
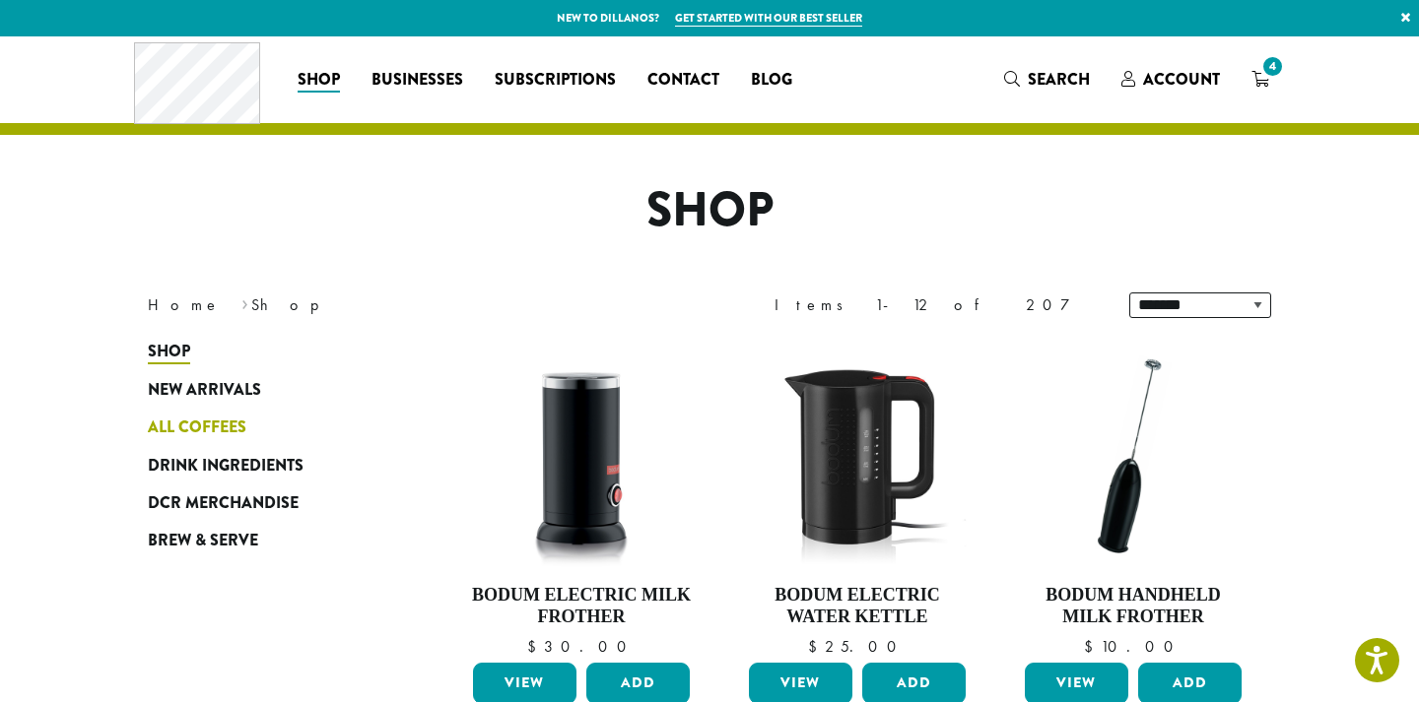
click at [178, 419] on span "All Coffees" at bounding box center [197, 428] width 99 height 25
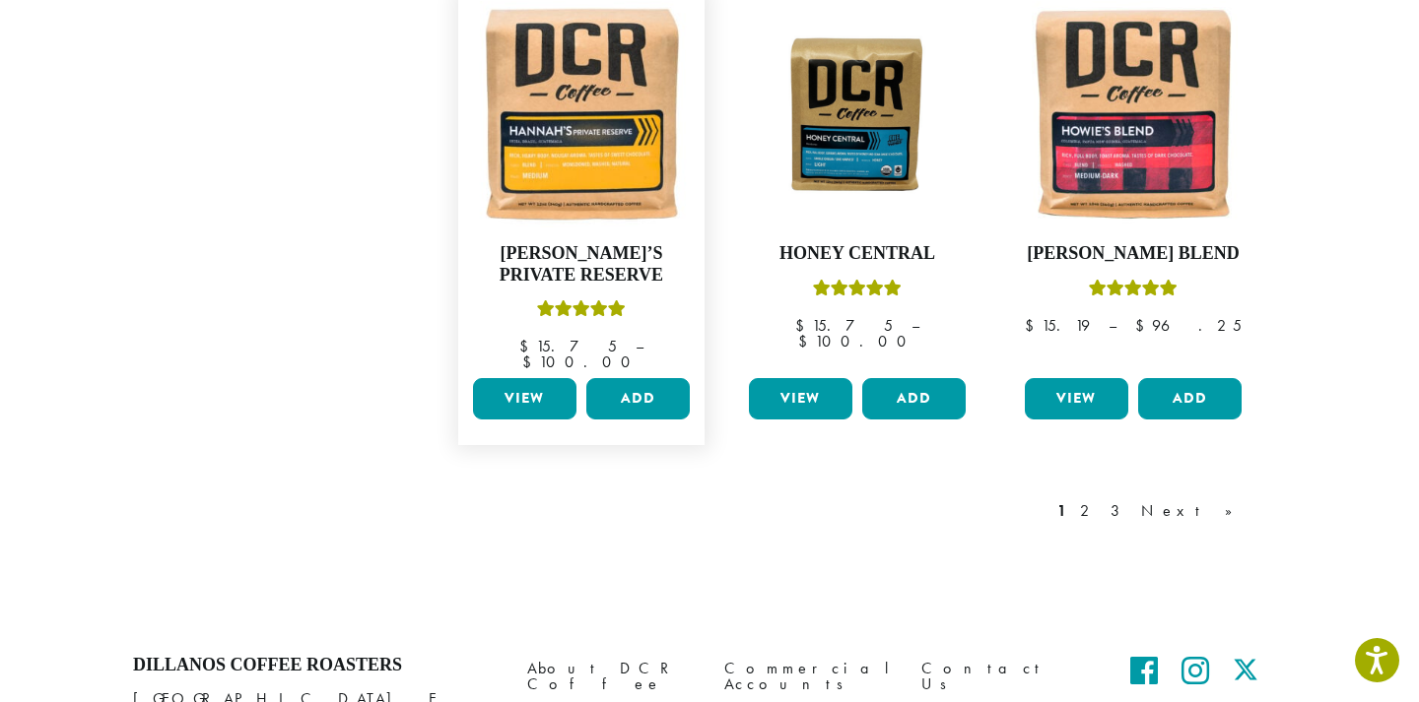
scroll to position [1707, 0]
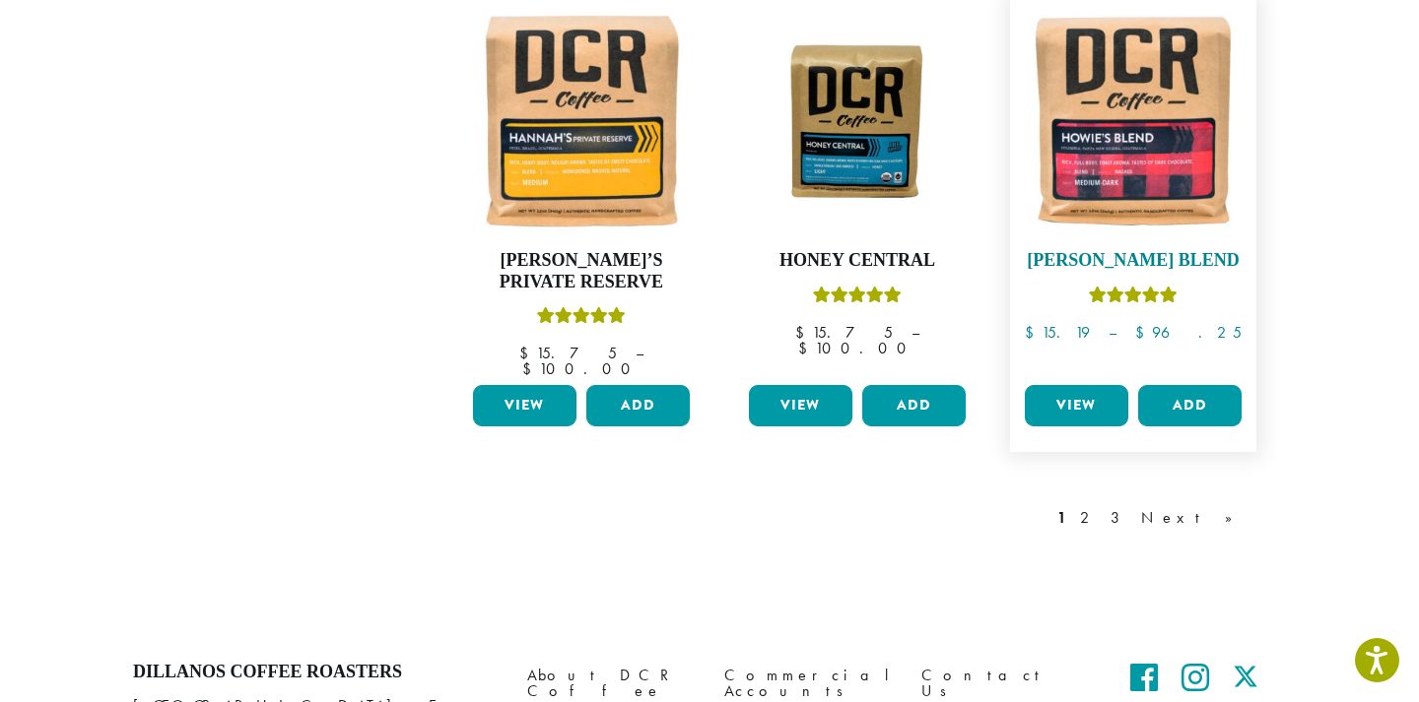
click at [1089, 140] on img at bounding box center [1133, 121] width 227 height 227
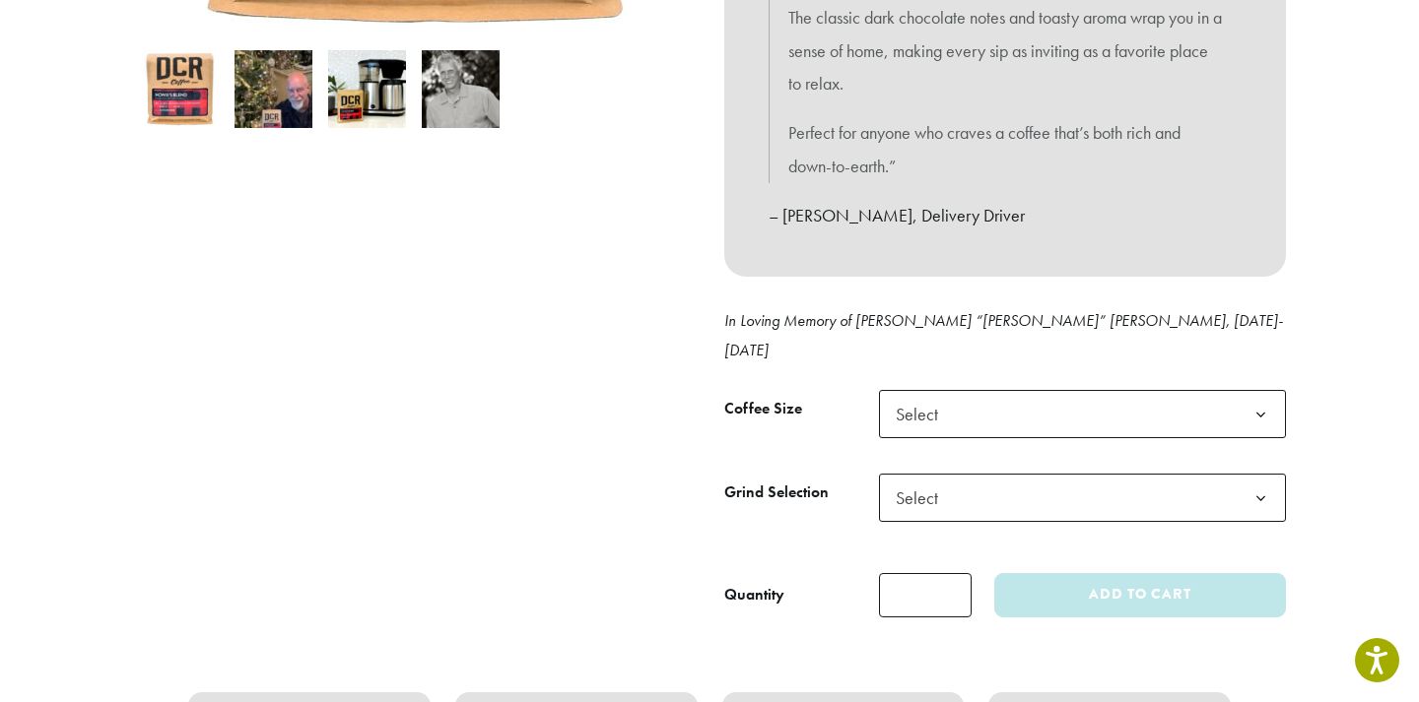
scroll to position [673, 0]
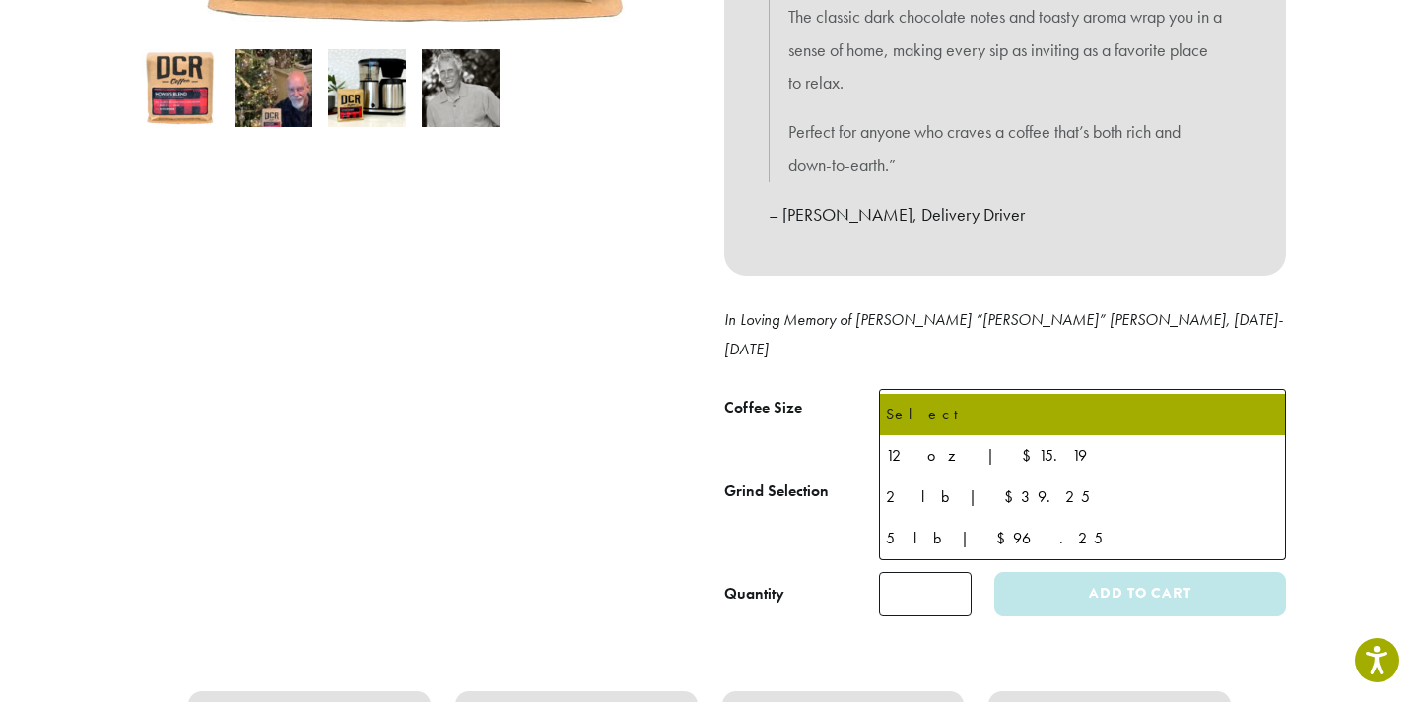
click at [990, 389] on span "Select" at bounding box center [1082, 413] width 407 height 48
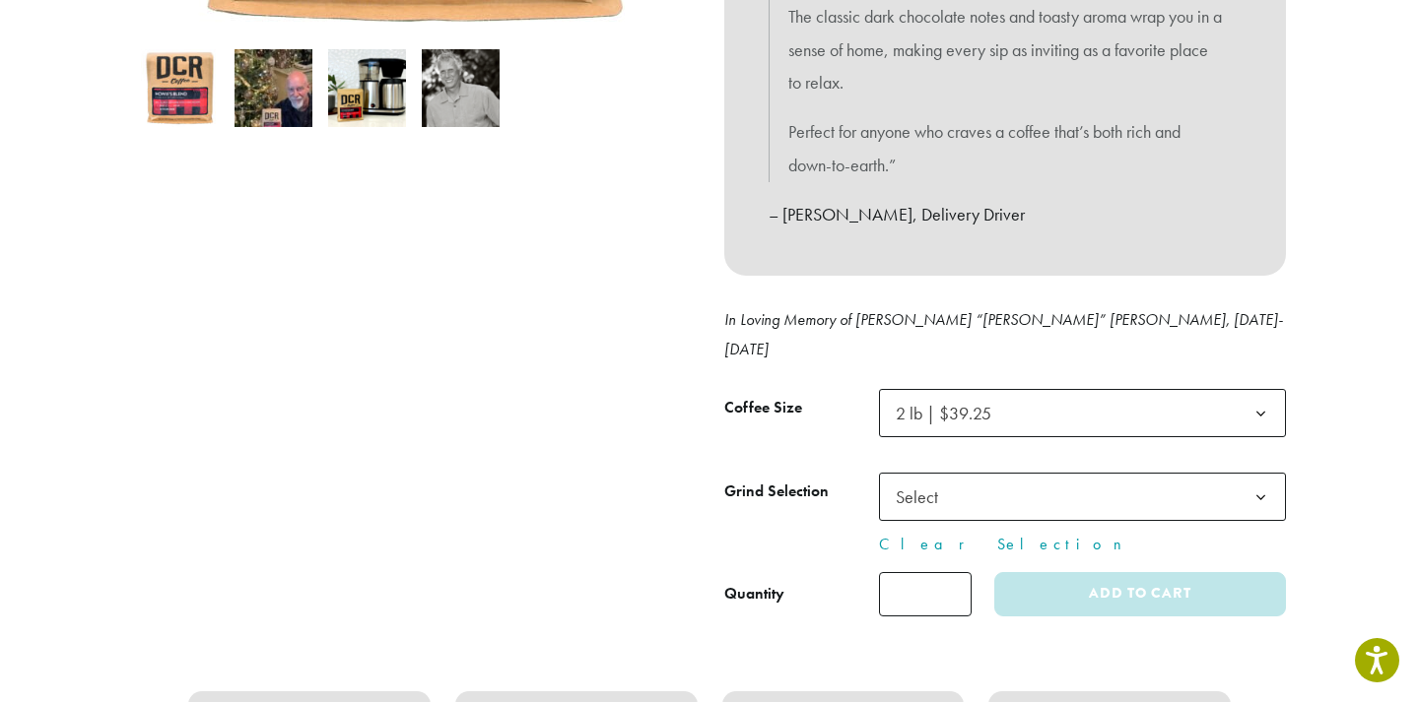
click at [1201, 473] on span "Select" at bounding box center [1082, 497] width 407 height 48
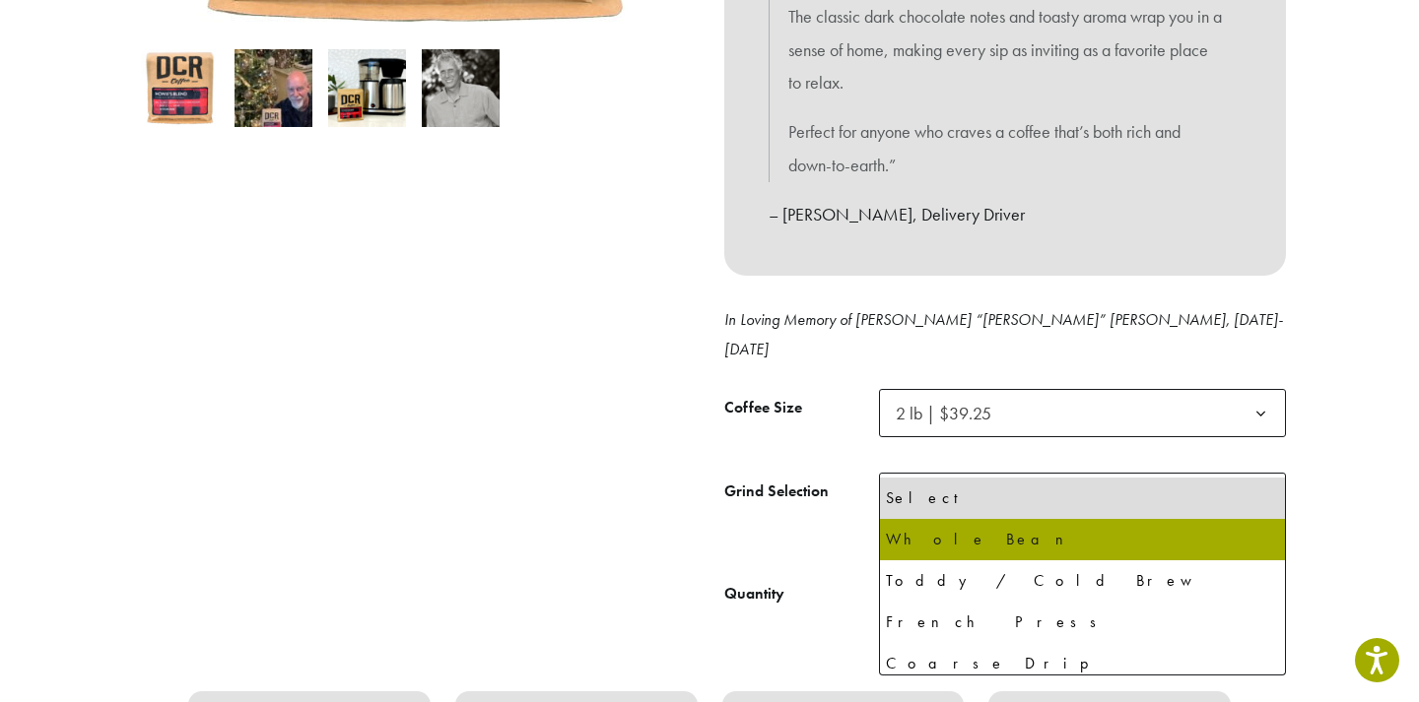
select select "**********"
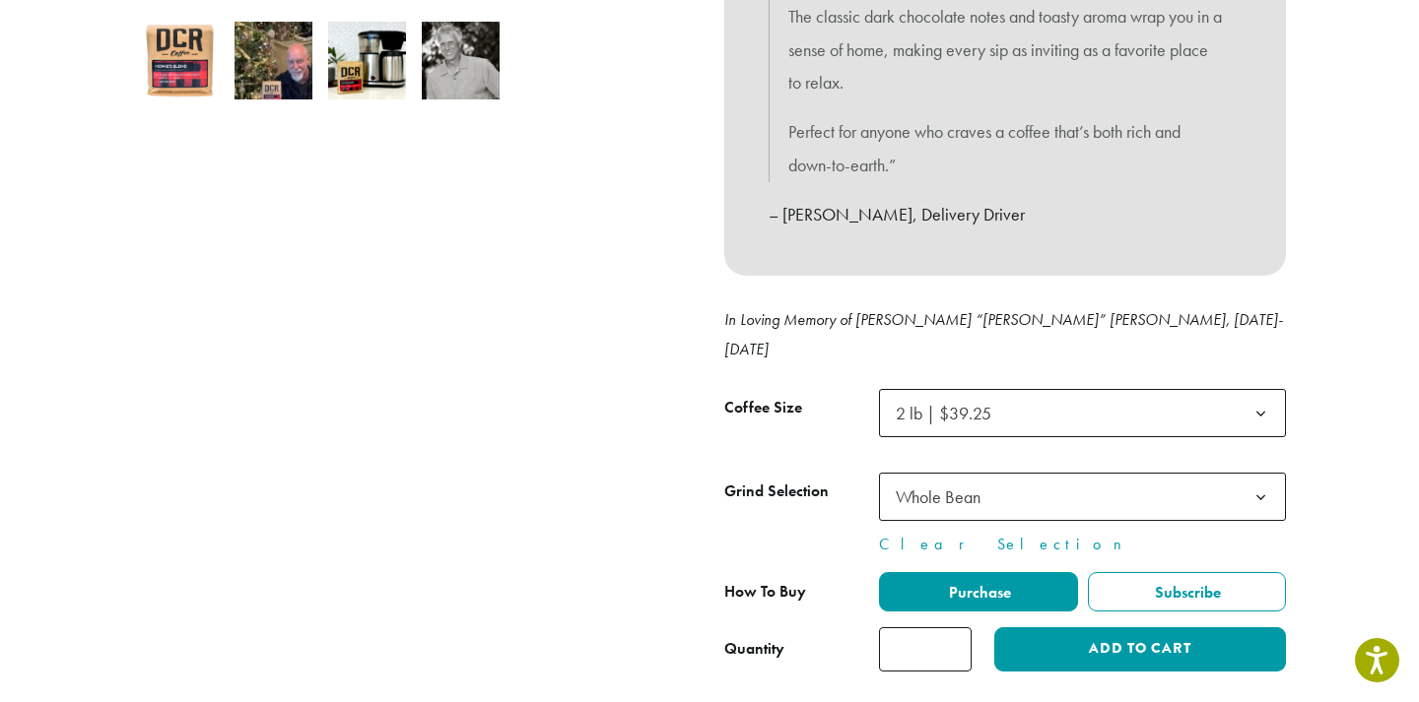
click at [950, 628] on input "*" at bounding box center [925, 650] width 93 height 44
type input "*"
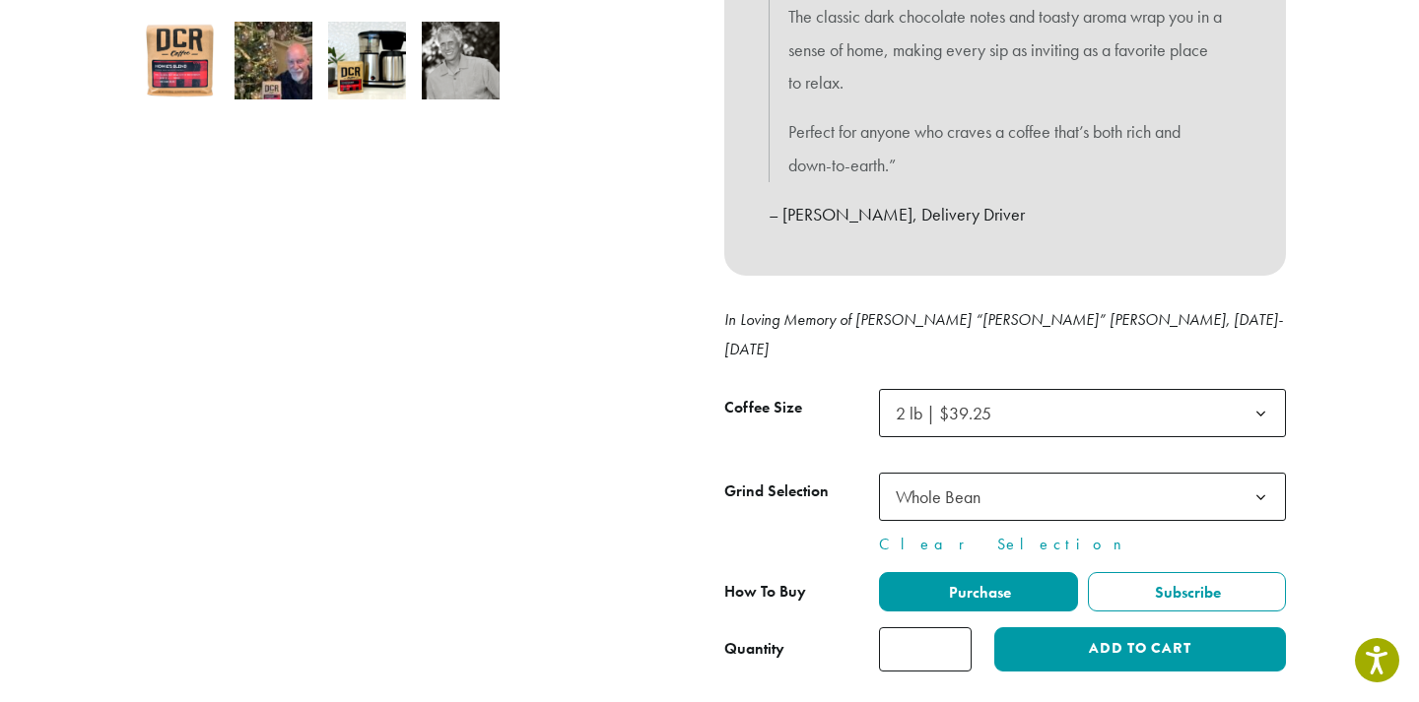
click at [950, 628] on input "*" at bounding box center [925, 650] width 93 height 44
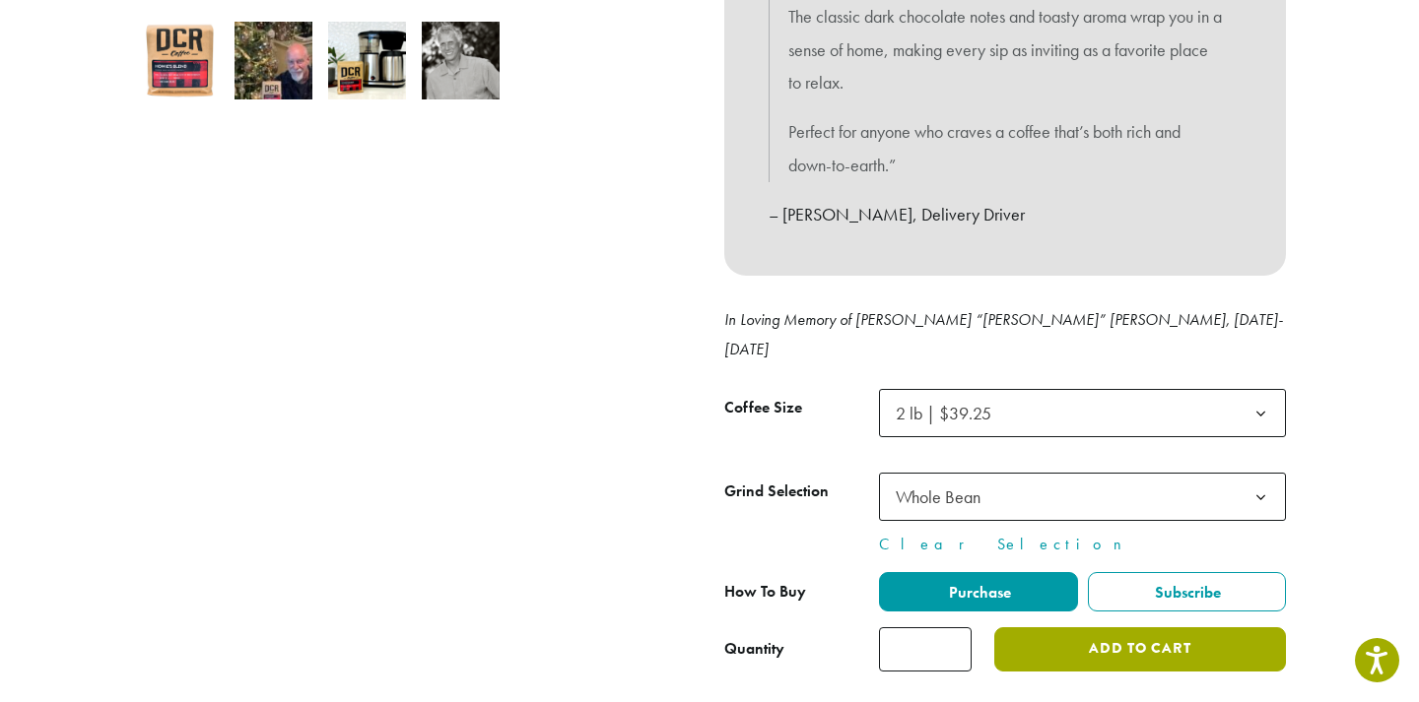
click at [1122, 628] on button "Add to cart" at bounding box center [1140, 650] width 292 height 44
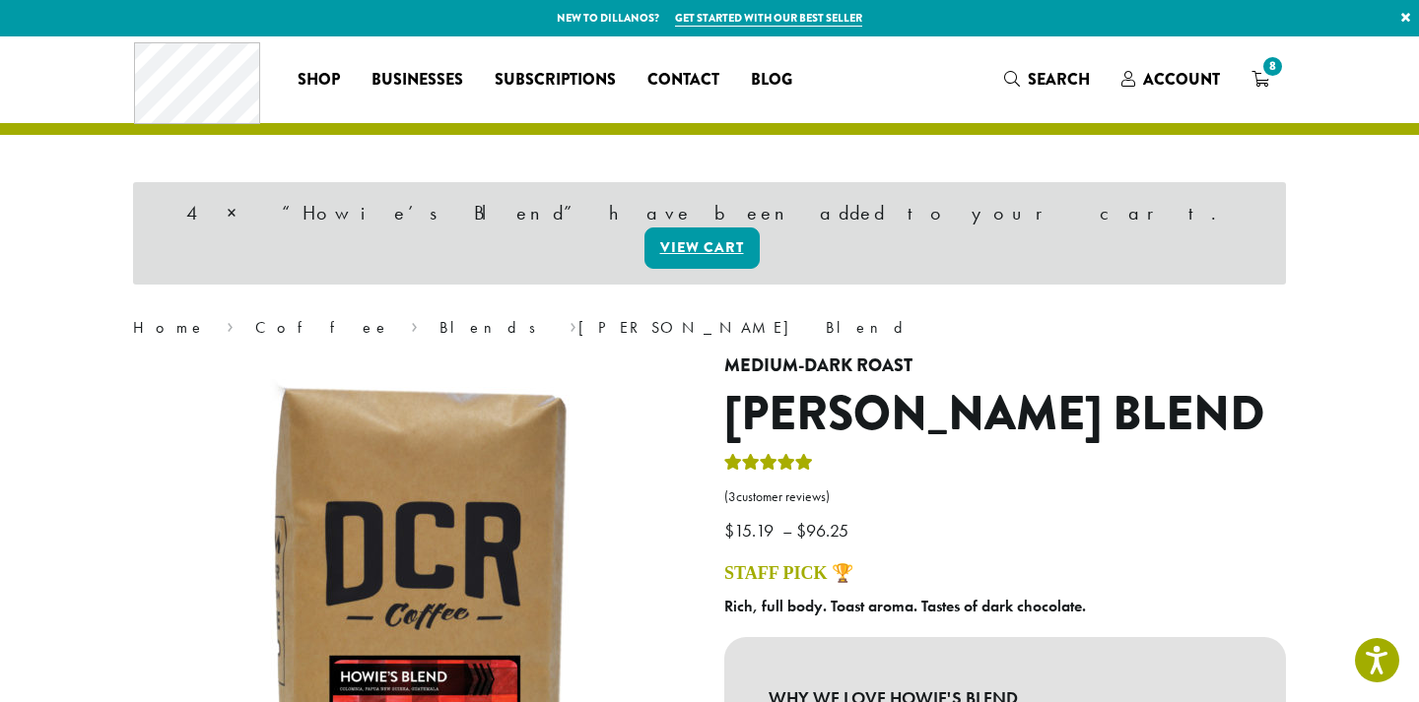
click at [1253, 62] on div "Coffee All Coffees Best Sellers Blends Single Origins Dillanos Limited Organic …" at bounding box center [709, 79] width 1151 height 82
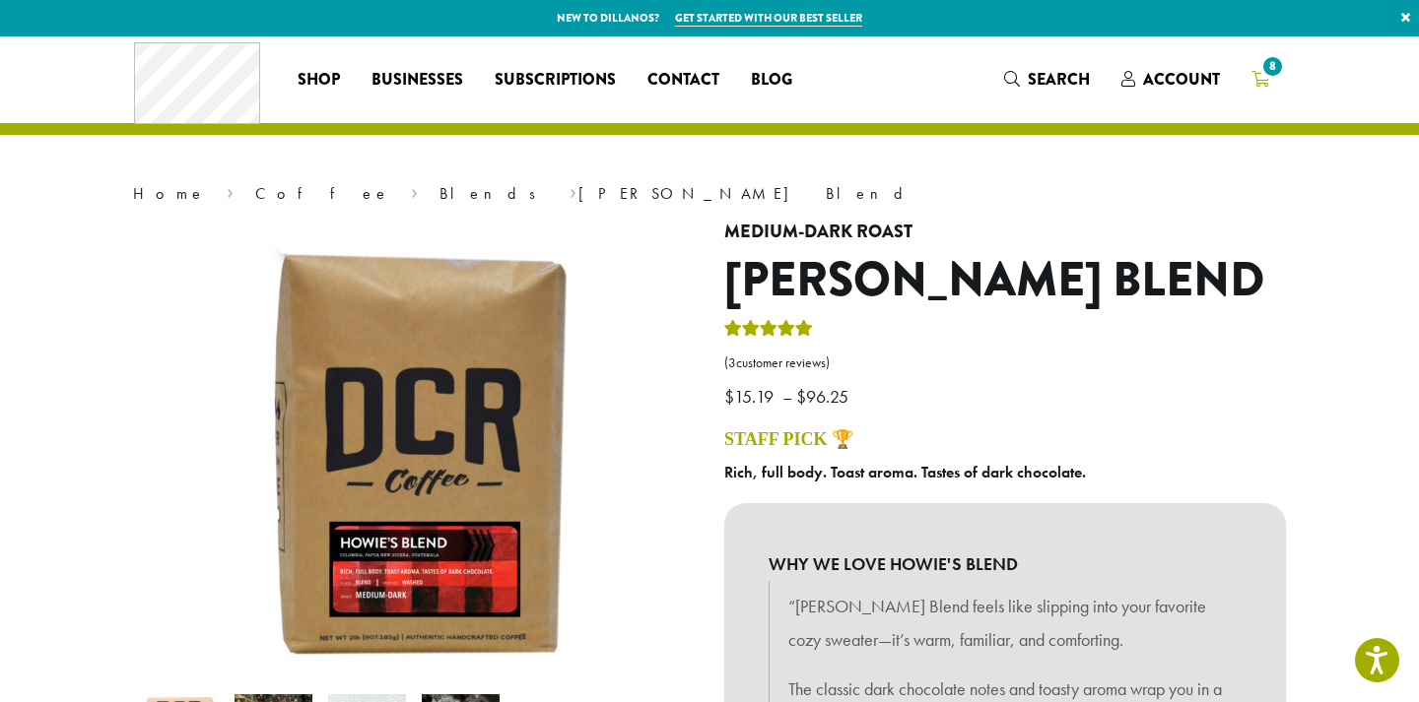
click at [1260, 73] on span "8" at bounding box center [1272, 66] width 27 height 27
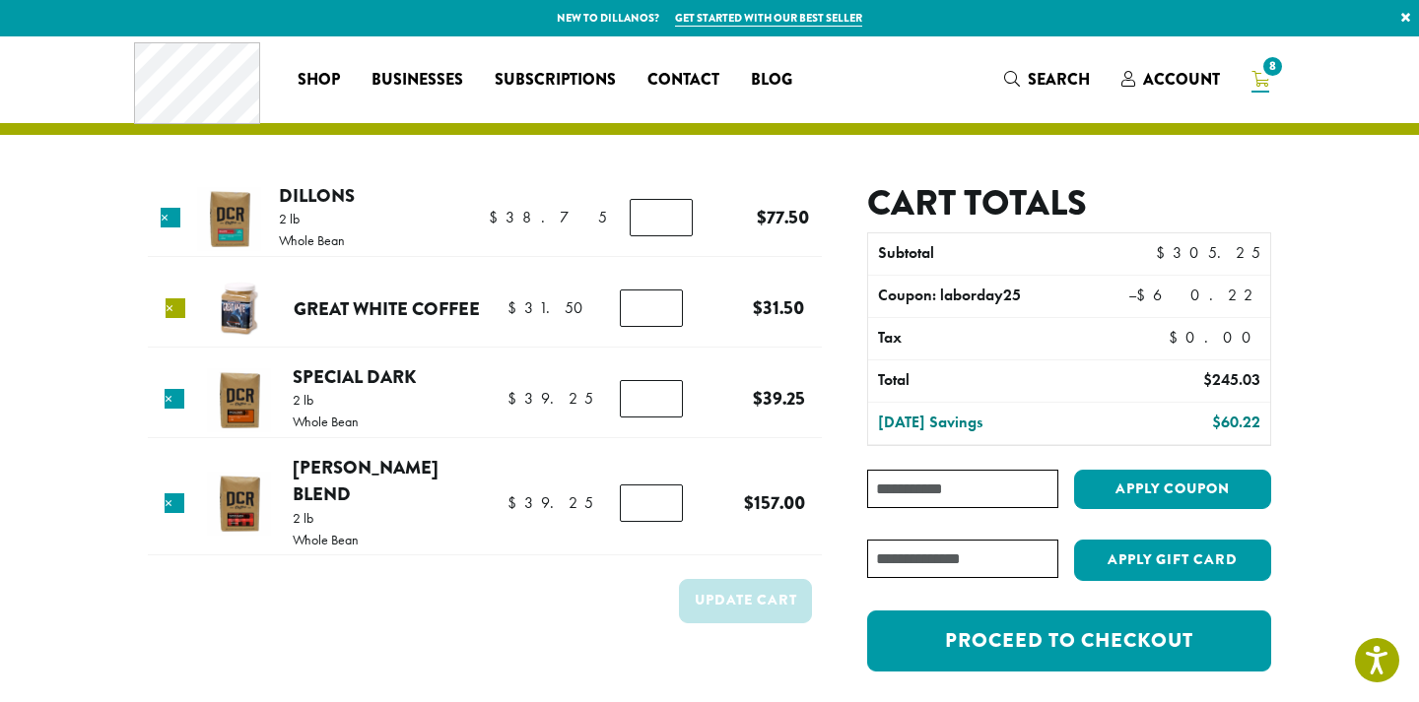
click at [175, 306] on link "×" at bounding box center [175, 308] width 20 height 20
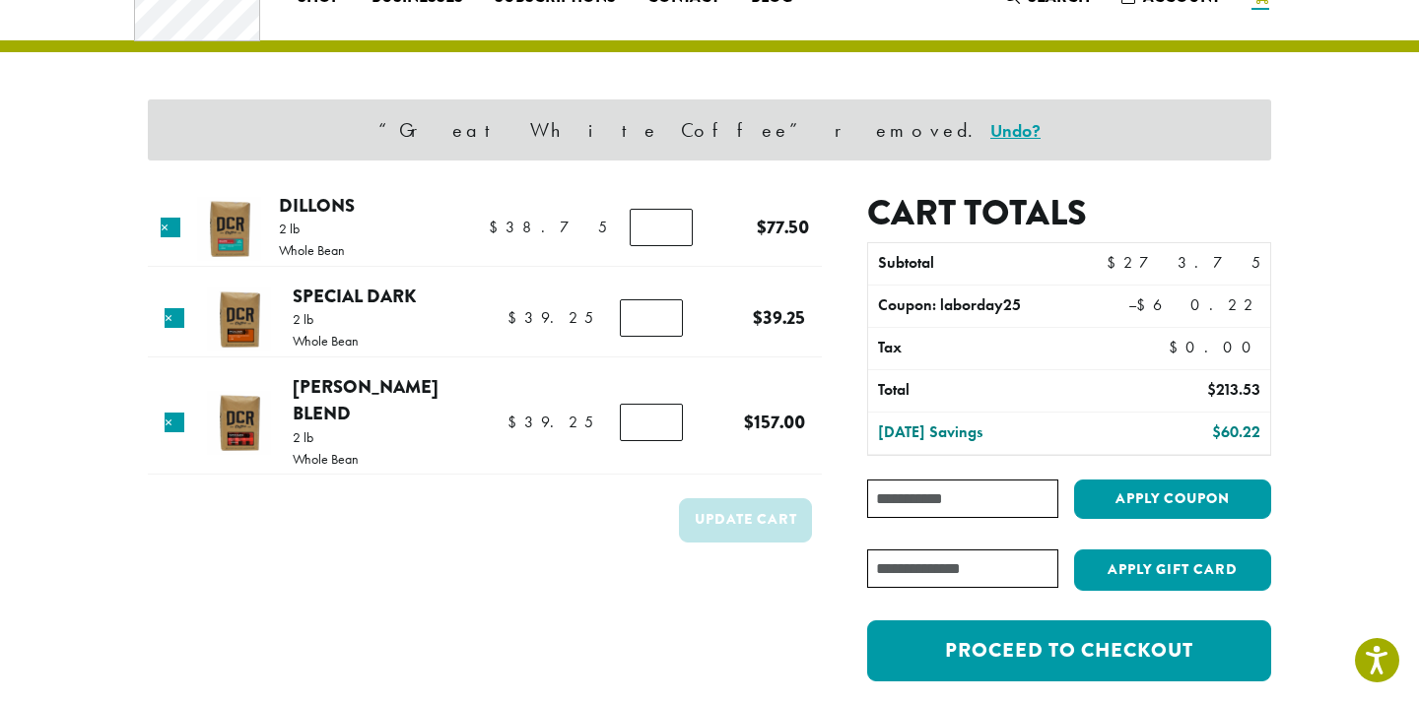
scroll to position [85, 0]
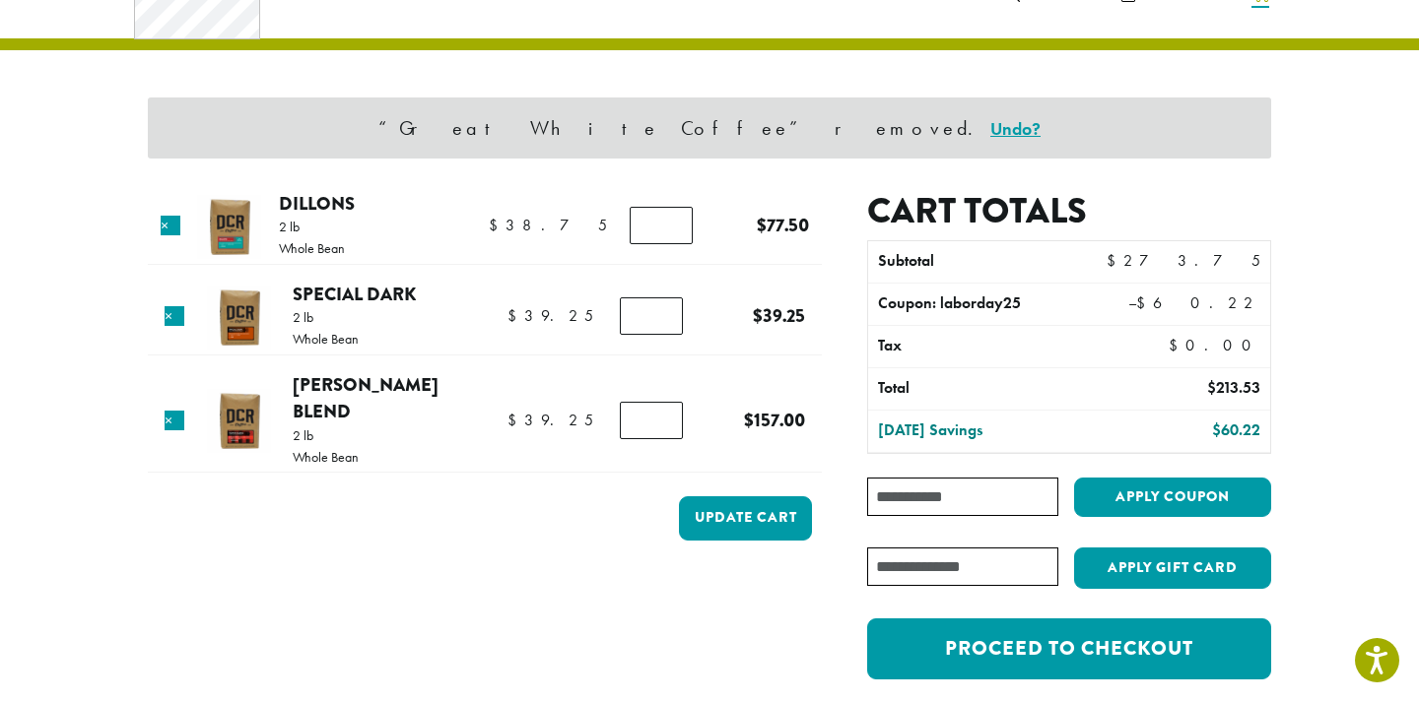
click at [665, 414] on input "*" at bounding box center [651, 420] width 63 height 37
type input "*"
click at [665, 414] on input "*" at bounding box center [651, 420] width 63 height 37
click at [665, 223] on input "*" at bounding box center [660, 225] width 63 height 37
type input "*"
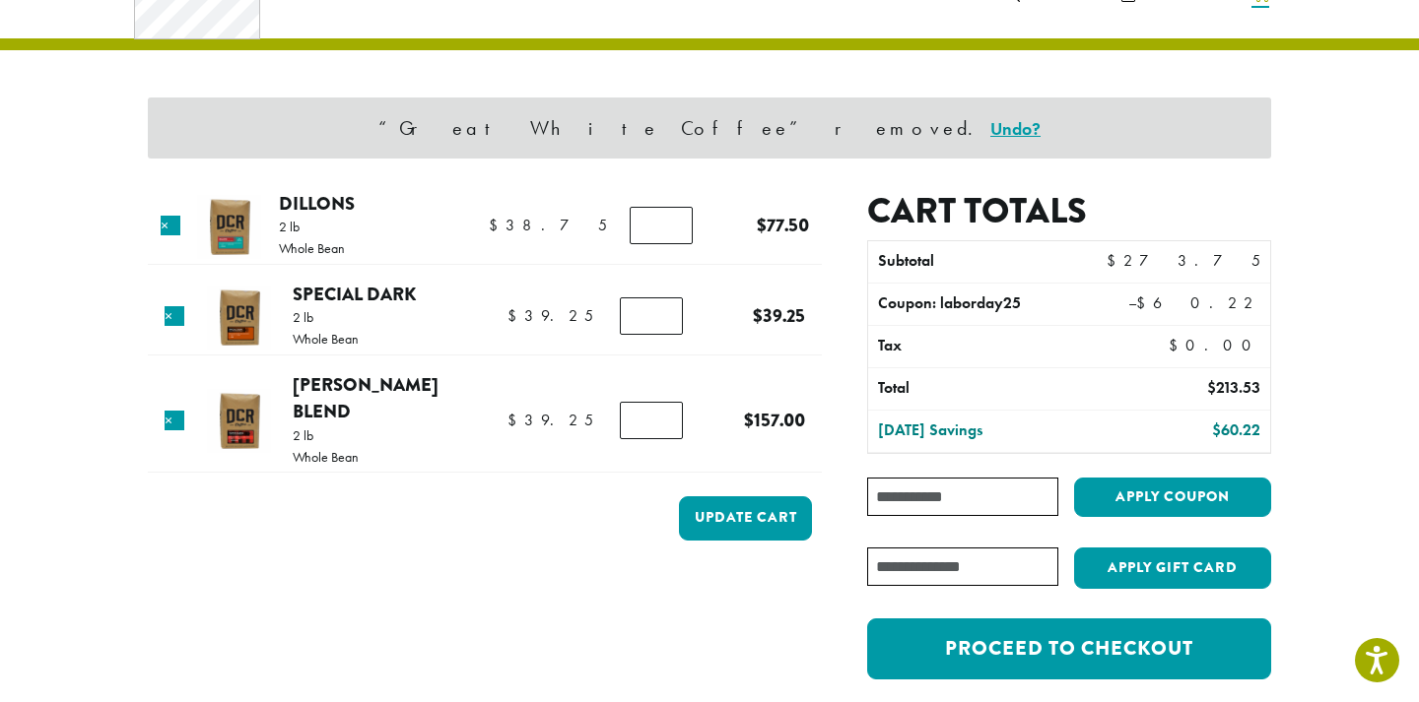
click at [665, 223] on input "*" at bounding box center [660, 225] width 63 height 37
click at [749, 496] on button "Update cart" at bounding box center [745, 518] width 133 height 44
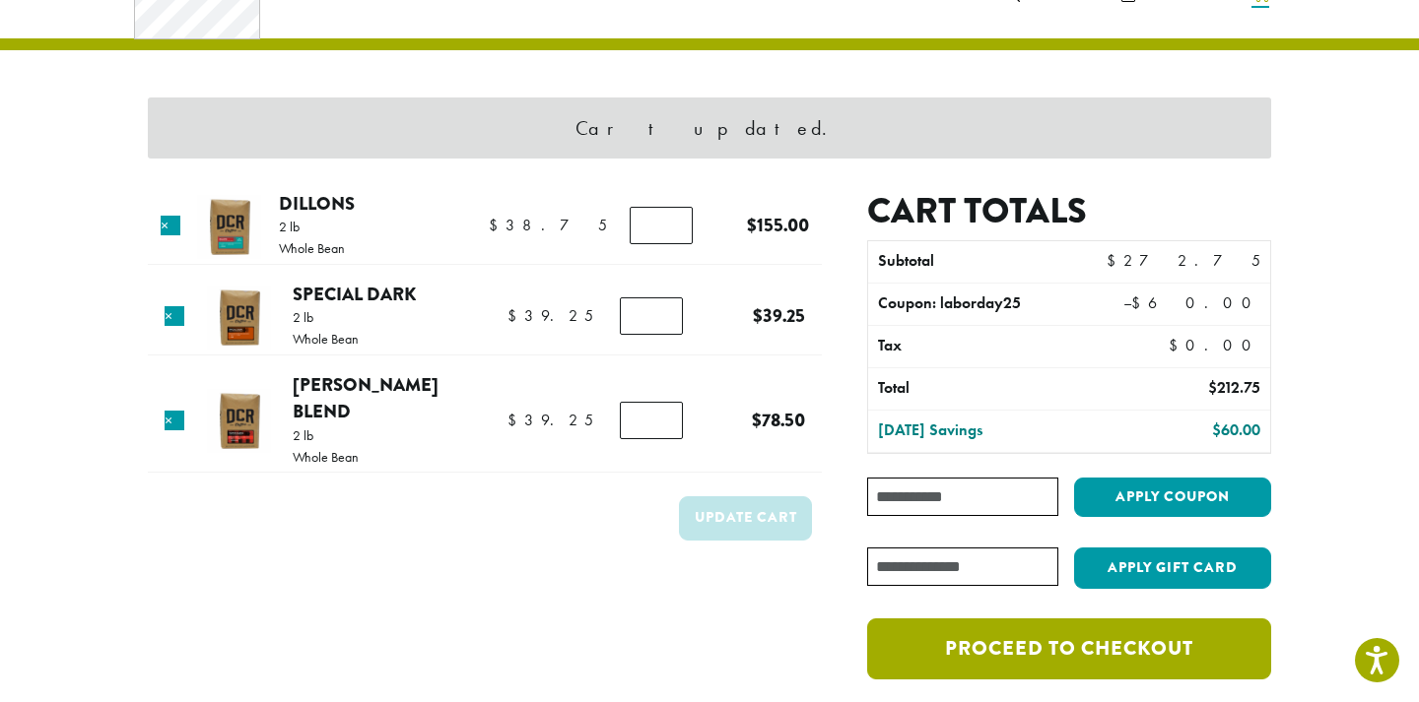
click at [1010, 647] on link "Proceed to checkout" at bounding box center [1069, 649] width 404 height 61
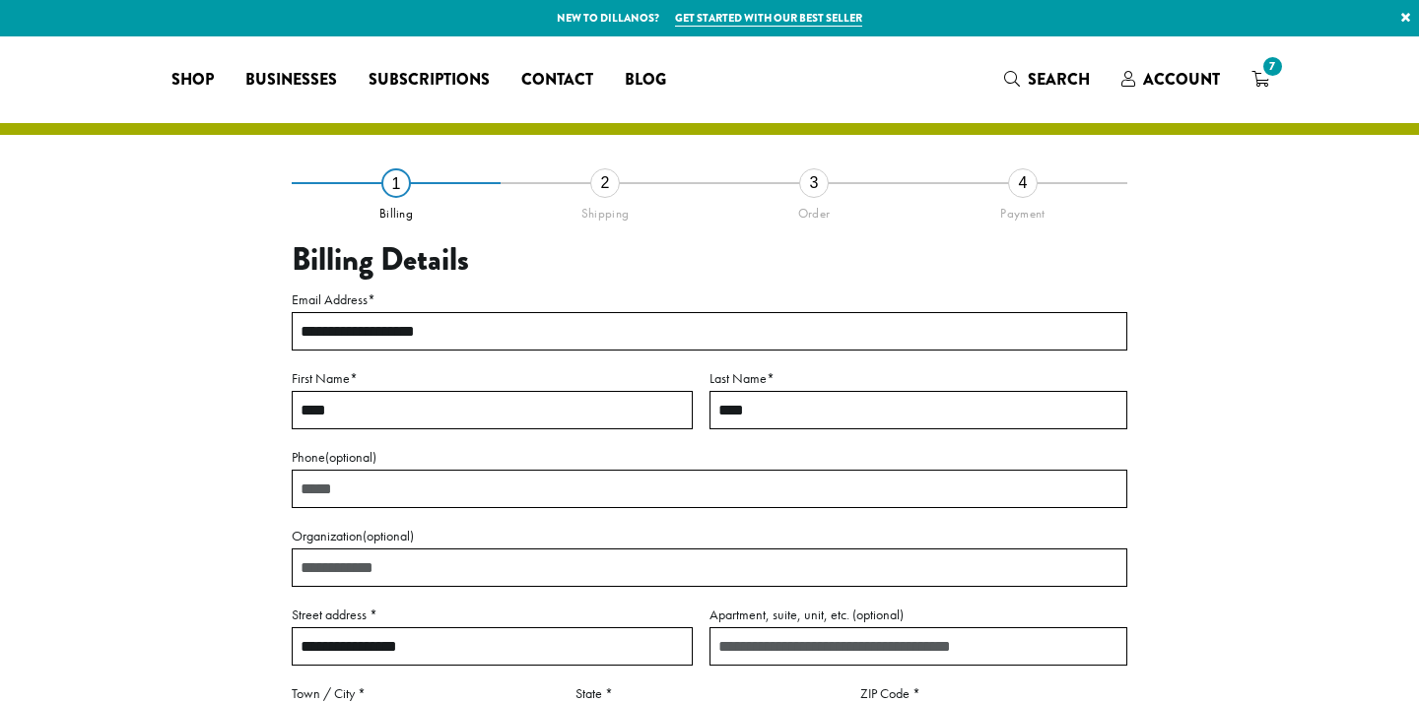
select select "**"
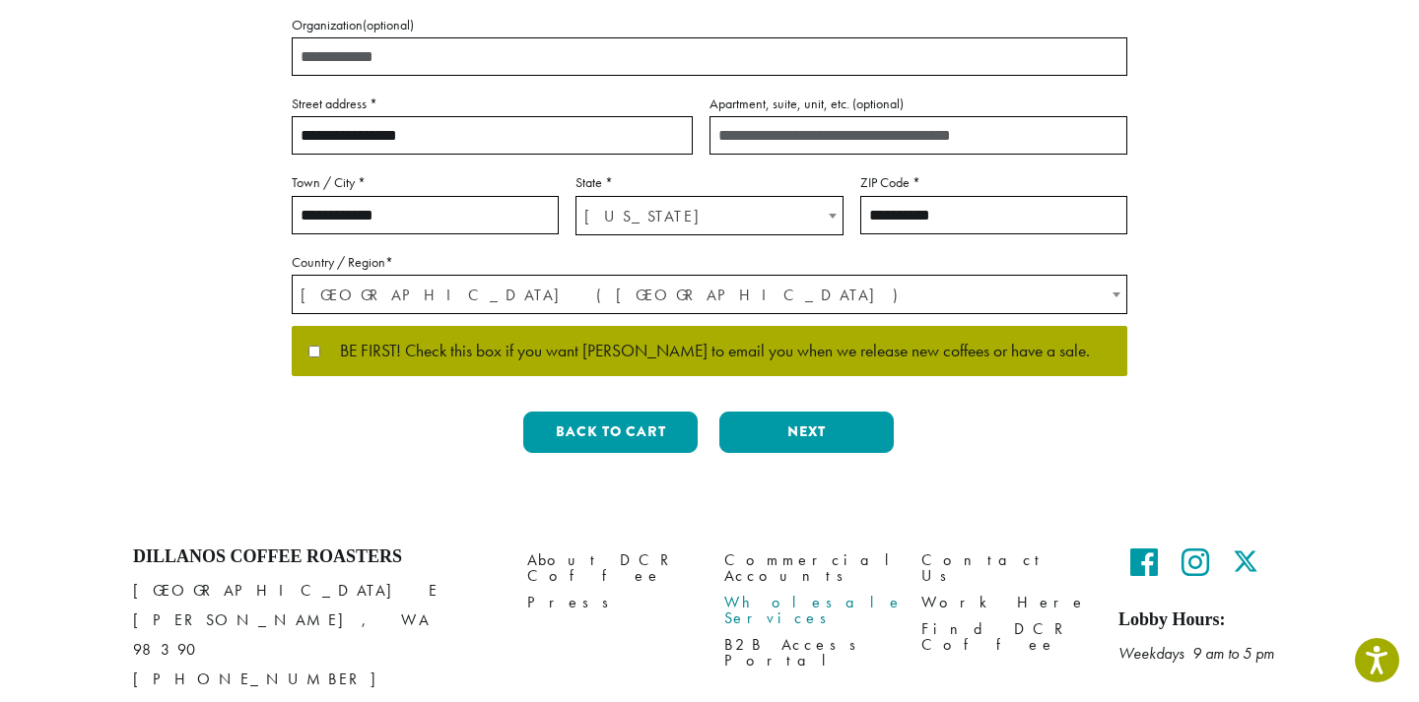
scroll to position [513, 0]
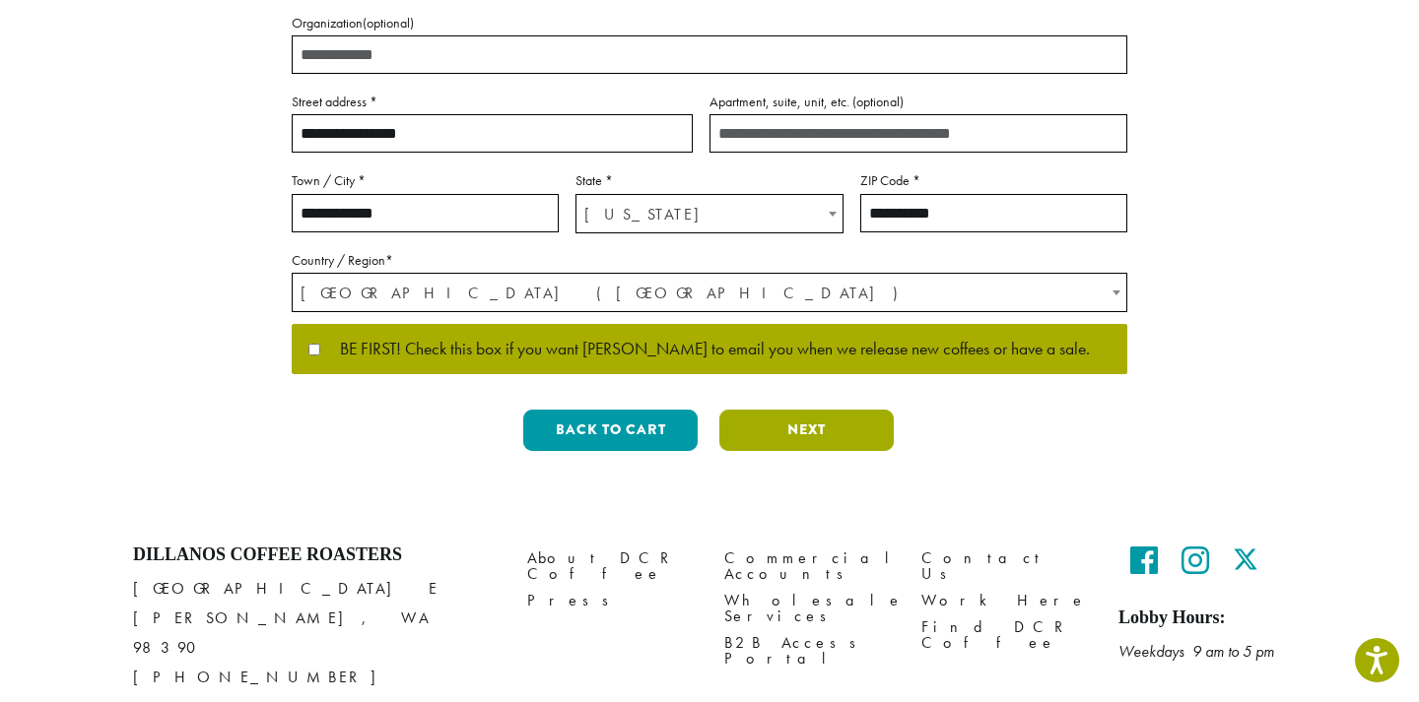
click at [826, 421] on button "Next" at bounding box center [806, 430] width 174 height 41
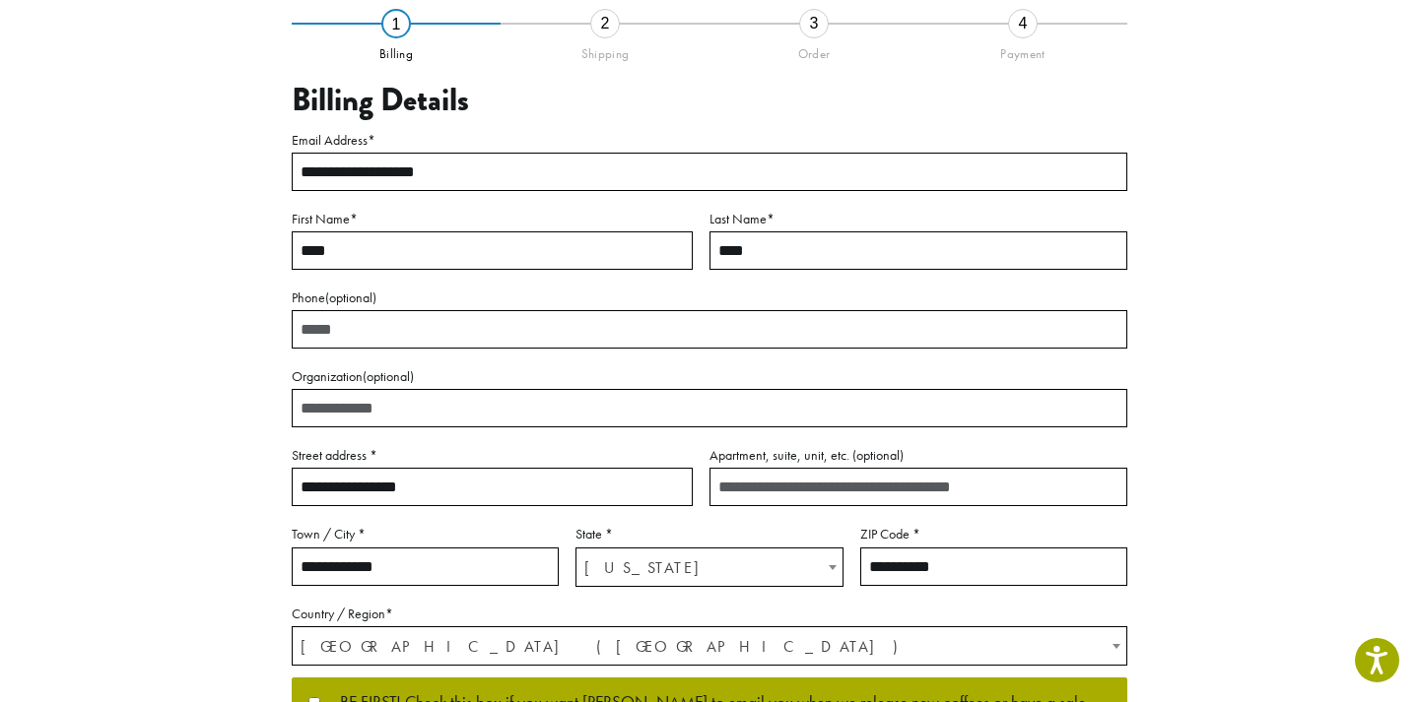
scroll to position [114, 0]
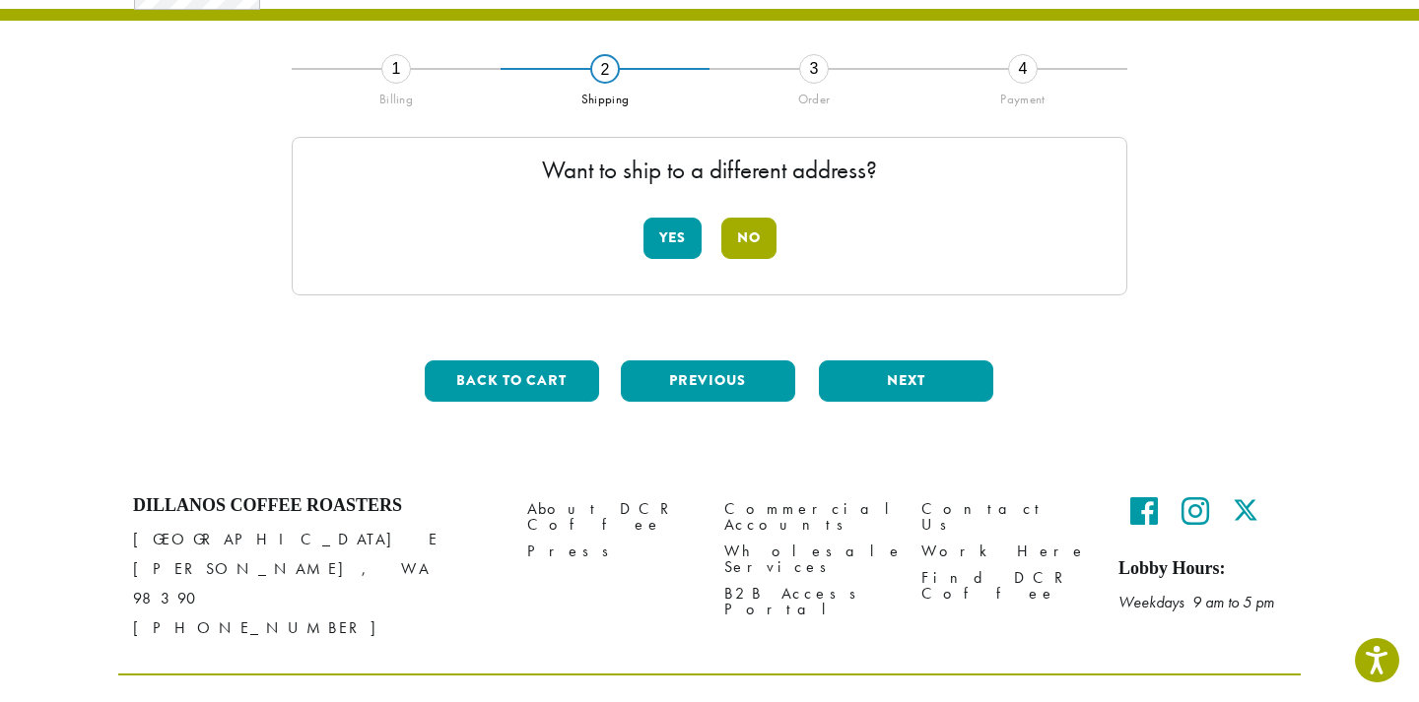
click at [746, 238] on button "No" at bounding box center [748, 238] width 55 height 41
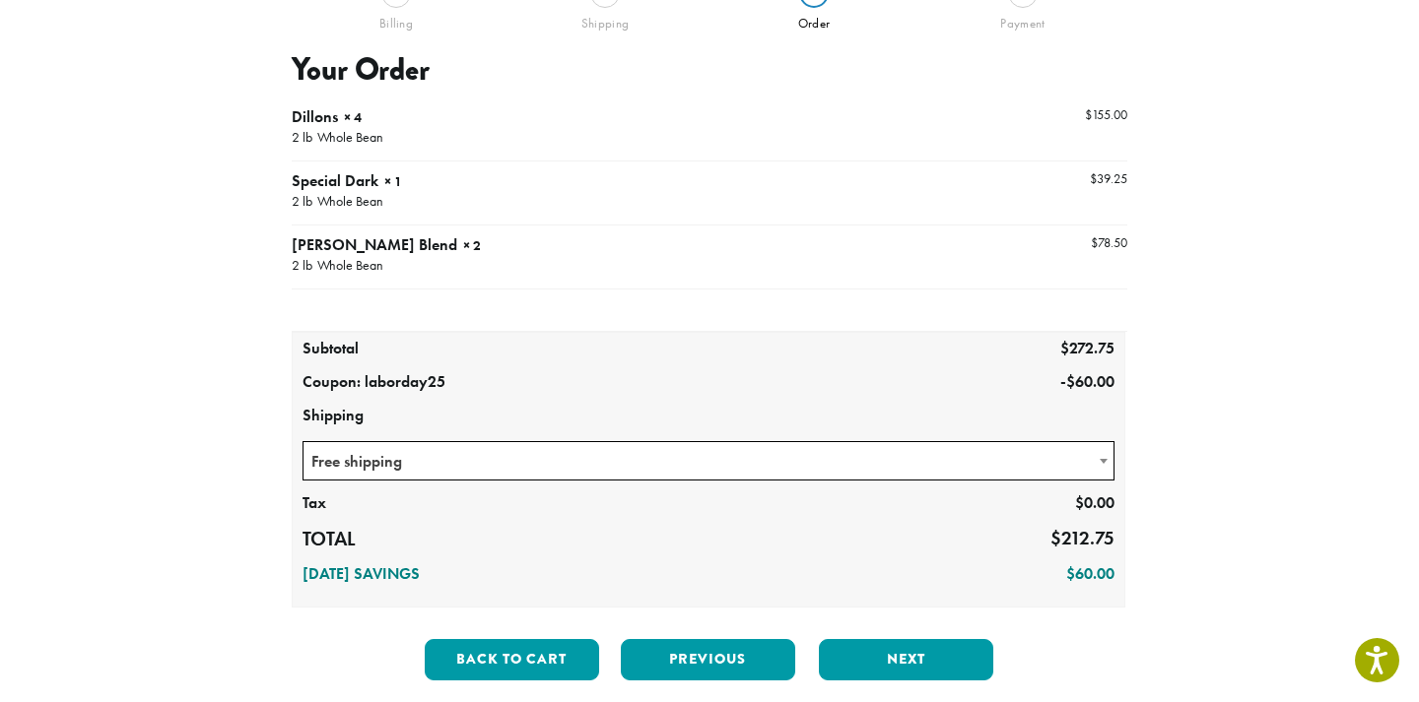
scroll to position [224, 0]
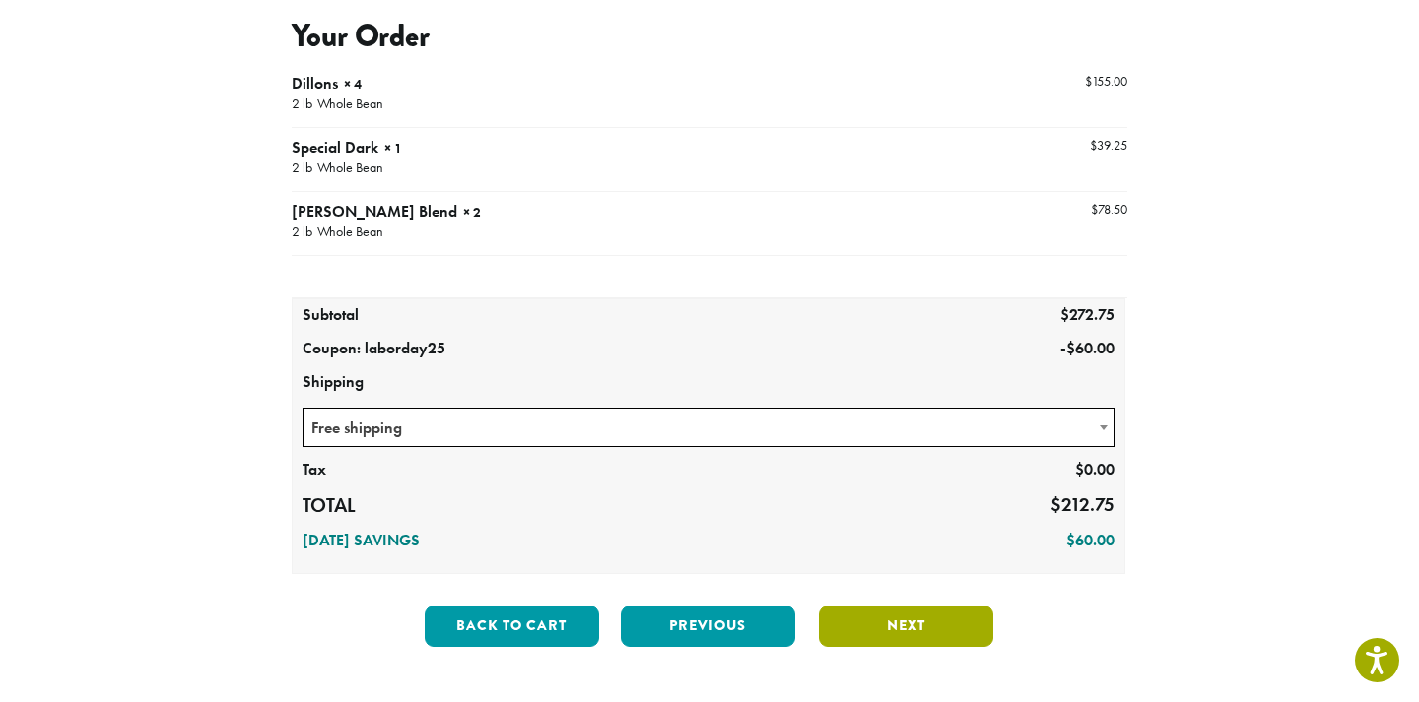
click at [925, 614] on button "Next" at bounding box center [906, 626] width 174 height 41
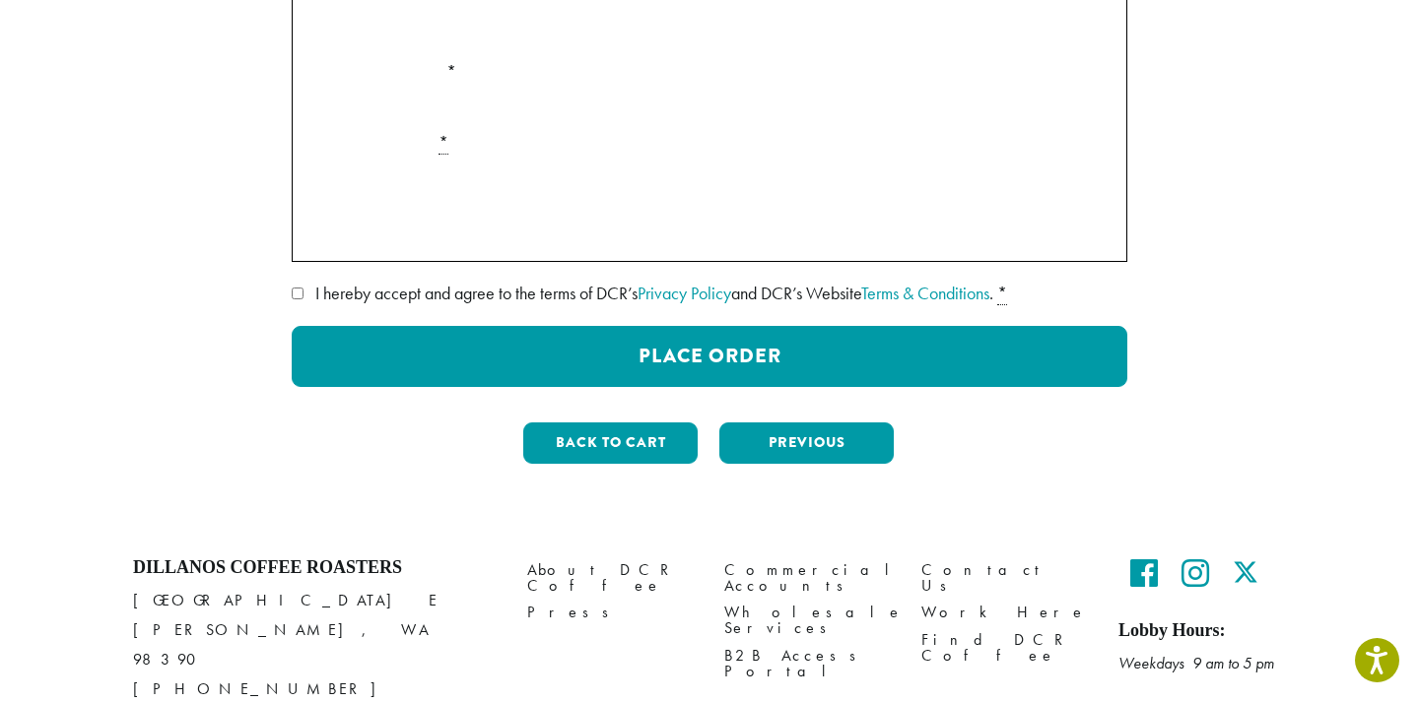
scroll to position [449, 0]
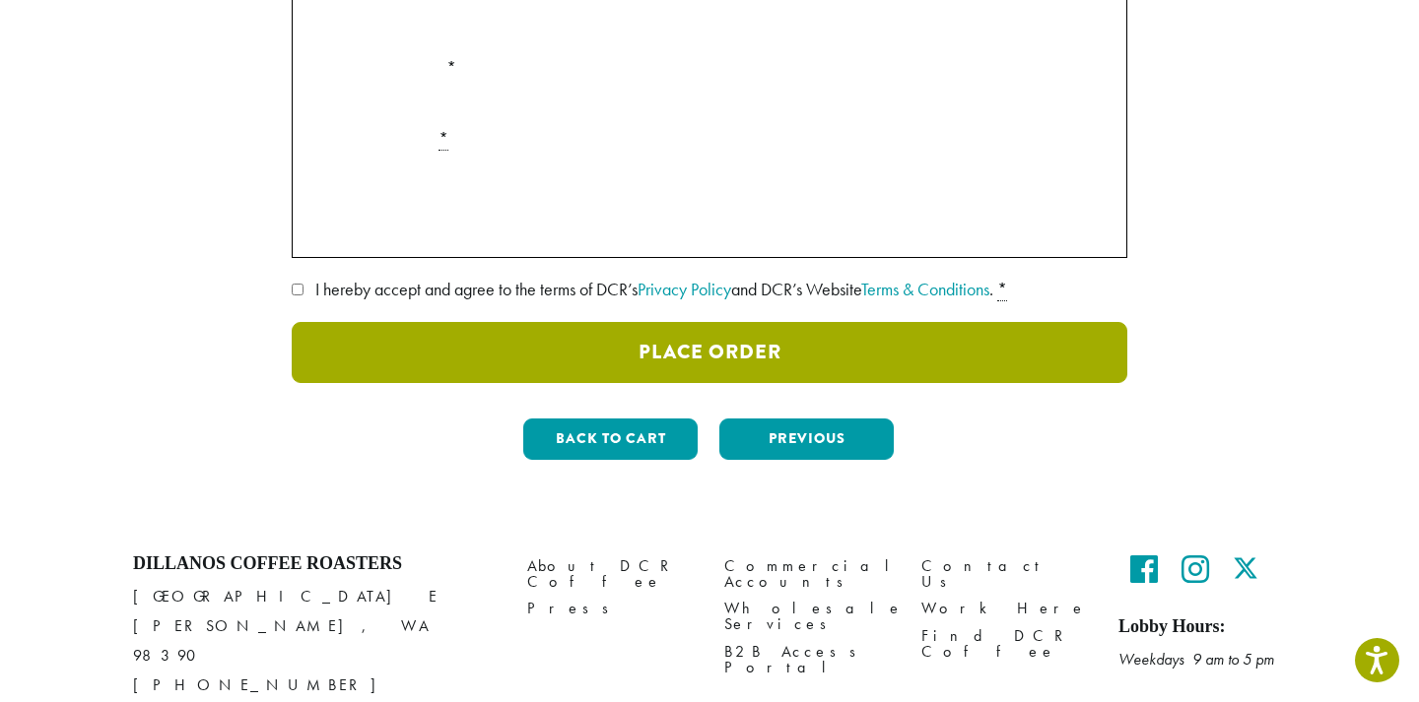
click at [821, 342] on button "Place Order" at bounding box center [709, 352] width 835 height 61
